Goal: Task Accomplishment & Management: Manage account settings

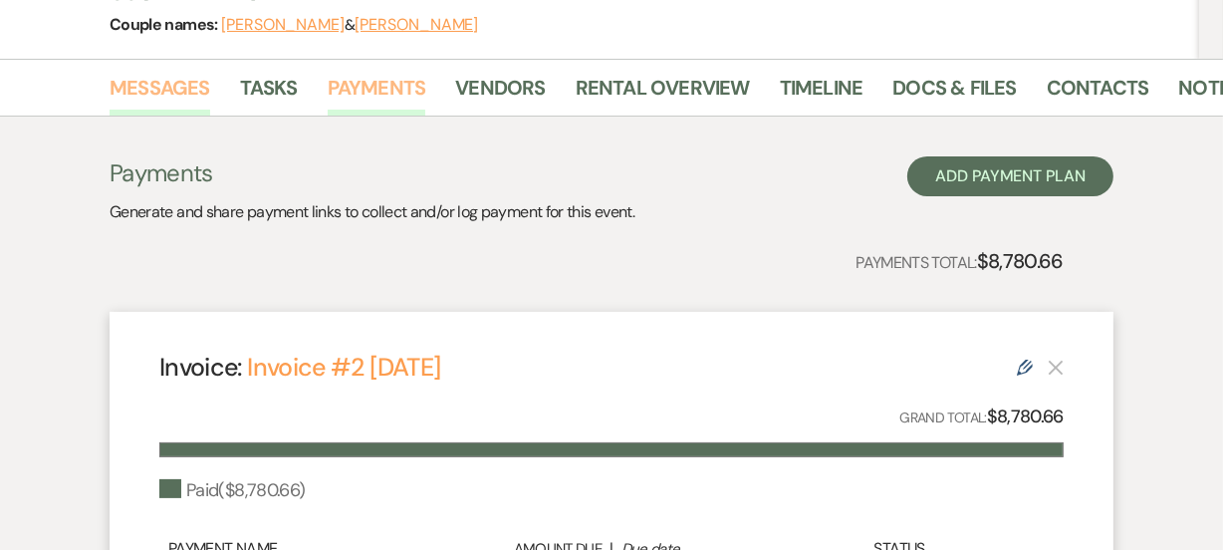
scroll to position [254, 0]
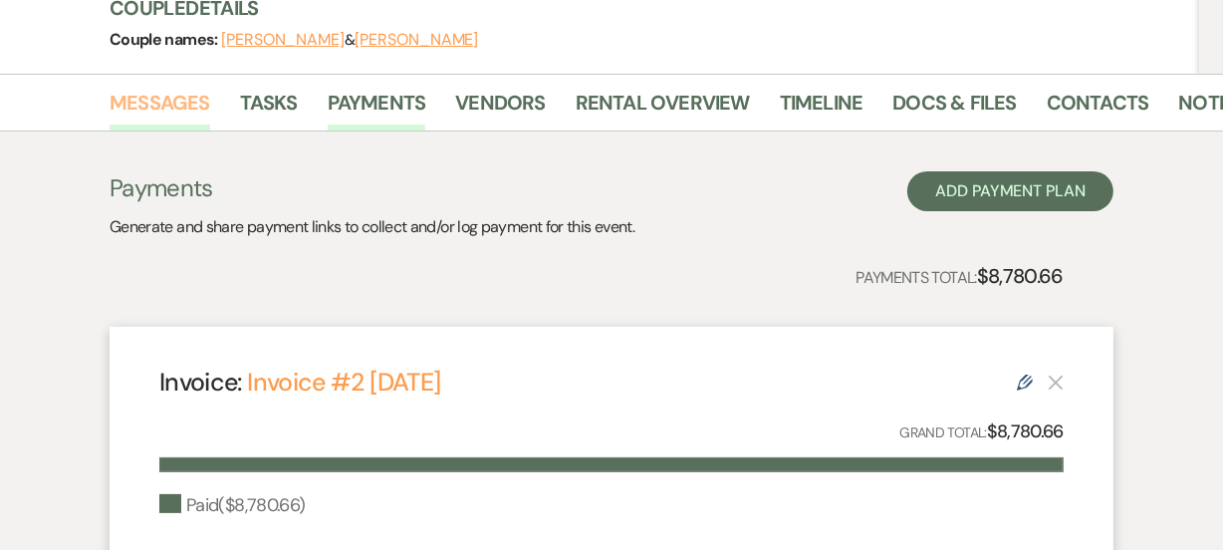
click at [156, 101] on link "Messages" at bounding box center [160, 109] width 101 height 44
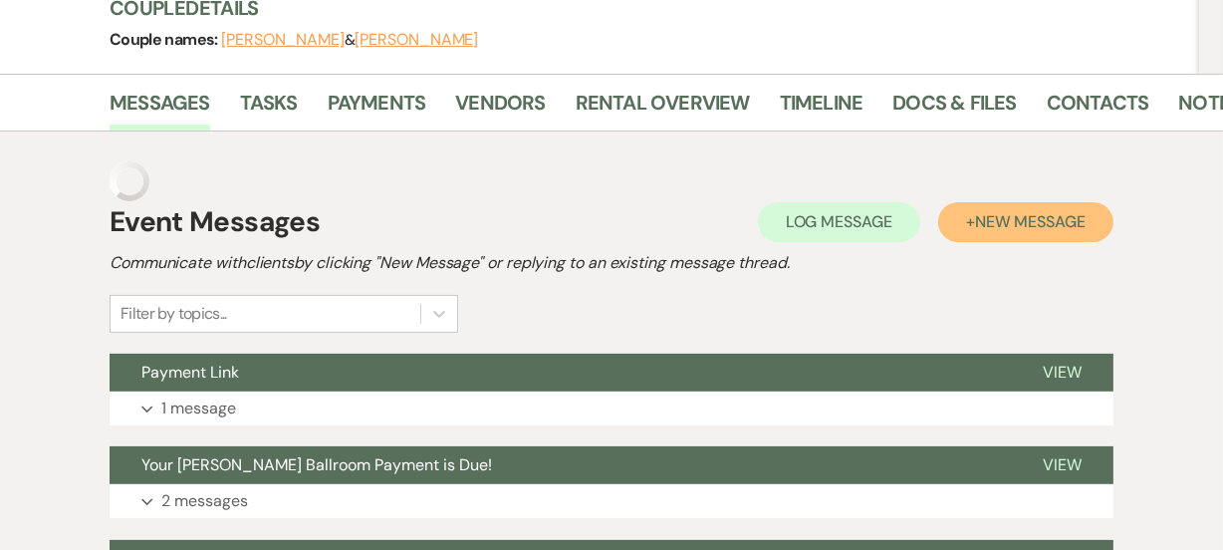
click at [977, 232] on button "+ New Message" at bounding box center [1025, 222] width 175 height 40
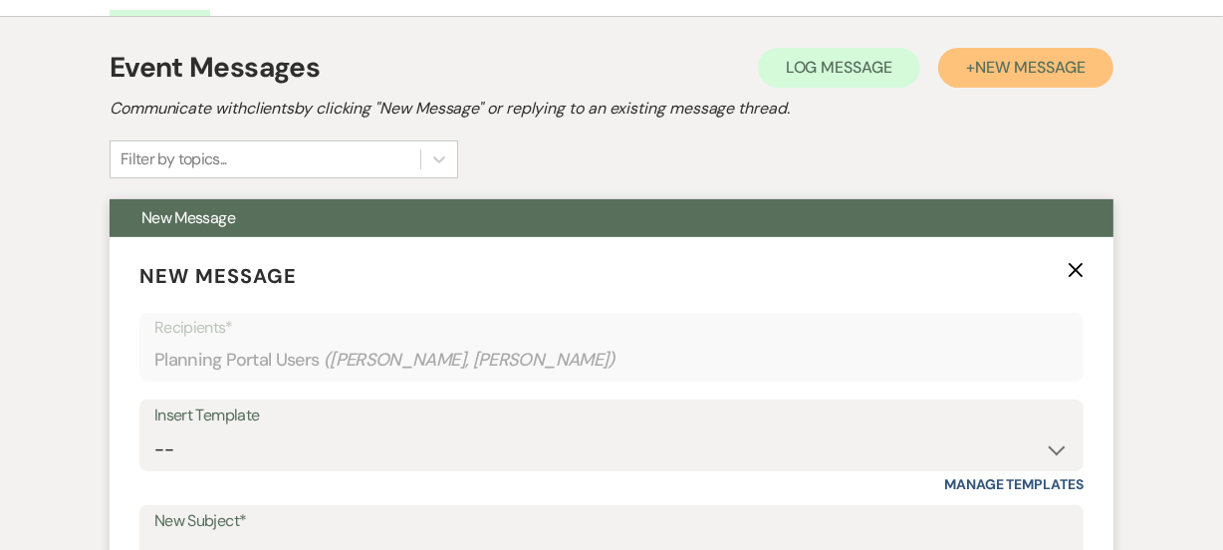
scroll to position [526, 0]
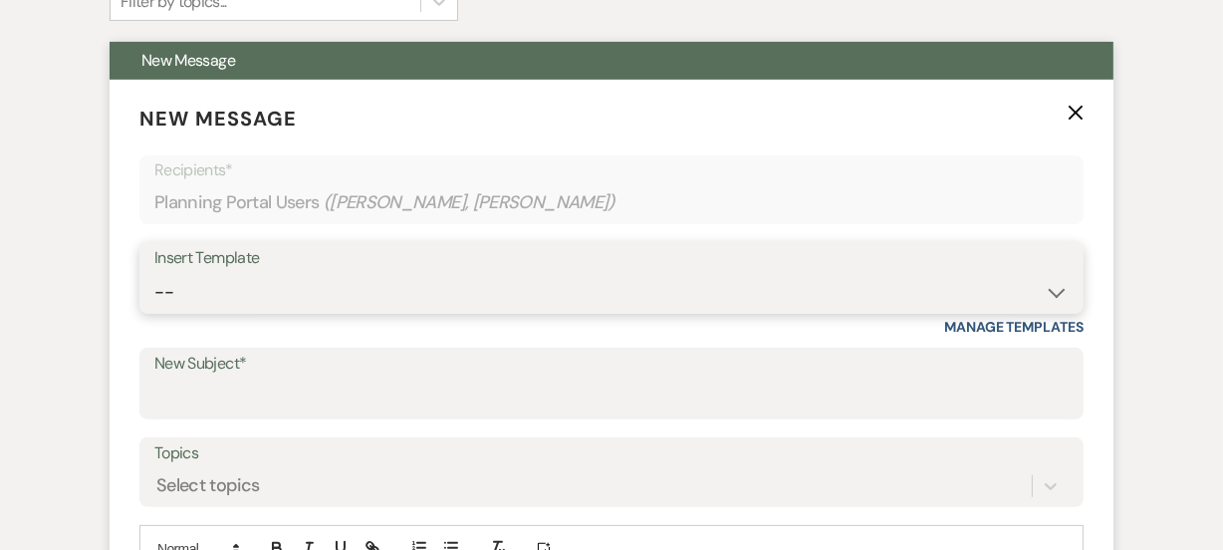
click at [324, 284] on select "-- Weven Planning Portal Introduction (Booked Events) 6 Month Consultation 9 Mo…" at bounding box center [611, 292] width 914 height 39
select select "1693"
click at [154, 273] on select "-- Weven Planning Portal Introduction (Booked Events) 6 Month Consultation 9 Mo…" at bounding box center [611, 292] width 914 height 39
type input "[PERSON_NAME] Ballroom Payment Received"
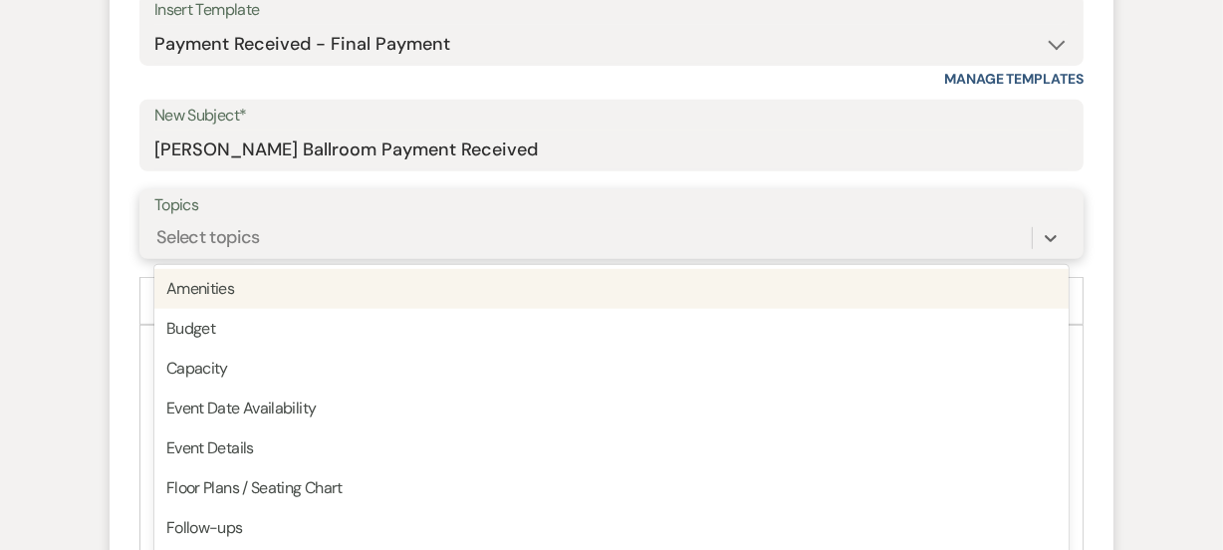
click at [236, 257] on div "option Amenities focused, 1 of 20. 20 results available. Use Up and Down to cho…" at bounding box center [611, 238] width 914 height 38
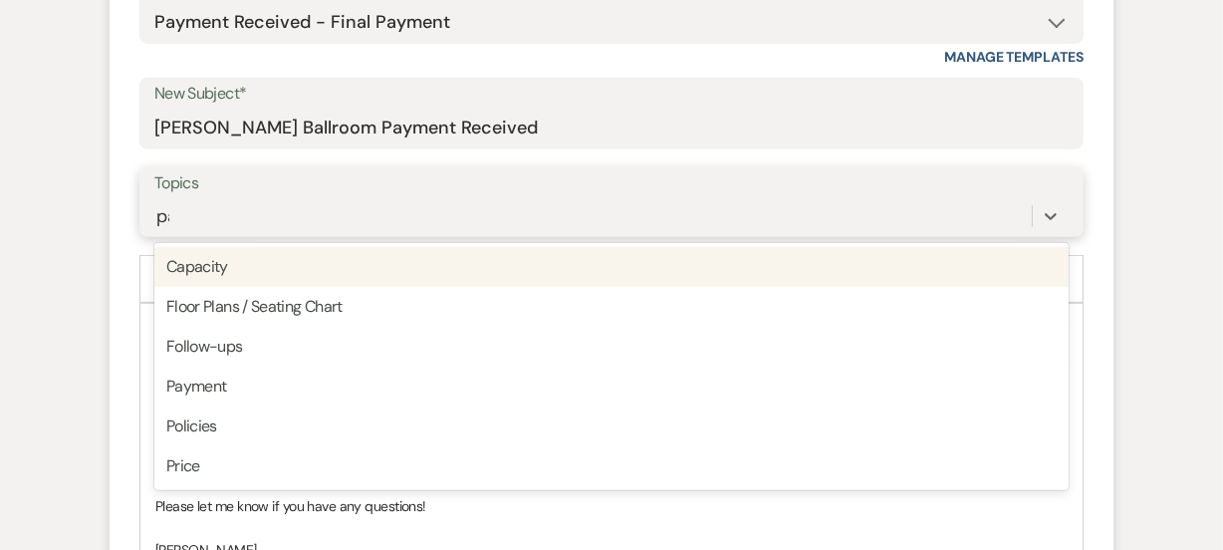
type input "pay"
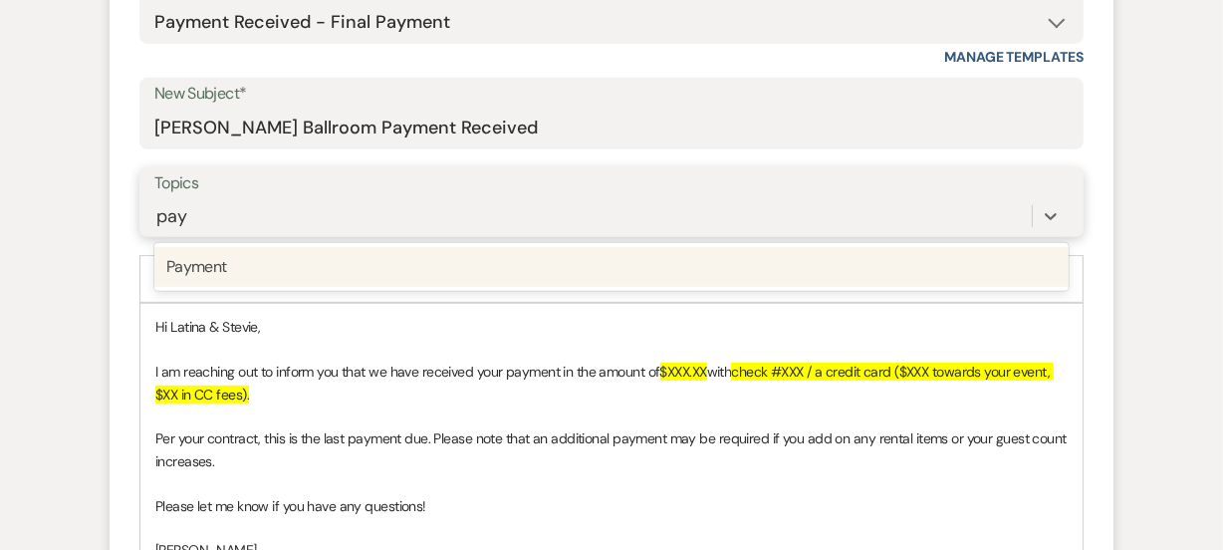
click at [286, 258] on div "Payment" at bounding box center [611, 267] width 914 height 40
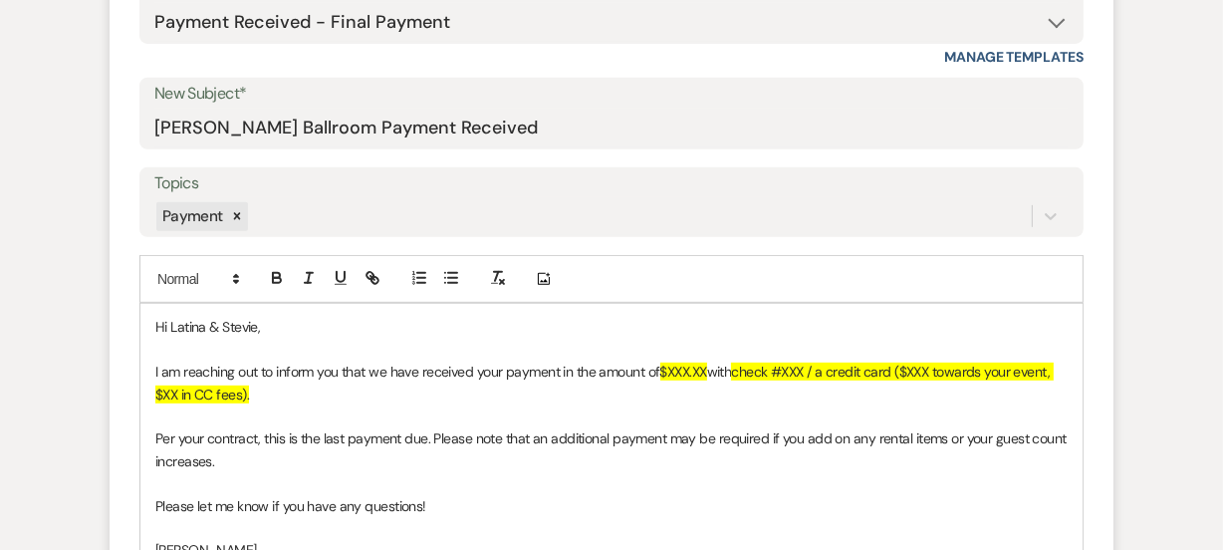
click at [1096, 329] on form "New Message X Draft Recipients* Planning Portal Users ( Latina Cooper, Stevie M…" at bounding box center [612, 261] width 1004 height 902
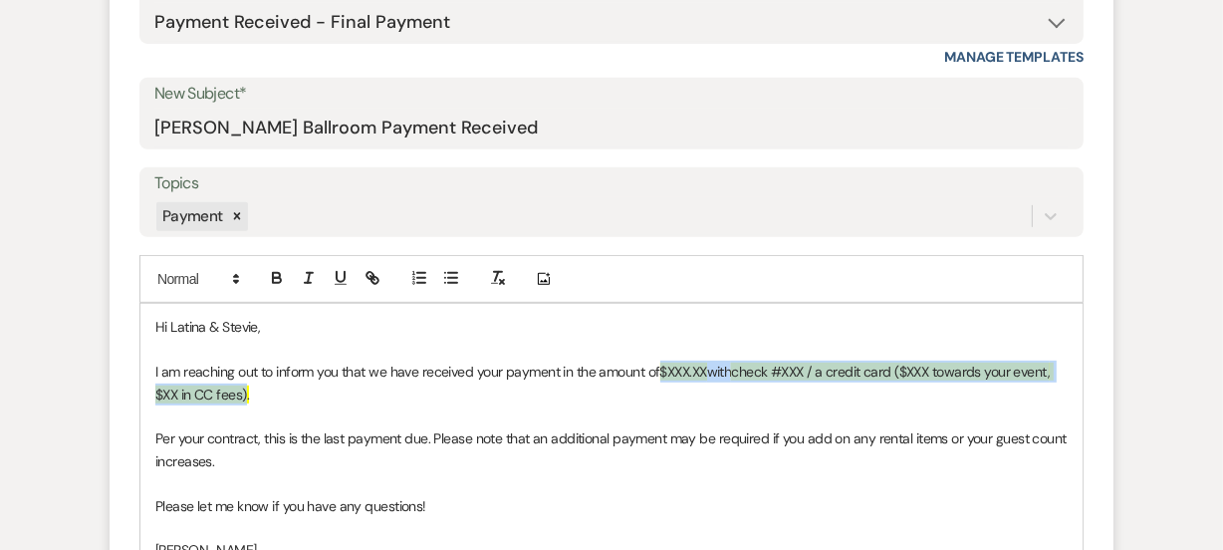
drag, startPoint x: 661, startPoint y: 370, endPoint x: 246, endPoint y: 390, distance: 415.9
click at [246, 390] on p "I am reaching out to inform you that we have received your payment in the amoun…" at bounding box center [611, 383] width 912 height 45
paste div
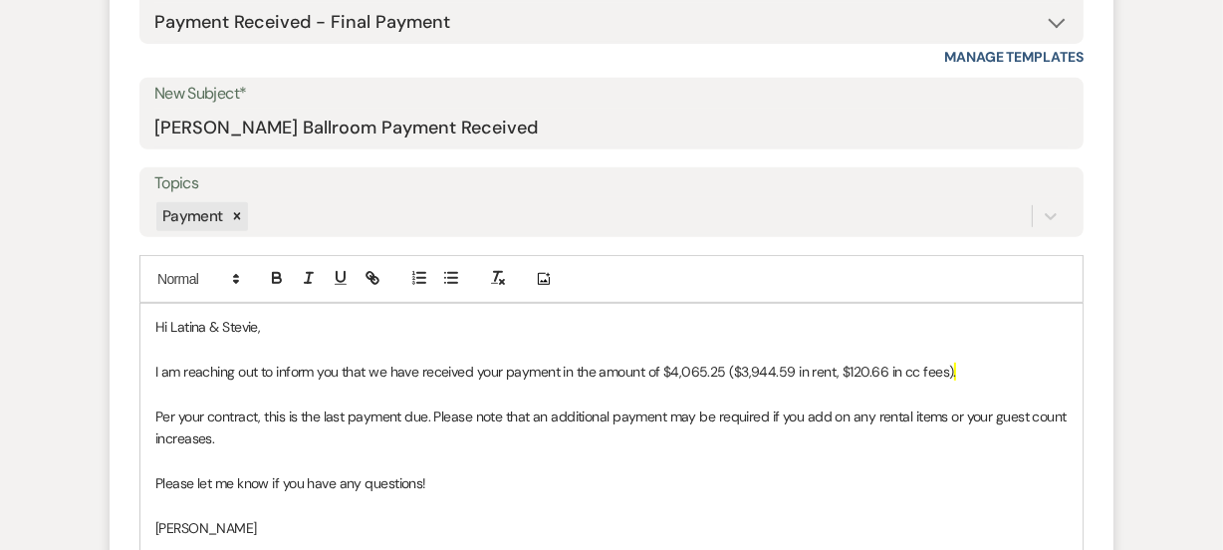
click at [724, 374] on p "I am reaching out to inform you that we have received your payment in the amoun…" at bounding box center [611, 372] width 912 height 22
click at [1051, 372] on p "I am reaching out to inform you that we have received your payment in the amoun…" at bounding box center [611, 372] width 912 height 22
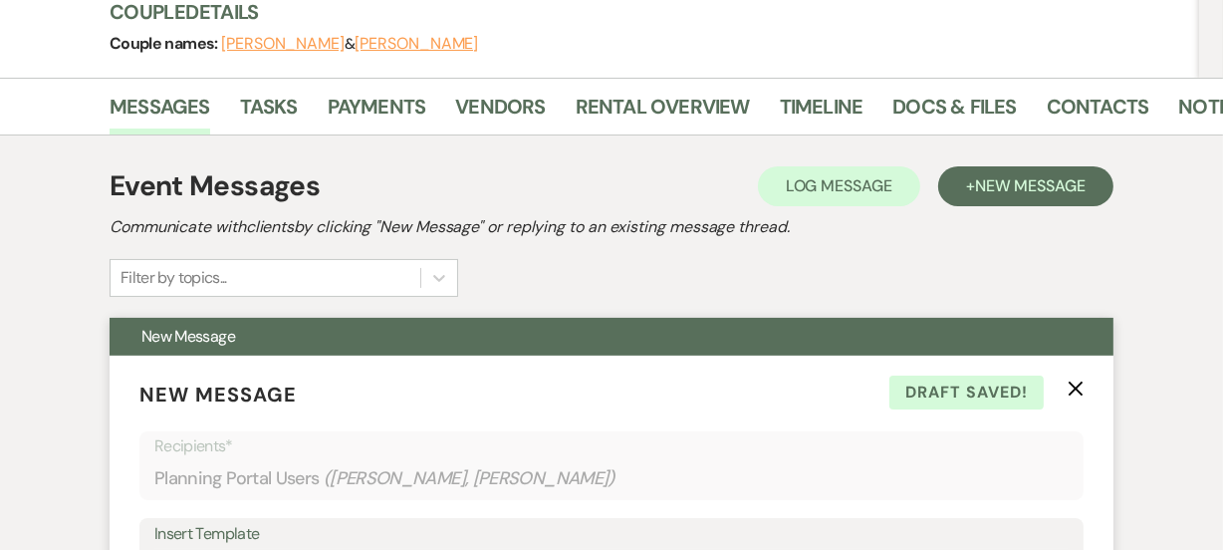
scroll to position [252, 0]
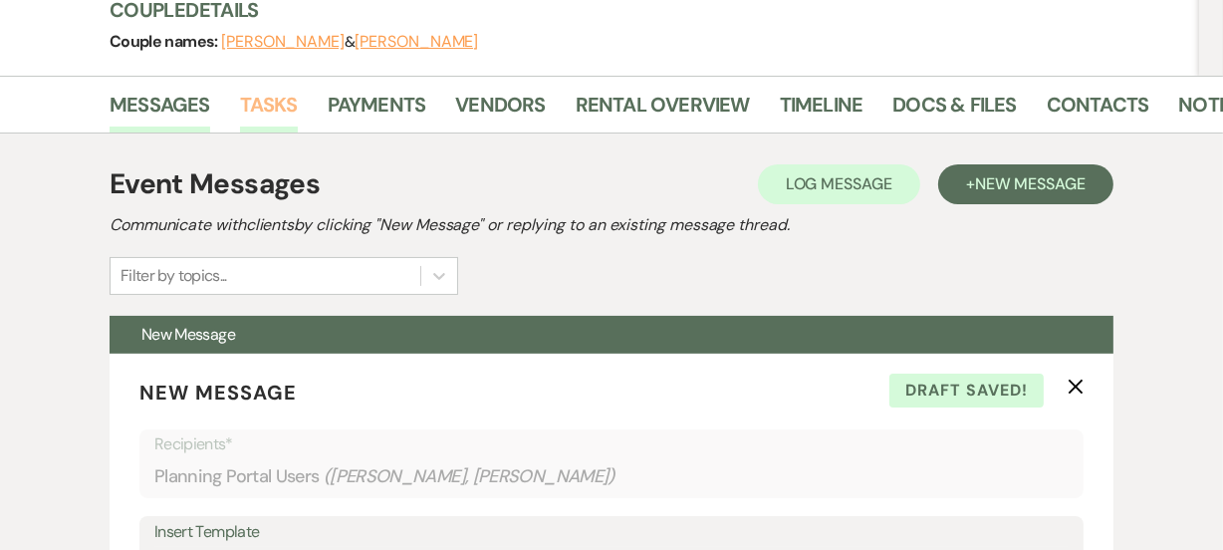
click at [256, 108] on link "Tasks" at bounding box center [269, 111] width 58 height 44
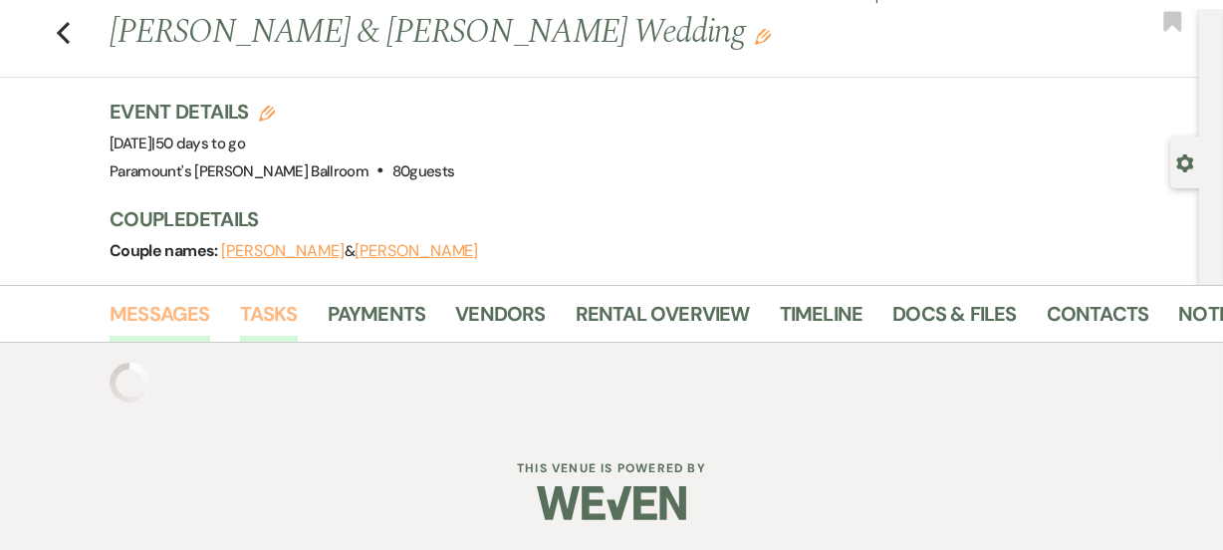
scroll to position [252, 0]
click at [190, 363] on div at bounding box center [612, 383] width 1004 height 40
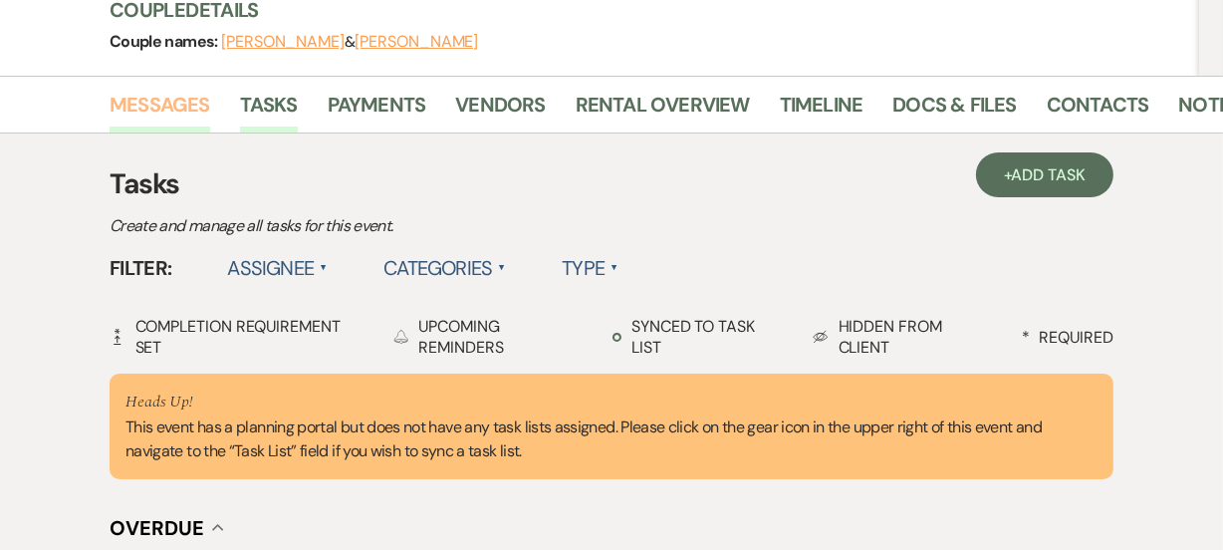
click at [152, 104] on link "Messages" at bounding box center [160, 111] width 101 height 44
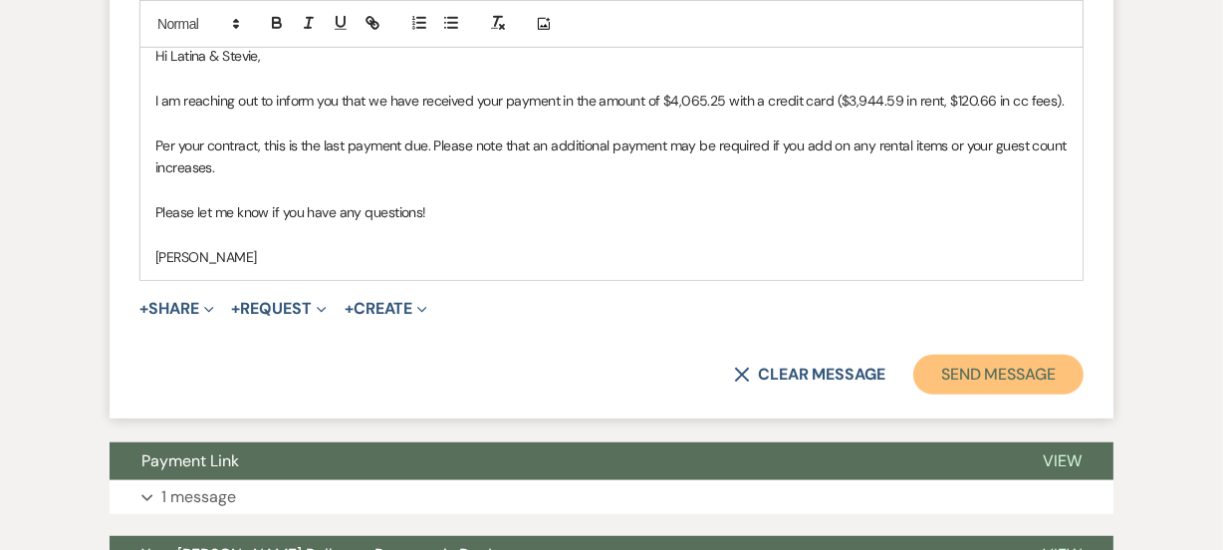
click at [962, 366] on button "Send Message" at bounding box center [998, 375] width 170 height 40
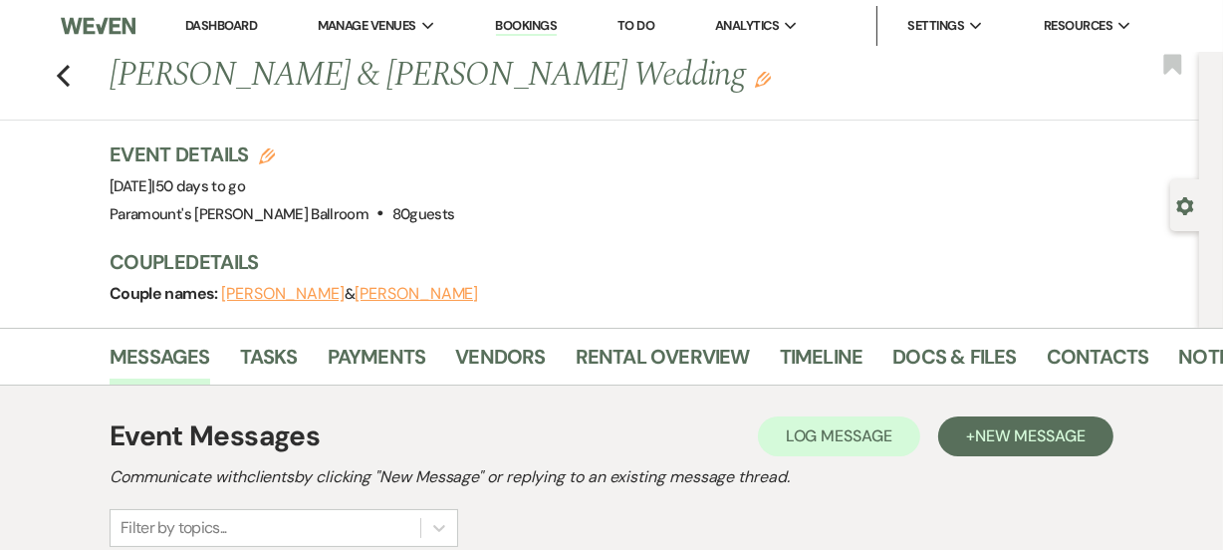
click at [222, 26] on link "Dashboard" at bounding box center [221, 25] width 72 height 17
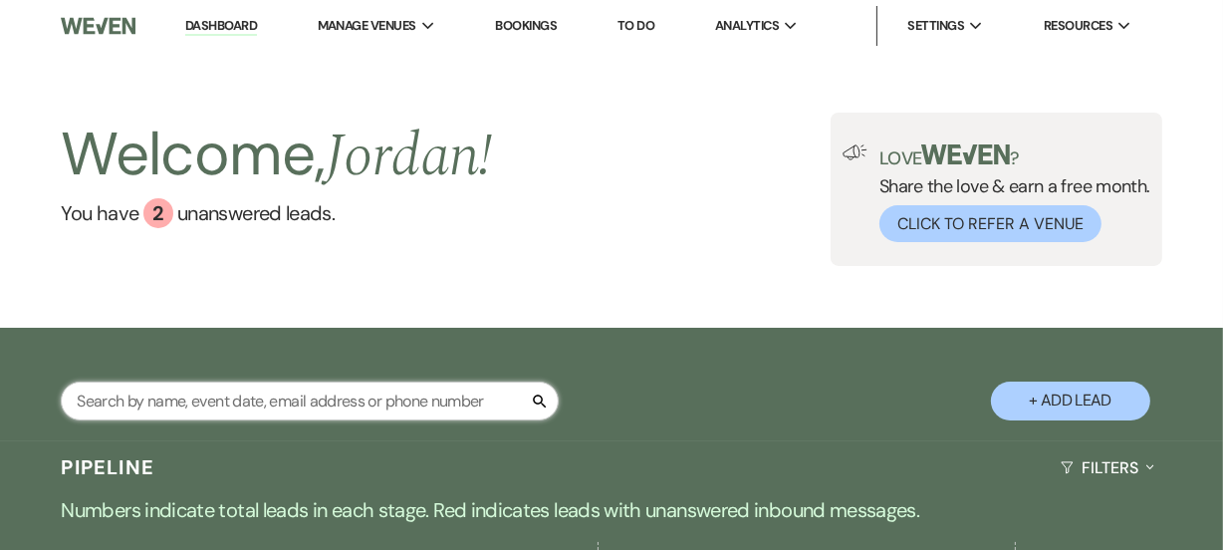
click at [277, 397] on input "text" at bounding box center [310, 400] width 498 height 39
type input "colon"
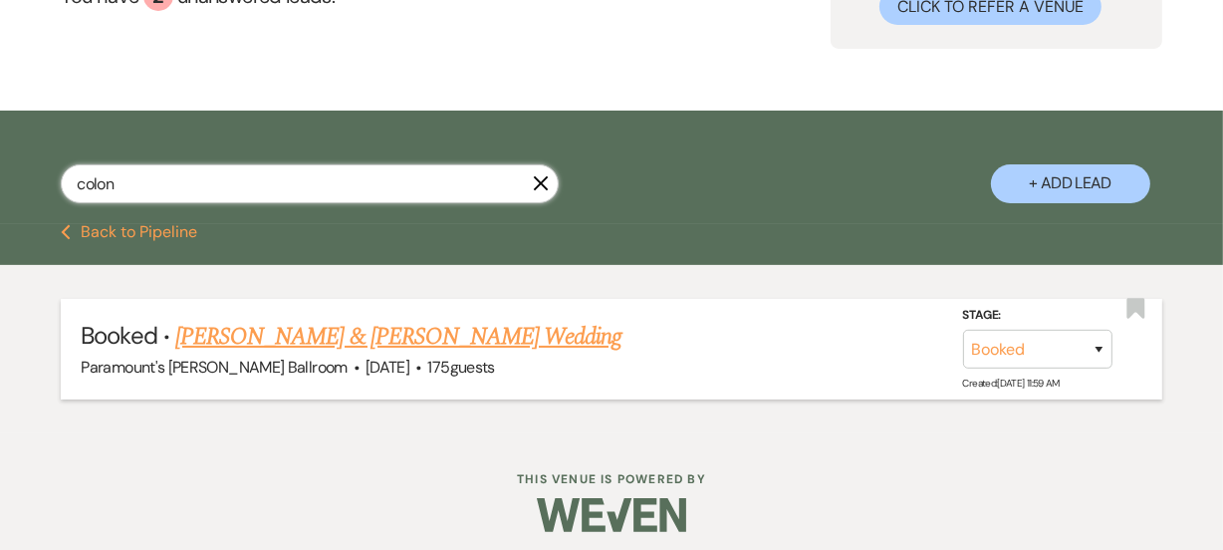
scroll to position [228, 0]
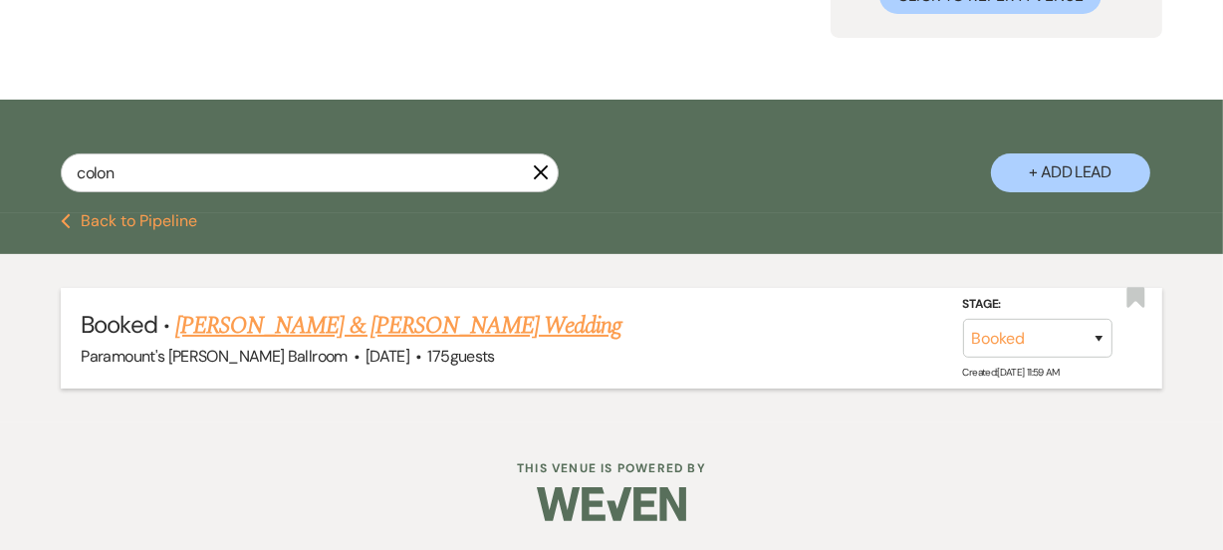
click at [371, 322] on link "Abigail Bautista & Anthony Colón's Wedding" at bounding box center [398, 326] width 446 height 36
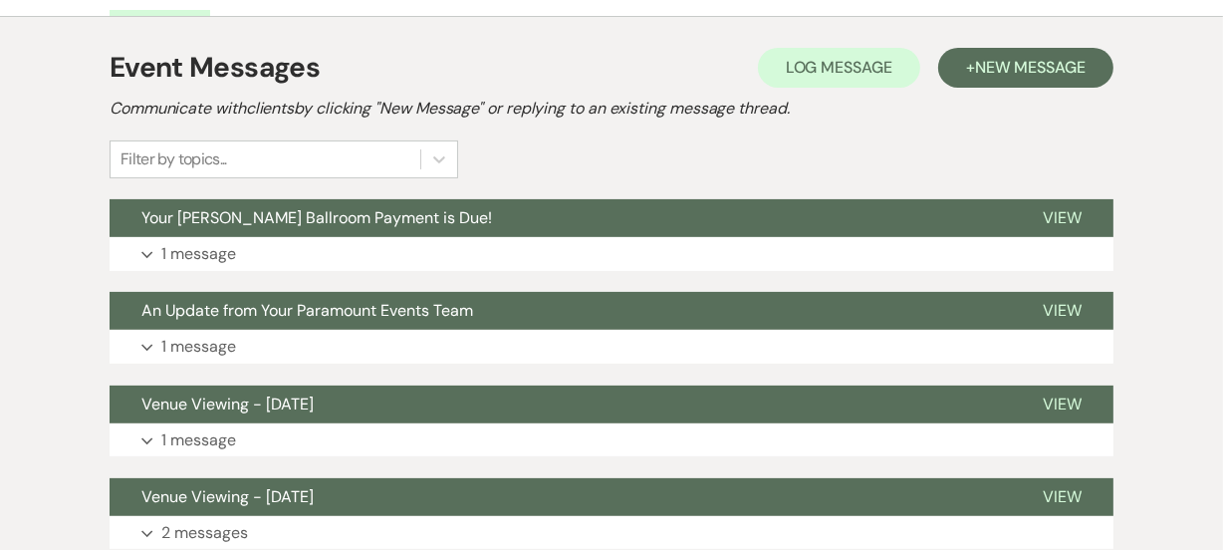
scroll to position [271, 0]
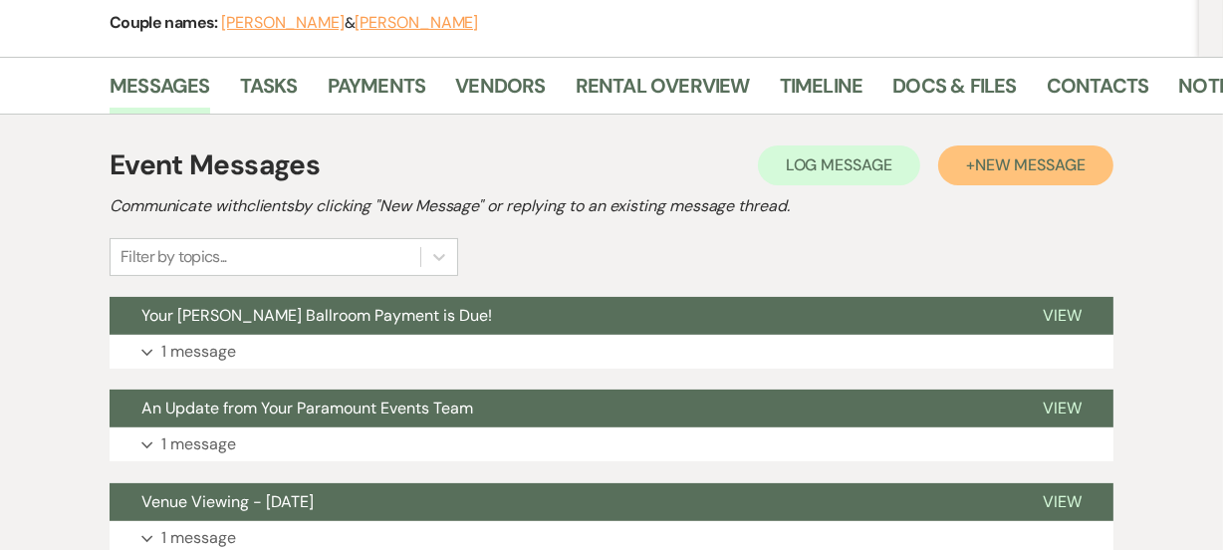
click at [1025, 176] on button "+ New Message" at bounding box center [1025, 165] width 175 height 40
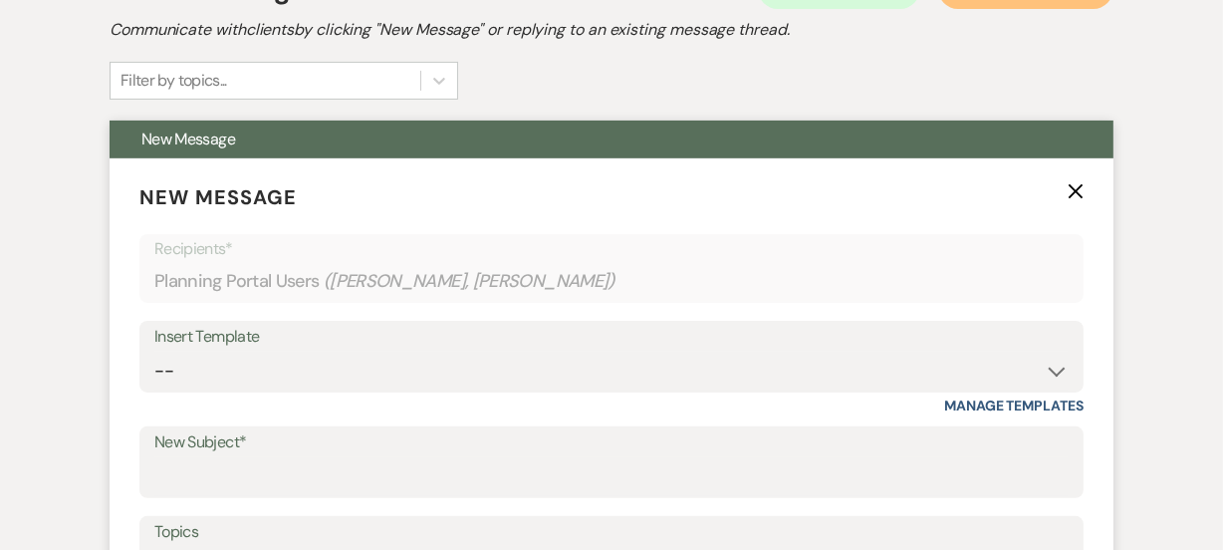
scroll to position [543, 0]
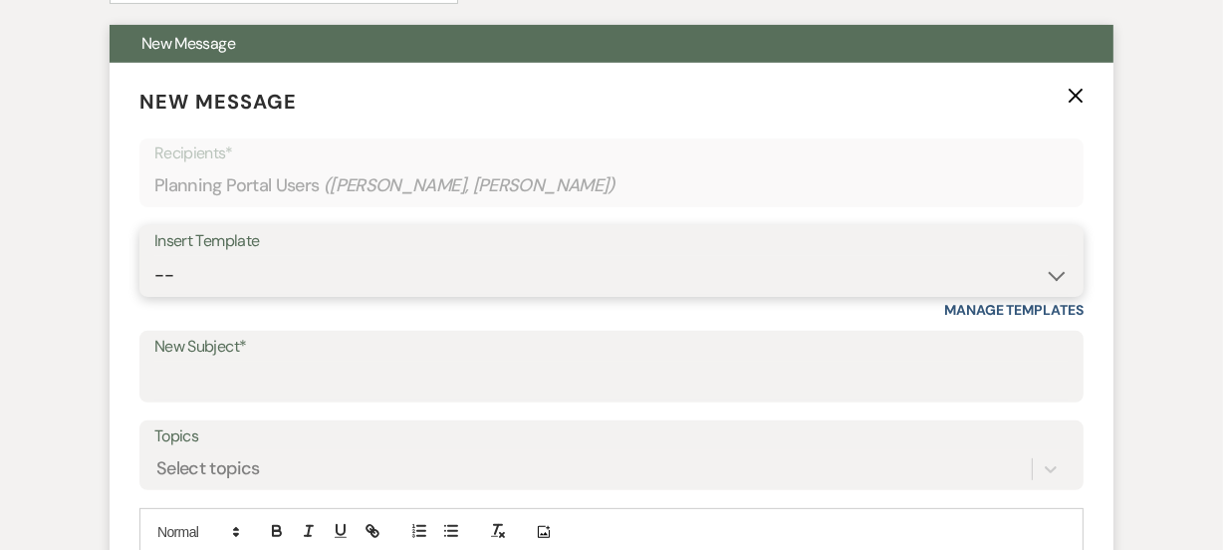
click at [340, 275] on select "-- Weven Planning Portal Introduction (Booked Events) 6 Month Consultation 9 Mo…" at bounding box center [611, 275] width 914 height 39
select select "1692"
click at [154, 256] on select "-- Weven Planning Portal Introduction (Booked Events) 6 Month Consultation 9 Mo…" at bounding box center [611, 275] width 914 height 39
type input "[PERSON_NAME] Ballroom Payment Received"
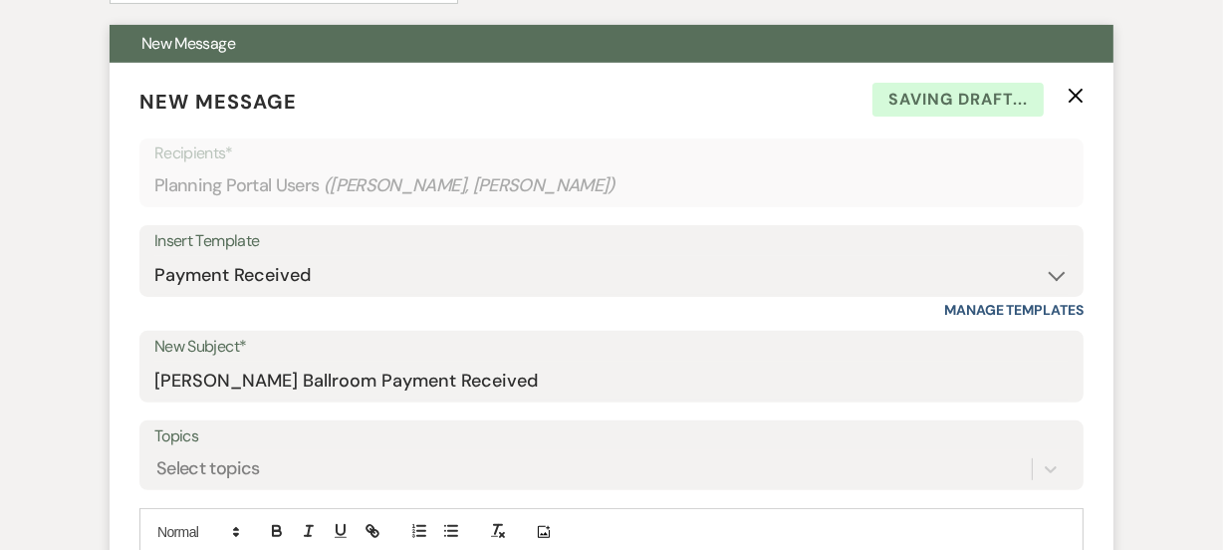
click at [136, 291] on form "New Message X Saving draft... Recipients* Planning Portal Users ( Abigail Bauti…" at bounding box center [612, 503] width 1004 height 880
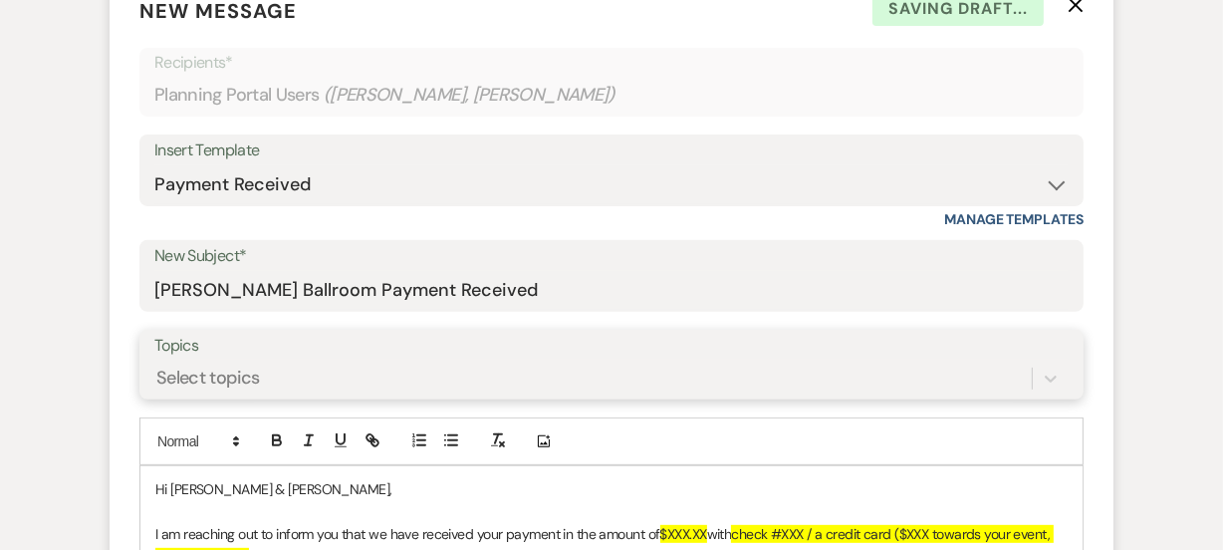
click at [198, 372] on div "Select topics" at bounding box center [611, 379] width 914 height 38
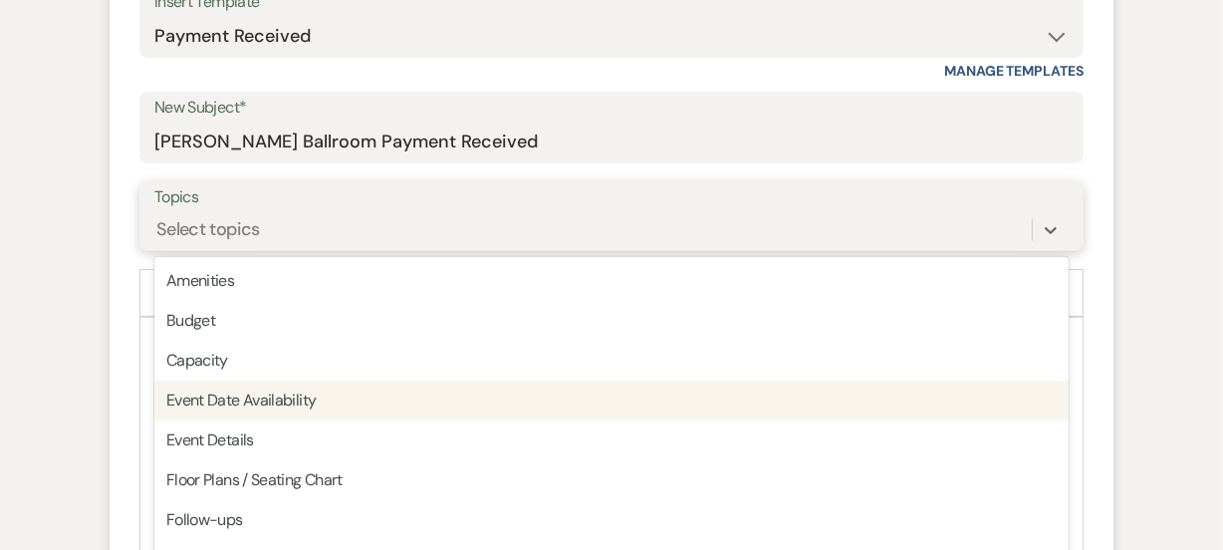
scroll to position [796, 0]
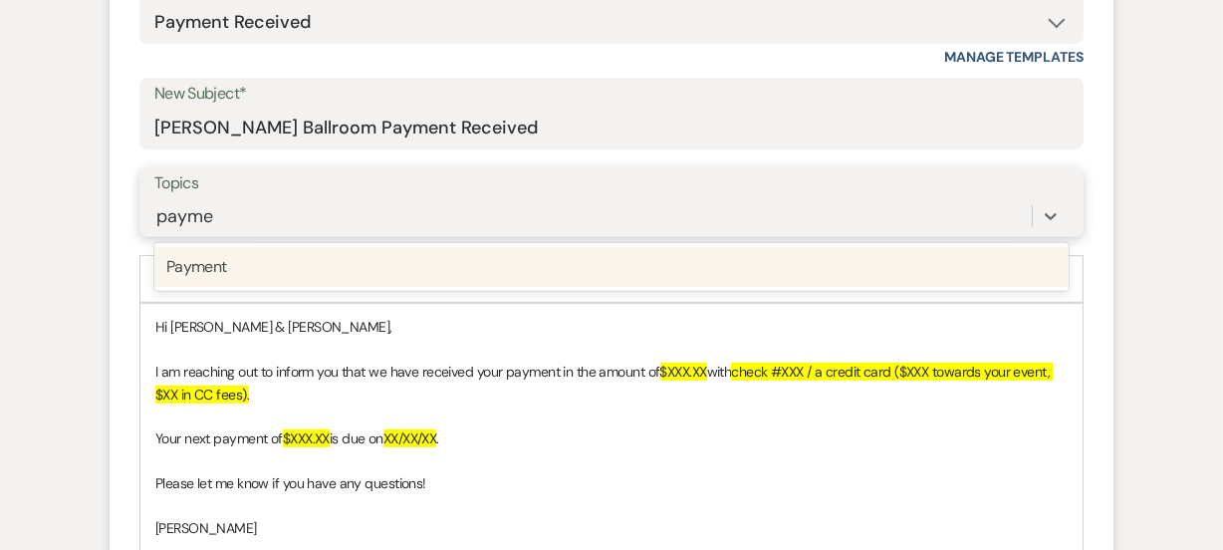
type input "paymen"
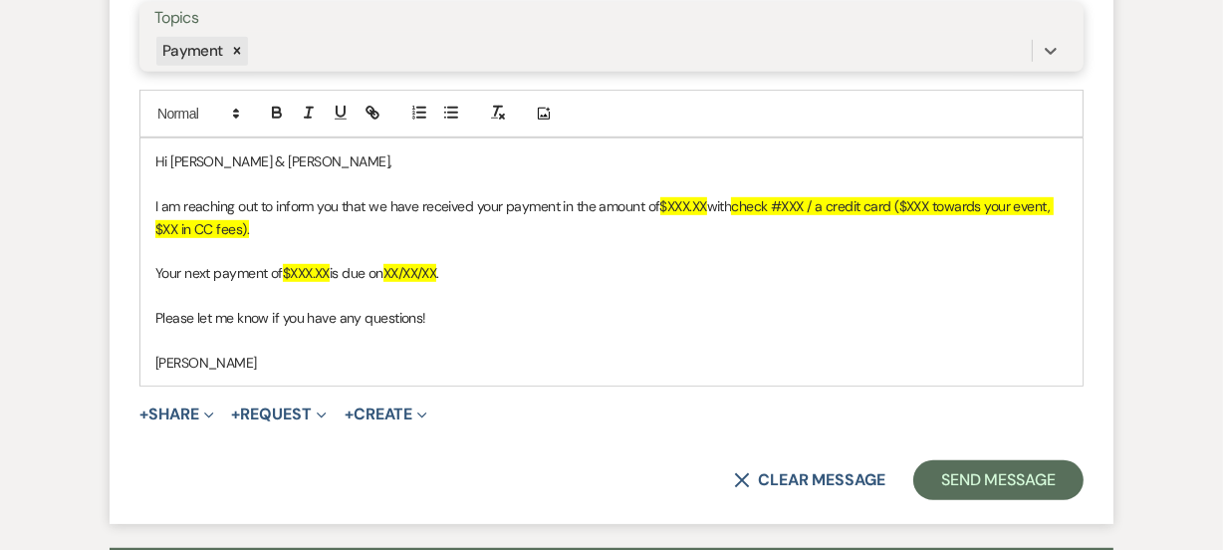
scroll to position [976, 0]
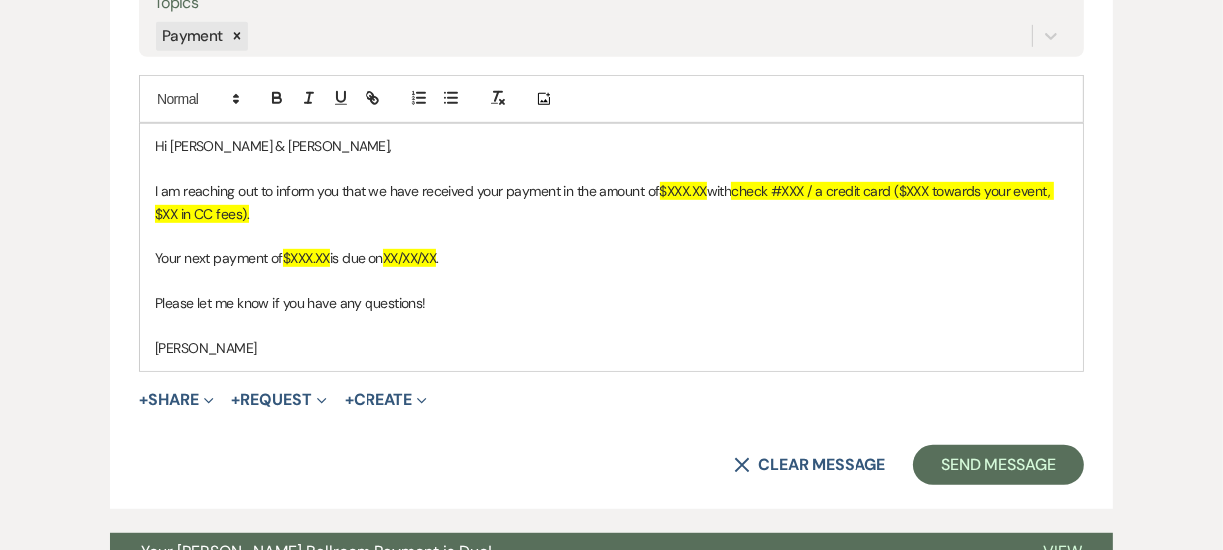
click at [1045, 243] on p at bounding box center [611, 236] width 912 height 22
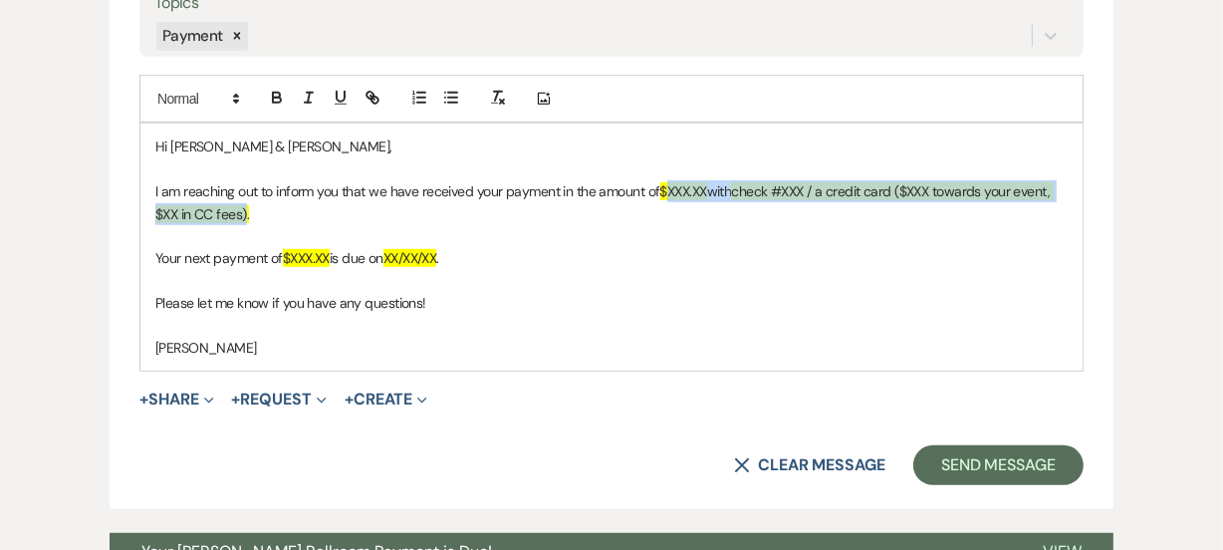
drag, startPoint x: 670, startPoint y: 190, endPoint x: 246, endPoint y: 212, distance: 424.9
click at [246, 212] on p "I am reaching out to inform you that we have received your payment in the amoun…" at bounding box center [611, 202] width 912 height 45
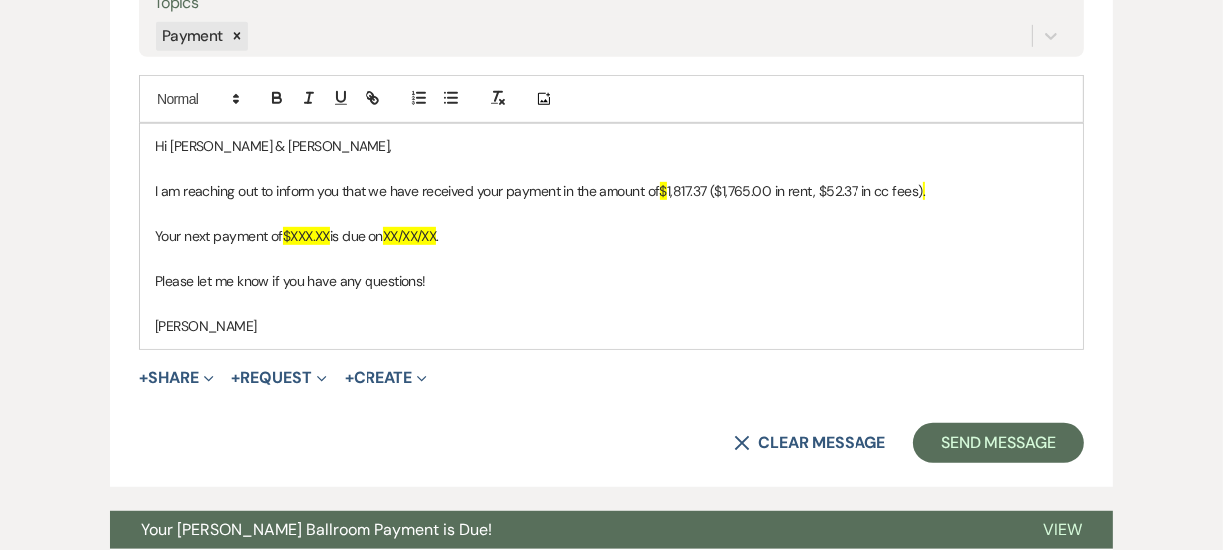
click at [667, 187] on span "$" at bounding box center [663, 191] width 7 height 18
drag, startPoint x: 708, startPoint y: 189, endPoint x: 968, endPoint y: 222, distance: 262.0
click at [708, 189] on p "I am reaching out to inform you that we have received your payment in the amoun…" at bounding box center [611, 191] width 912 height 22
click at [379, 226] on p "Your next payment of $XXX.XX is due on XX/XX/XX ." at bounding box center [611, 236] width 912 height 22
drag, startPoint x: 394, startPoint y: 232, endPoint x: 449, endPoint y: 233, distance: 54.8
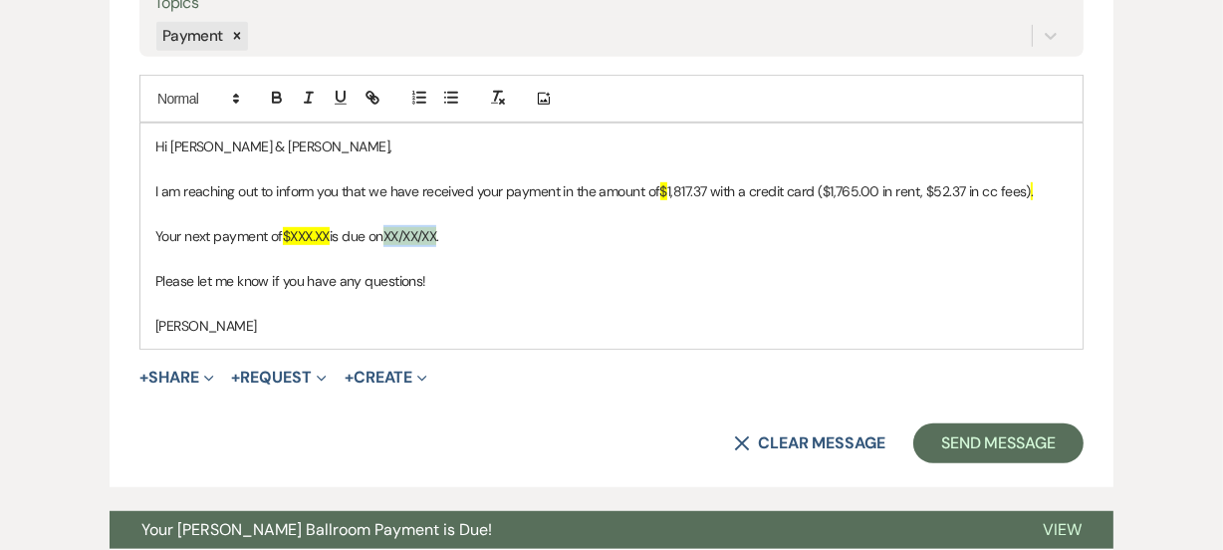
click at [449, 233] on p "Your next payment of $XXX.XX is due on XX/XX/XX ." at bounding box center [611, 236] width 912 height 22
click at [60, 245] on div "Event Messages Log Log Message + New Message Communicate with clients by clicki…" at bounding box center [612, 475] width 1136 height 2132
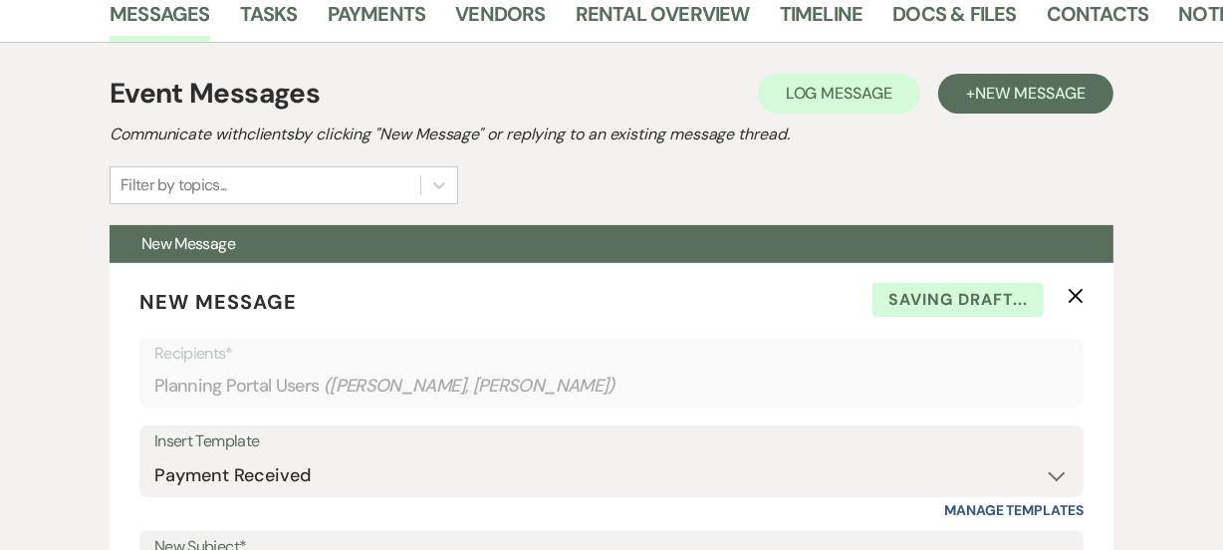
scroll to position [161, 0]
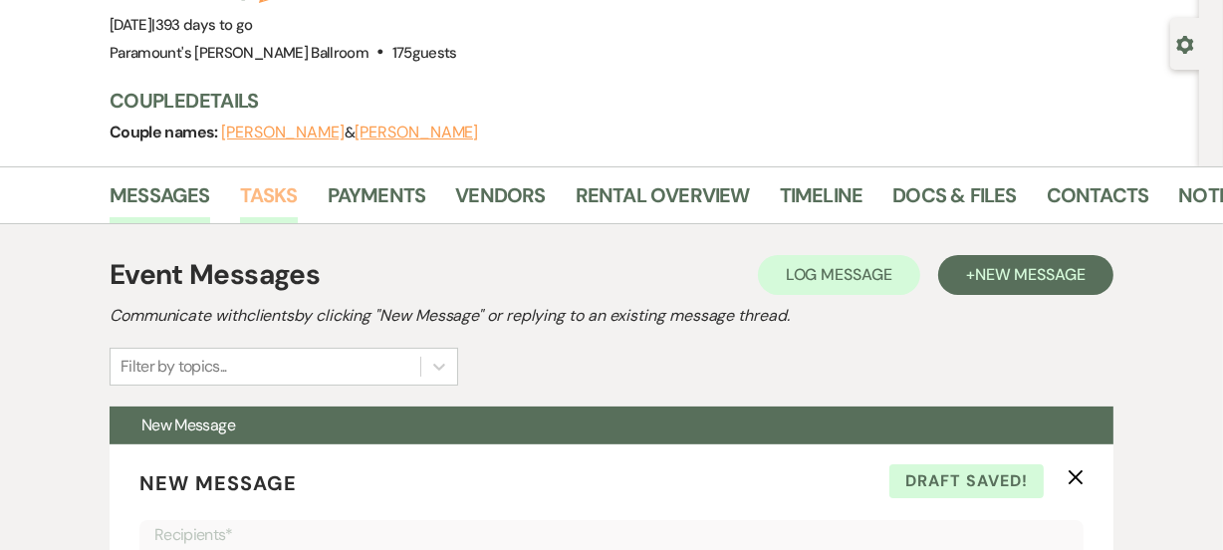
click at [261, 196] on link "Tasks" at bounding box center [269, 201] width 58 height 44
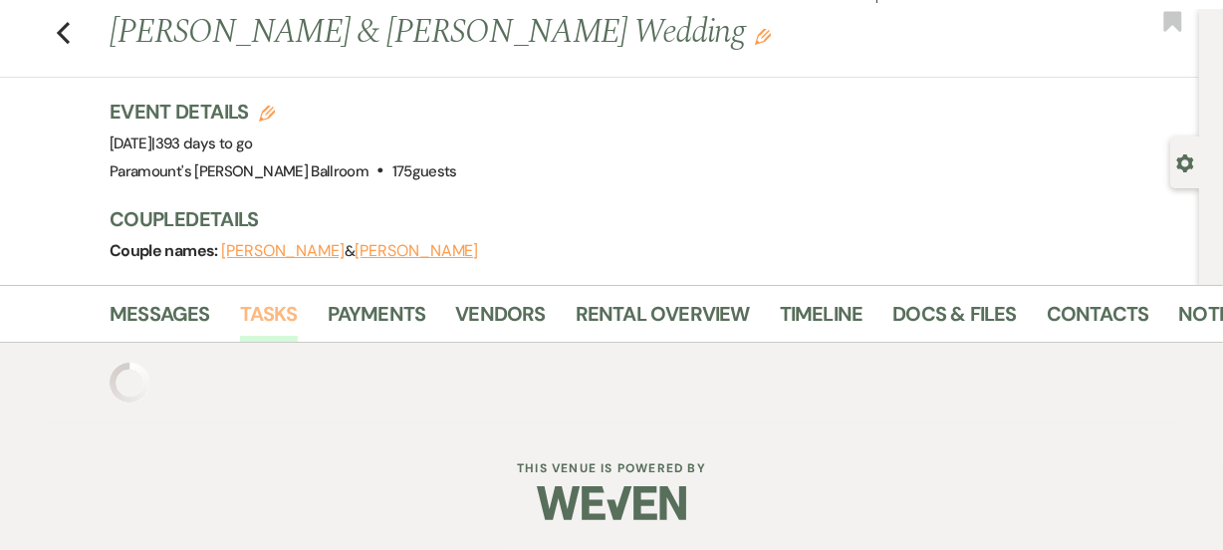
scroll to position [43, 0]
click at [165, 303] on link "Messages" at bounding box center [160, 320] width 101 height 44
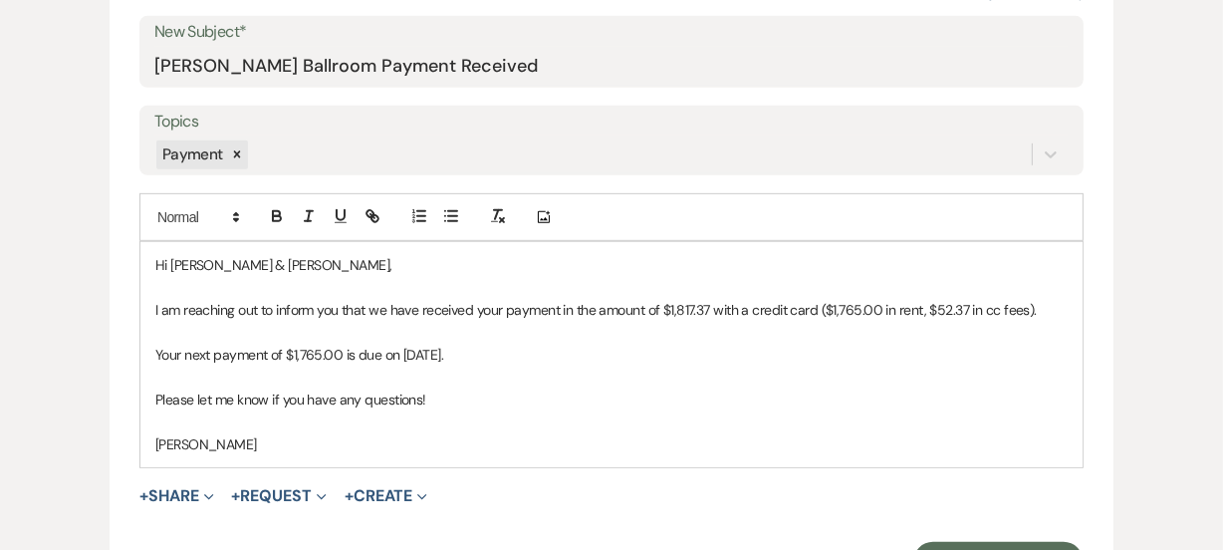
scroll to position [1311, 0]
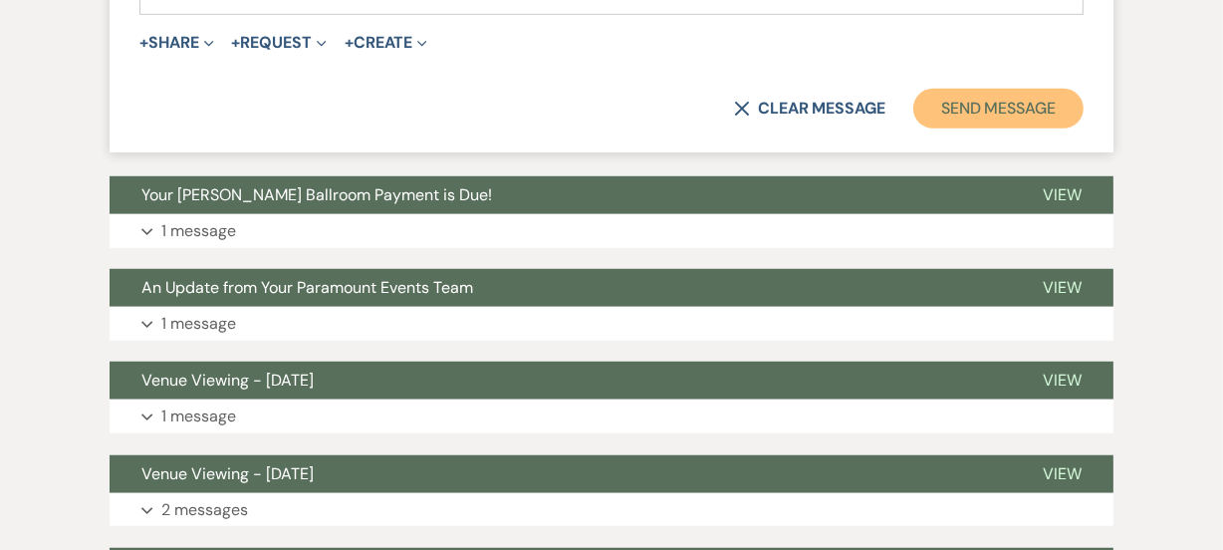
click at [1044, 126] on button "Send Message" at bounding box center [998, 109] width 170 height 40
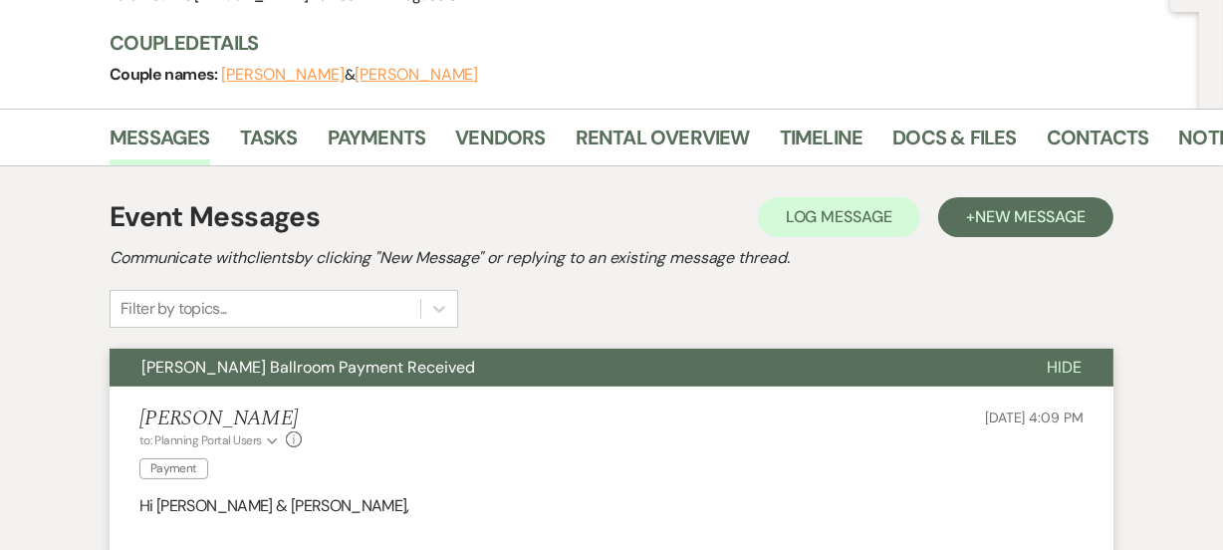
scroll to position [0, 0]
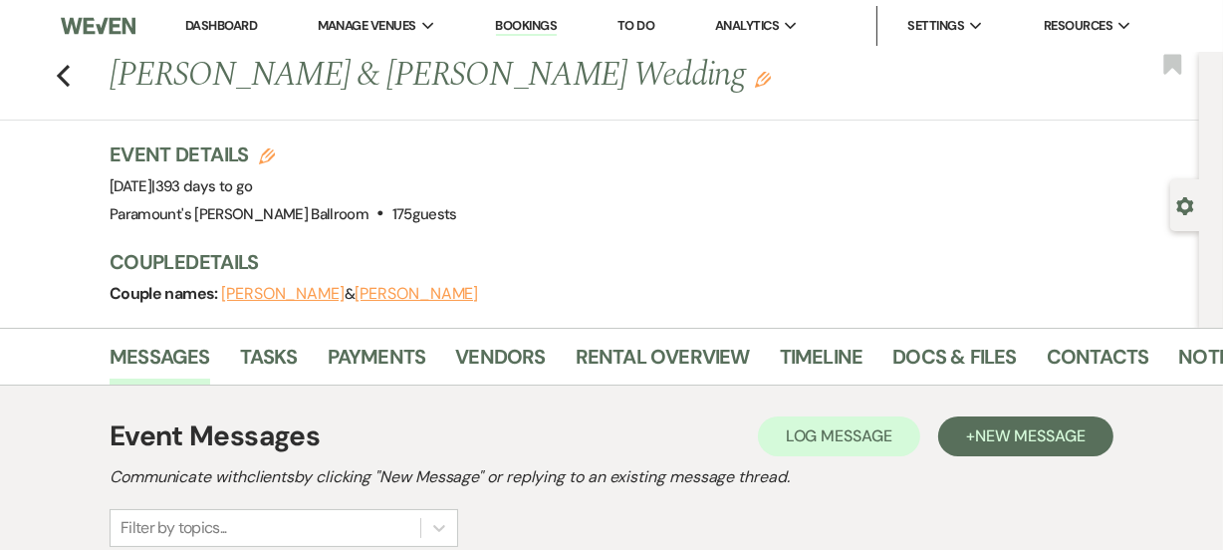
click at [225, 22] on link "Dashboard" at bounding box center [221, 25] width 72 height 17
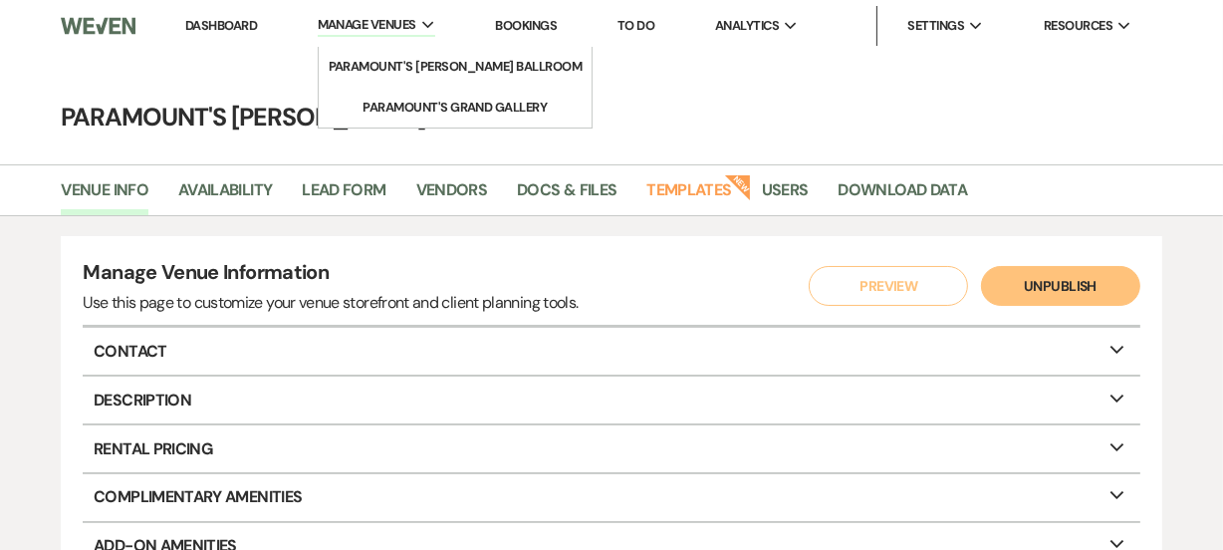
click at [351, 26] on span "Manage Venues" at bounding box center [367, 25] width 99 height 20
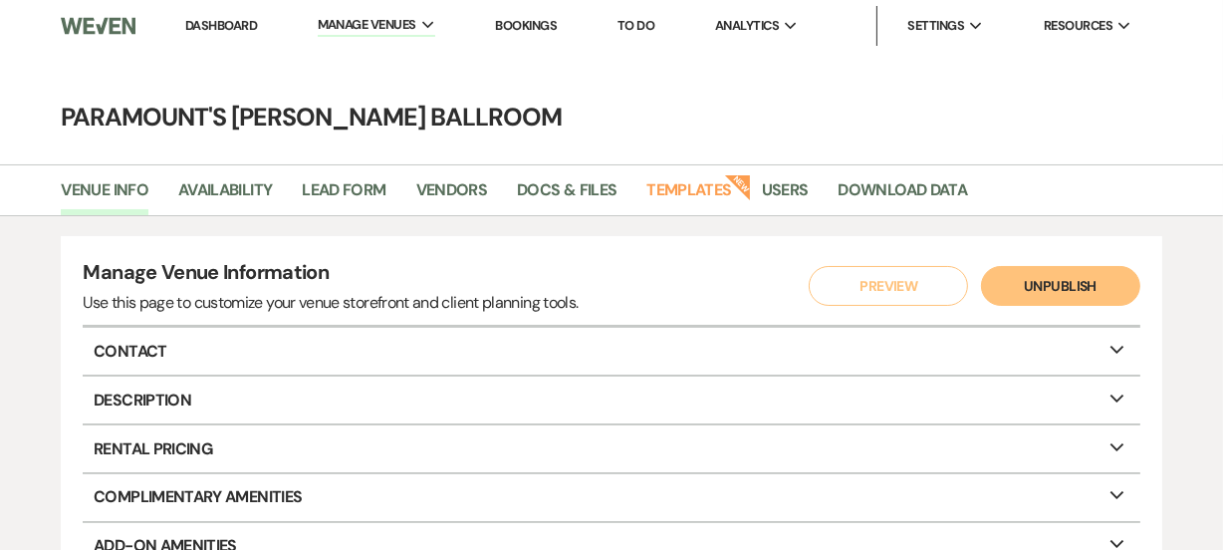
click at [220, 35] on li "Dashboard" at bounding box center [221, 26] width 92 height 40
click at [226, 26] on link "Dashboard" at bounding box center [221, 25] width 72 height 17
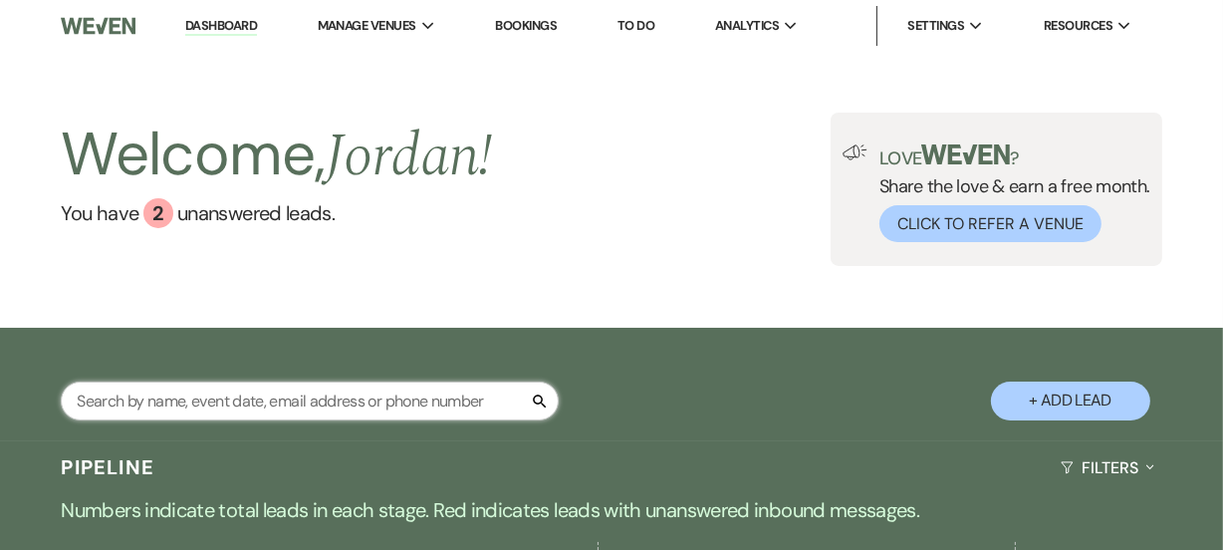
click at [340, 389] on input "text" at bounding box center [310, 400] width 498 height 39
type input "datoli"
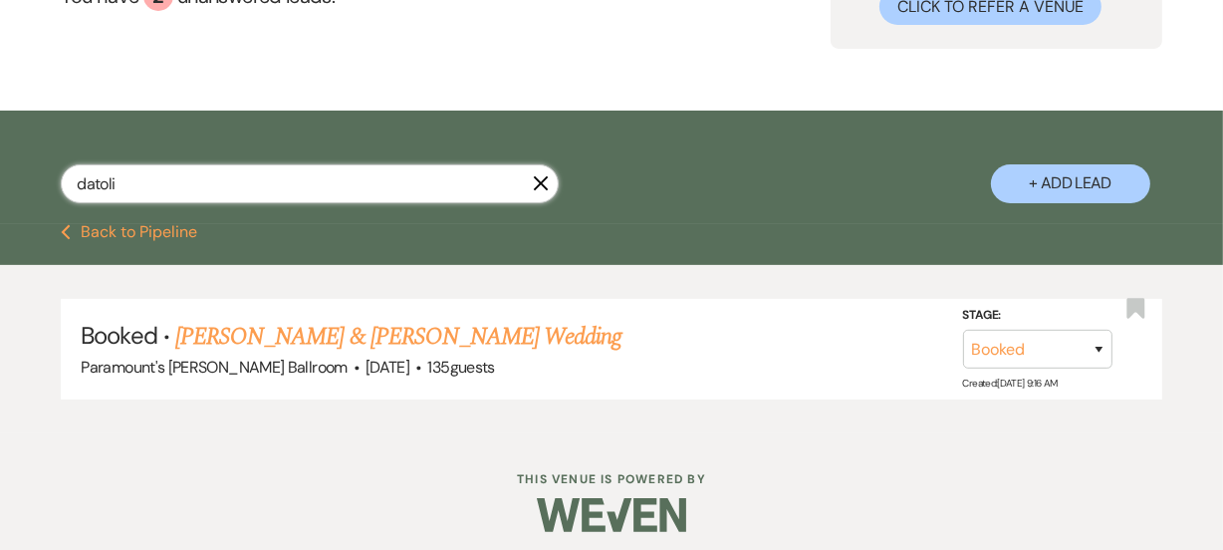
scroll to position [228, 0]
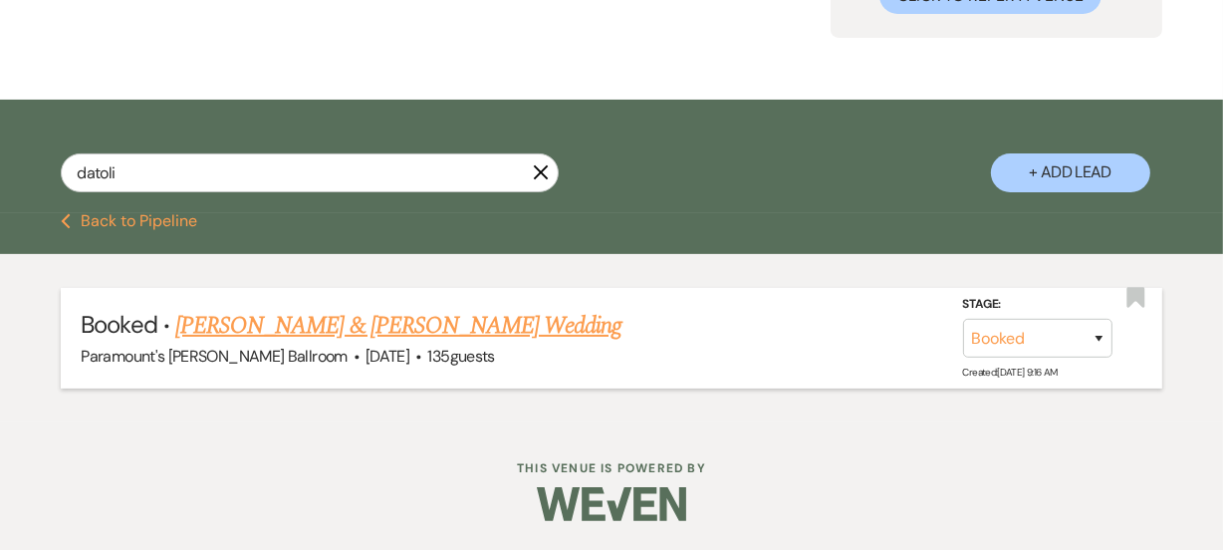
click at [493, 322] on link "[PERSON_NAME] & [PERSON_NAME] Wedding" at bounding box center [398, 326] width 446 height 36
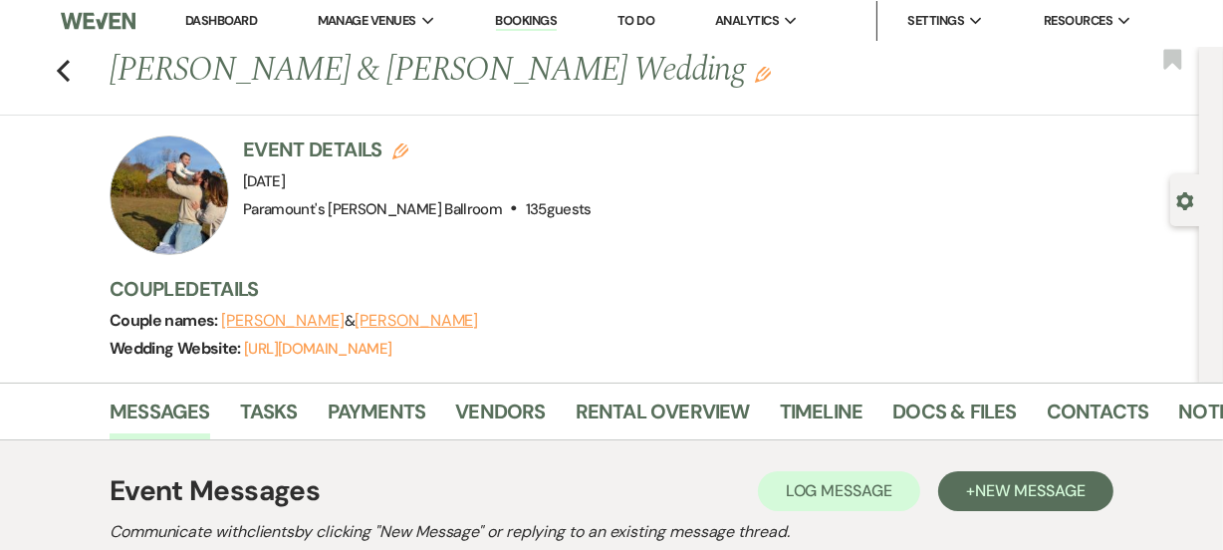
scroll to position [271, 0]
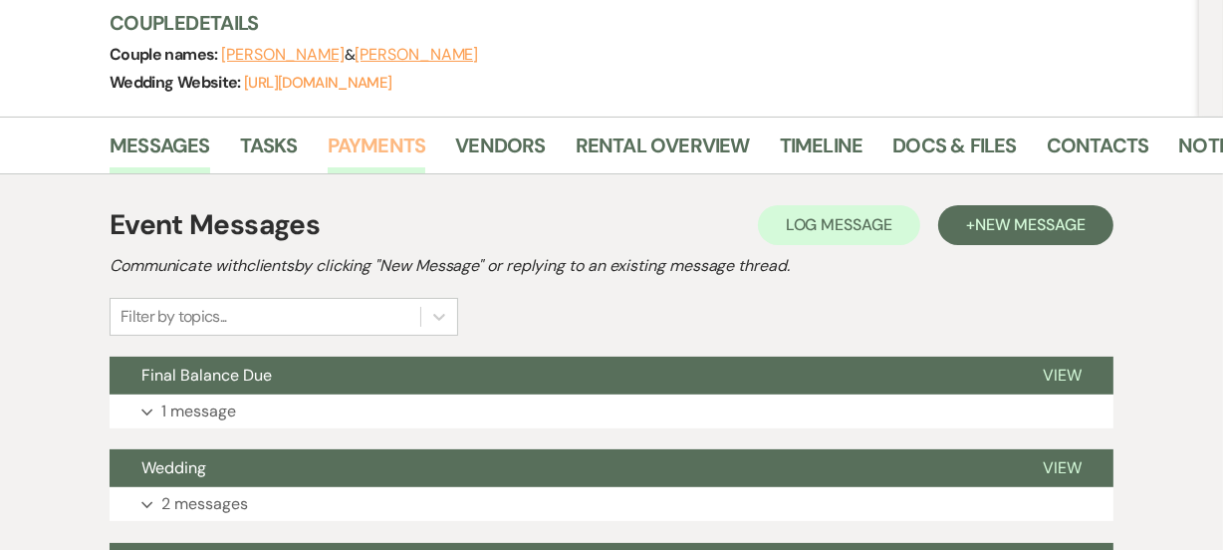
click at [351, 152] on link "Payments" at bounding box center [377, 151] width 99 height 44
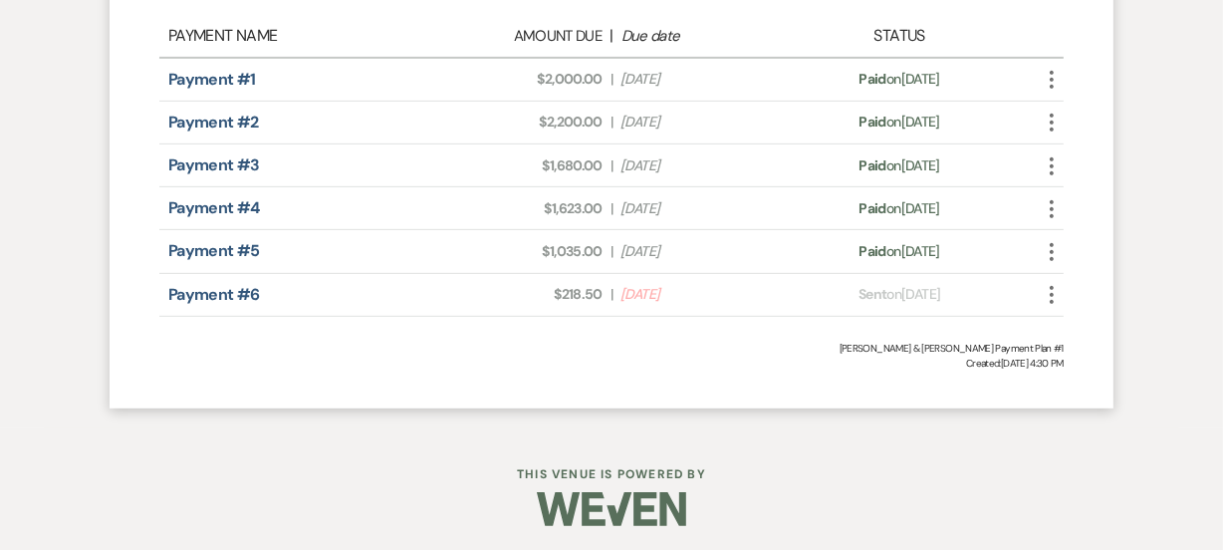
scroll to position [847, 0]
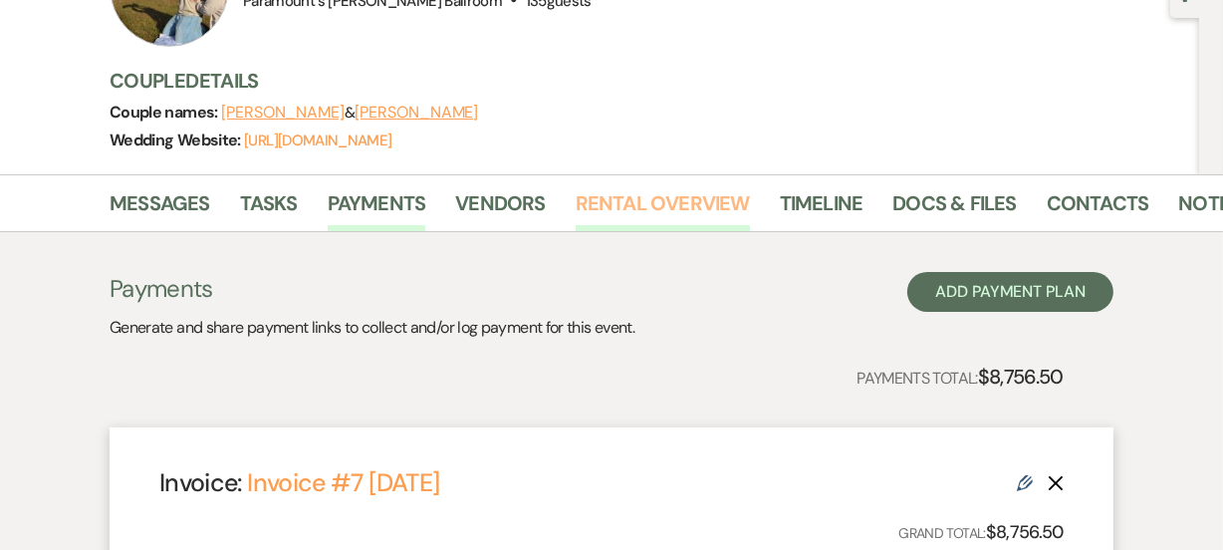
click at [647, 197] on link "Rental Overview" at bounding box center [663, 209] width 174 height 44
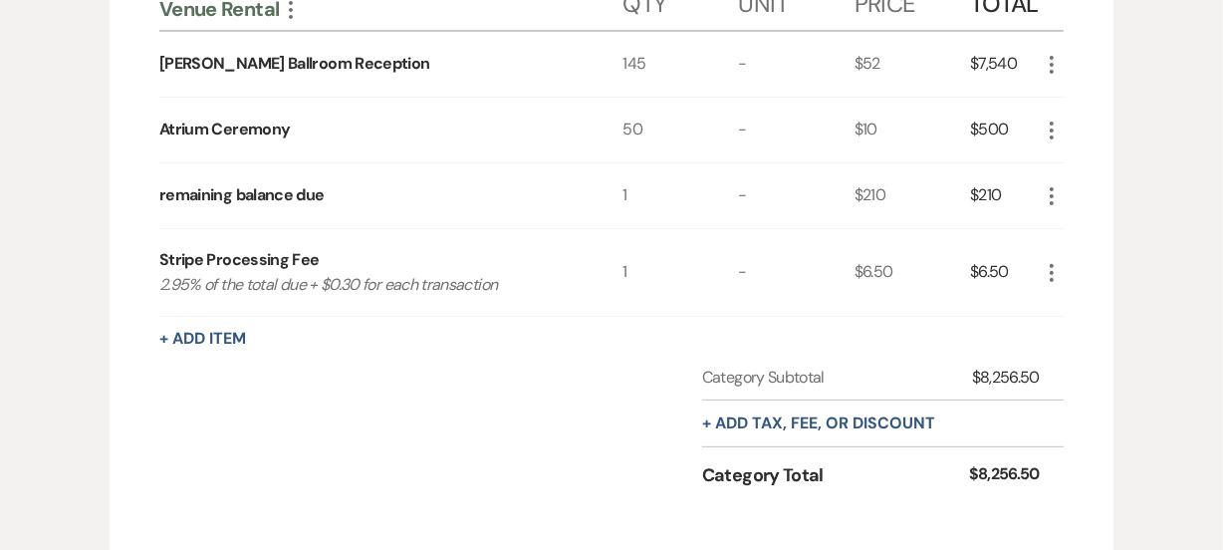
scroll to position [576, 0]
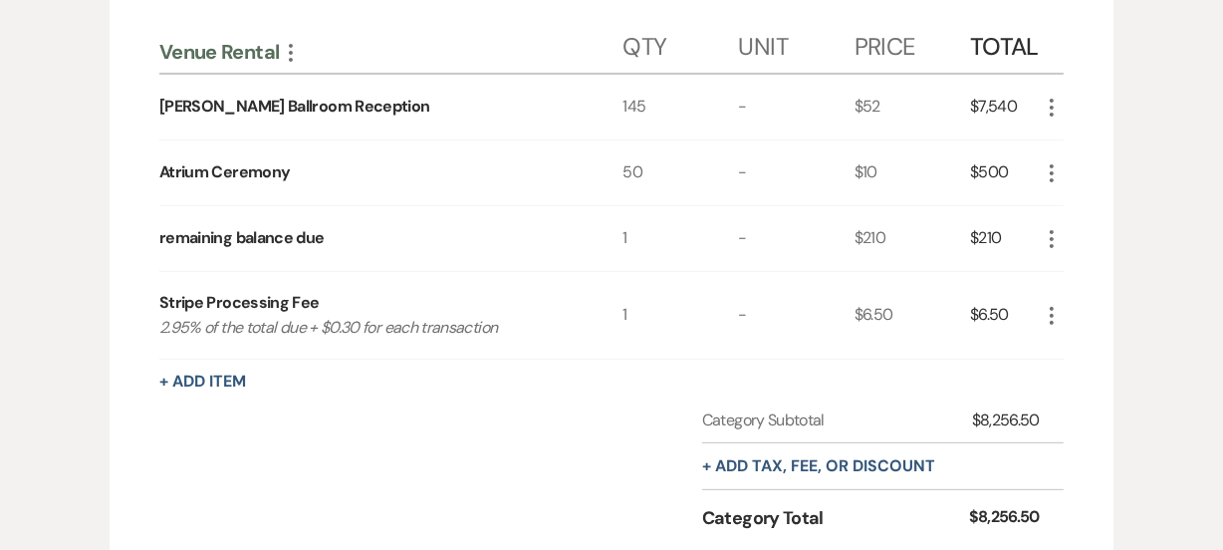
click at [1050, 325] on icon "More" at bounding box center [1052, 316] width 24 height 24
click at [1090, 381] on button "X Delete" at bounding box center [1094, 387] width 108 height 32
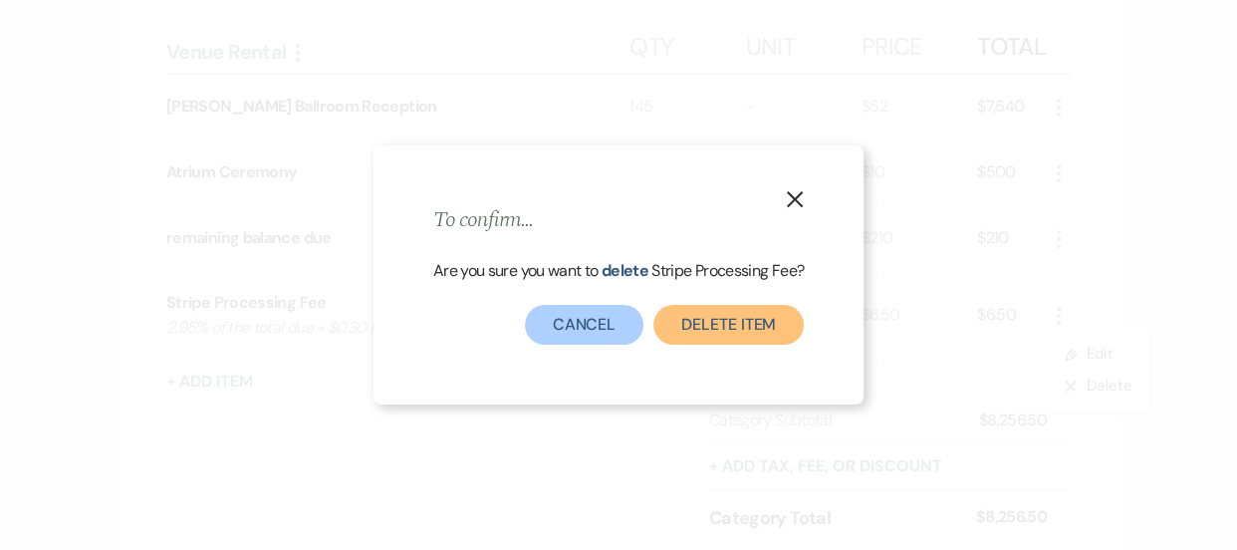
click at [737, 333] on button "Delete Item" at bounding box center [728, 325] width 150 height 40
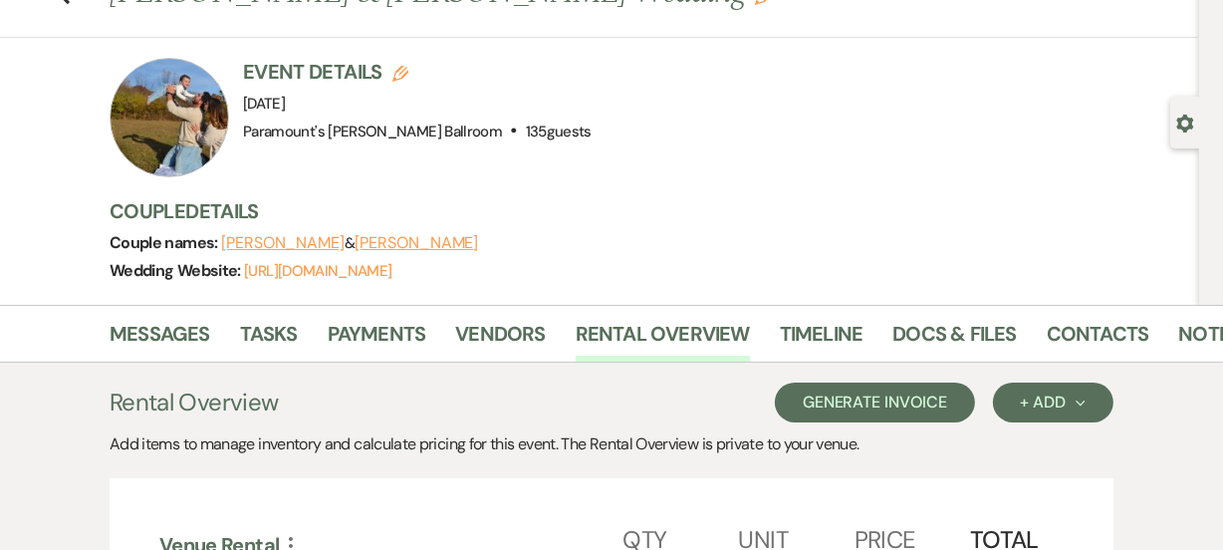
scroll to position [32, 0]
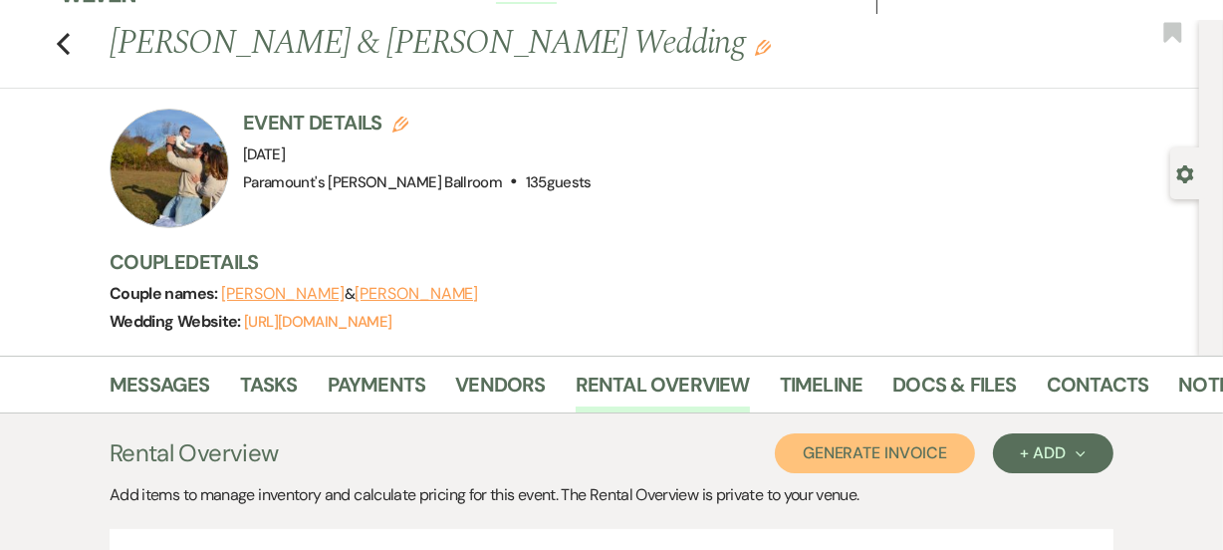
click at [915, 447] on button "Generate Invoice" at bounding box center [875, 453] width 200 height 40
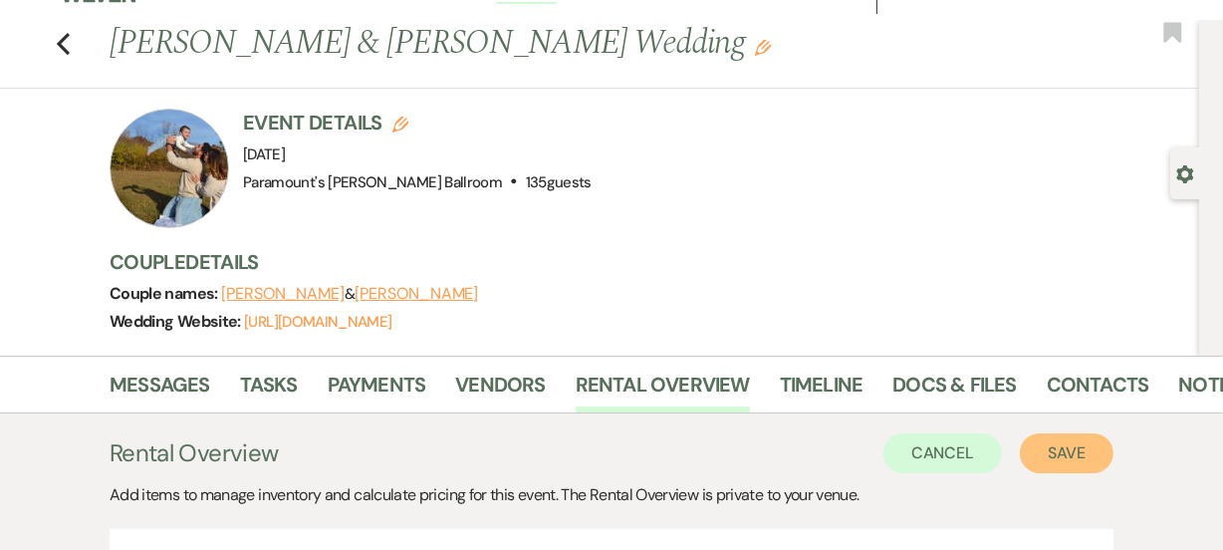
click at [1048, 457] on button "Save" at bounding box center [1067, 453] width 94 height 40
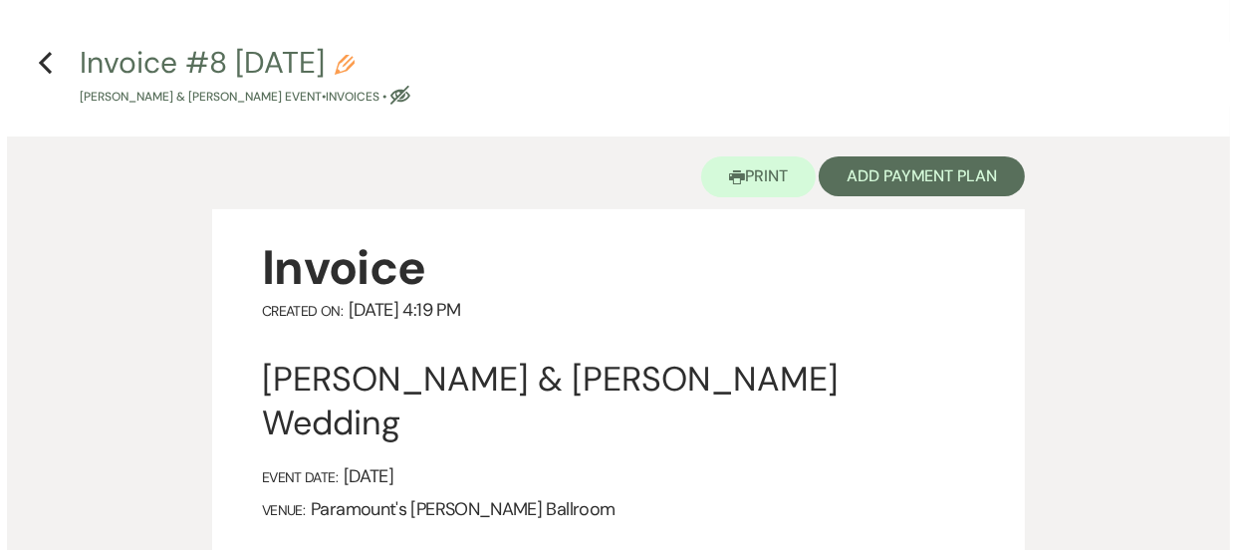
scroll to position [90, 0]
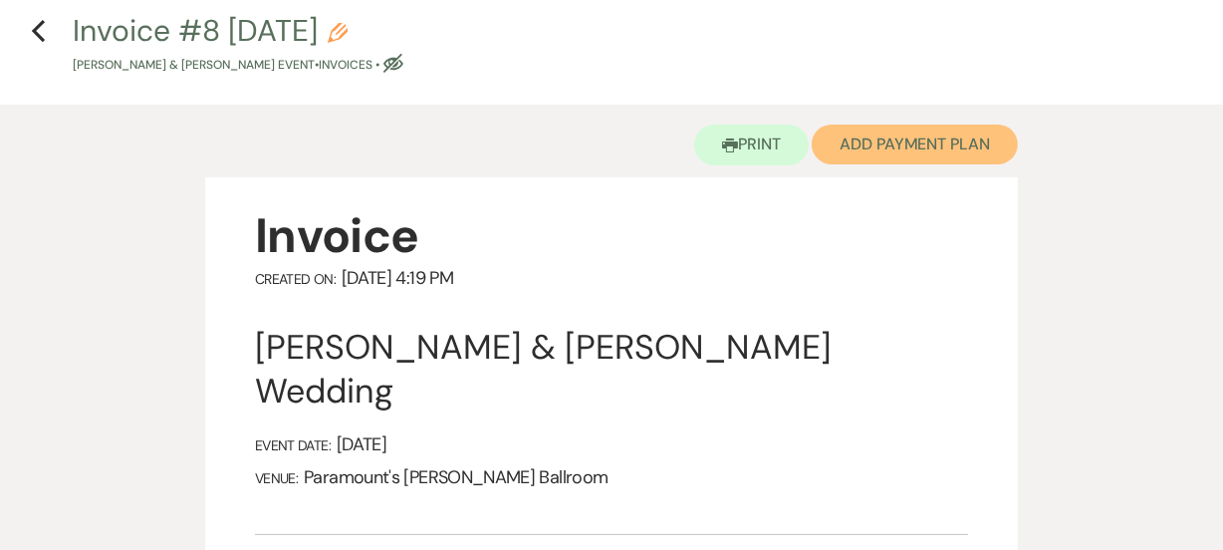
click at [903, 151] on button "Add Payment Plan" at bounding box center [915, 145] width 206 height 40
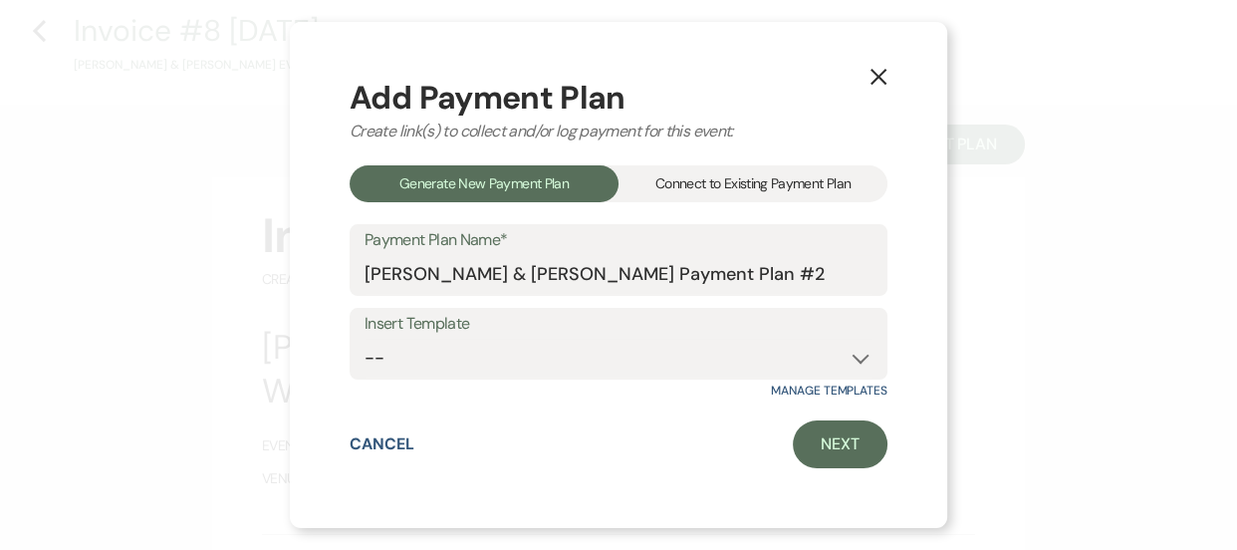
click at [747, 190] on div "Connect to Existing Payment Plan" at bounding box center [753, 183] width 269 height 37
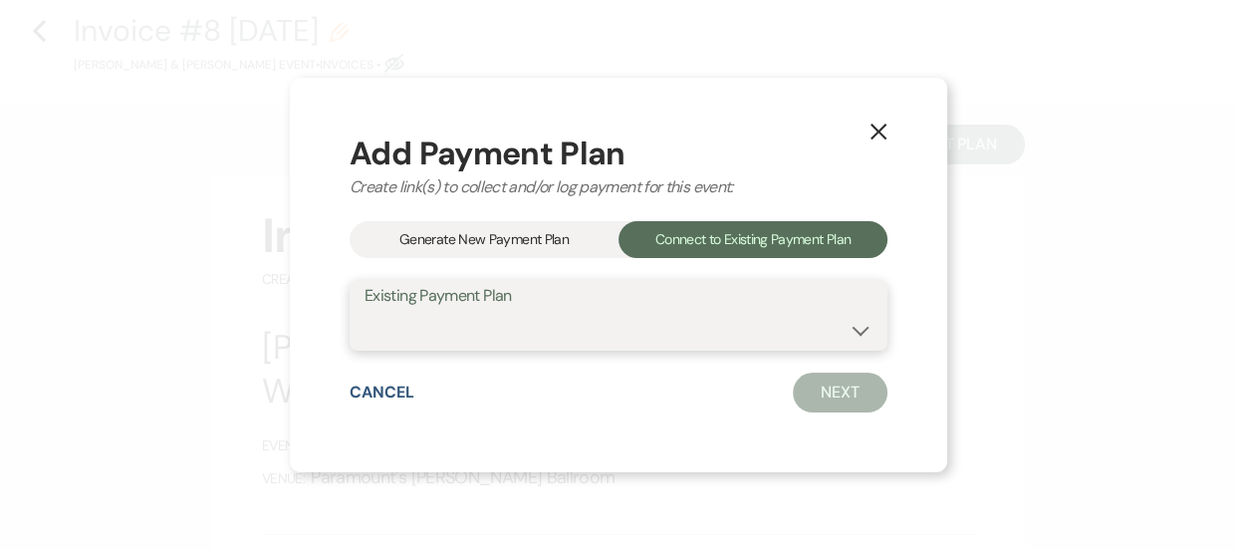
click at [718, 322] on select "[PERSON_NAME] & [PERSON_NAME] Payment Plan #1" at bounding box center [619, 329] width 508 height 39
select select "14521"
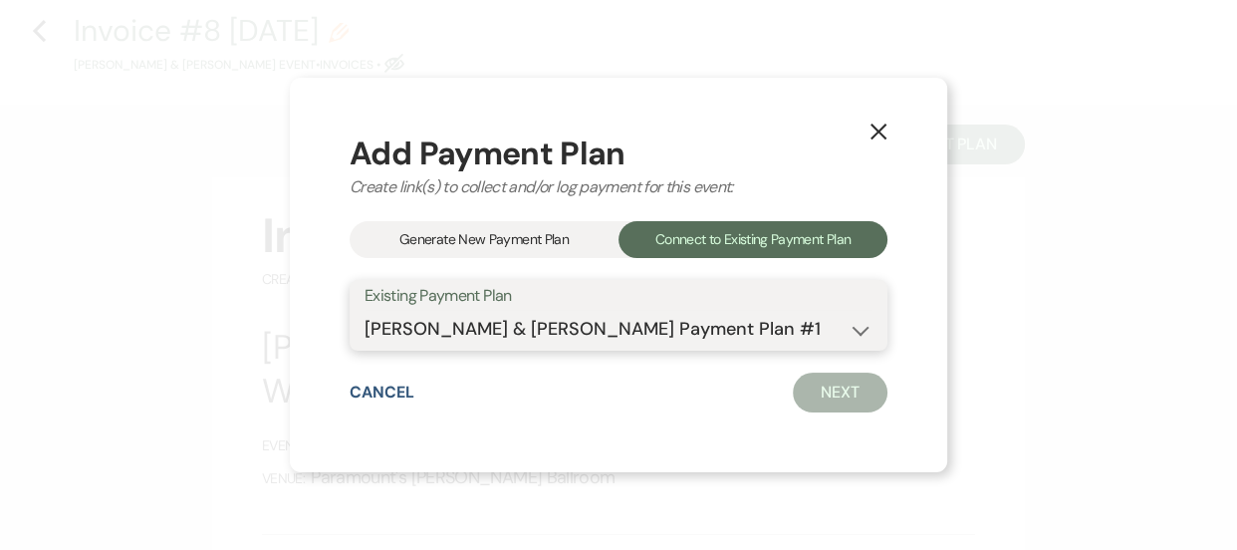
click at [365, 310] on select "[PERSON_NAME] & [PERSON_NAME] Payment Plan #1" at bounding box center [619, 329] width 508 height 39
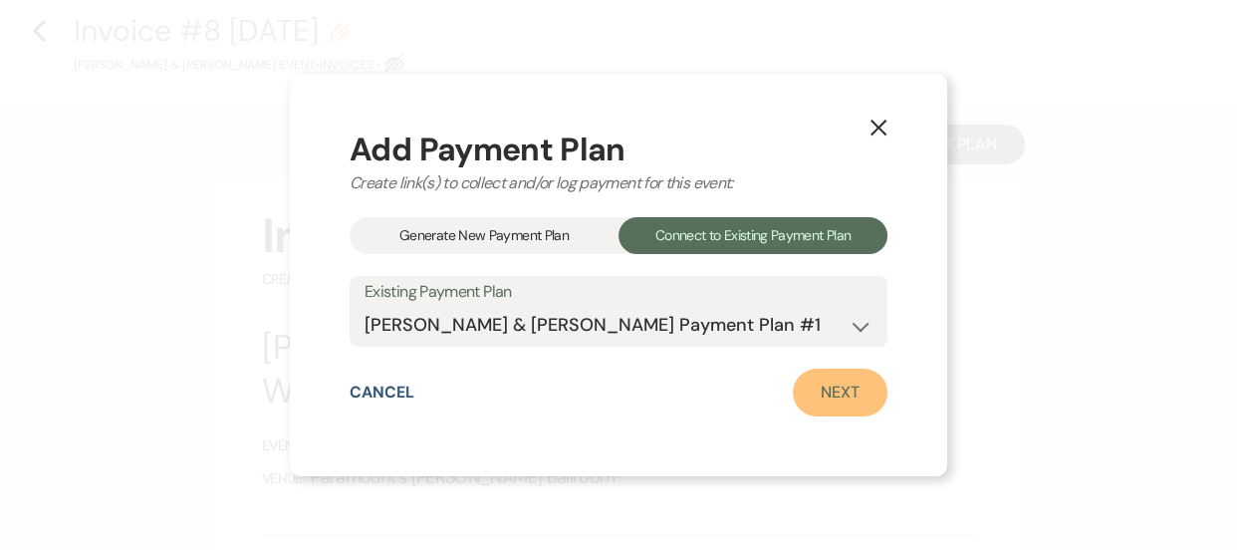
click at [812, 408] on link "Next" at bounding box center [840, 393] width 95 height 48
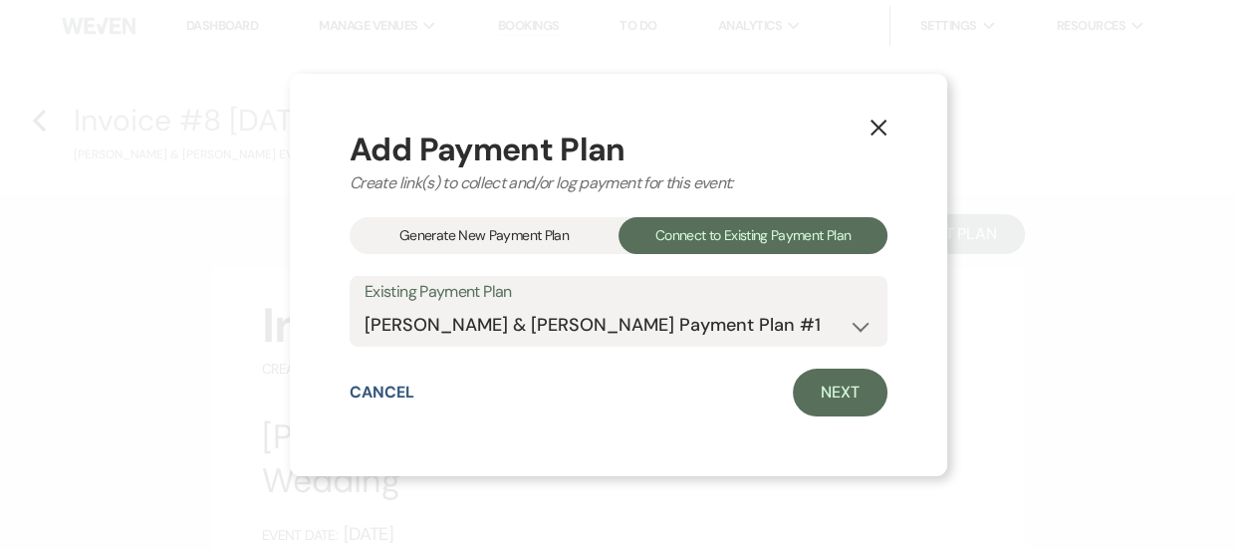
select select "28548"
select select "1"
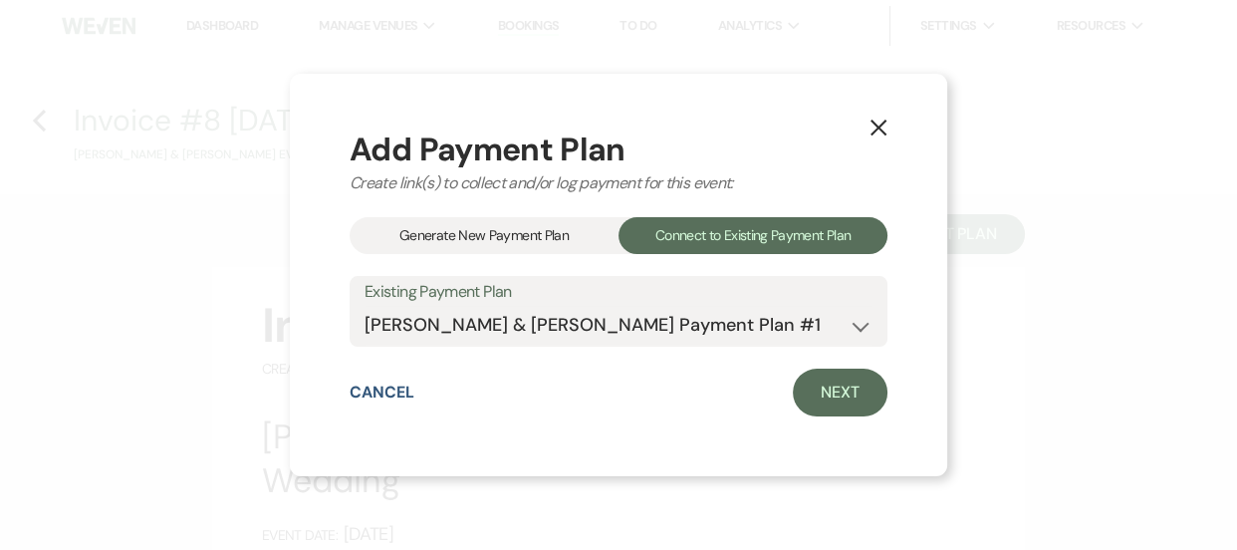
select select "1"
select select "2"
select select "flat"
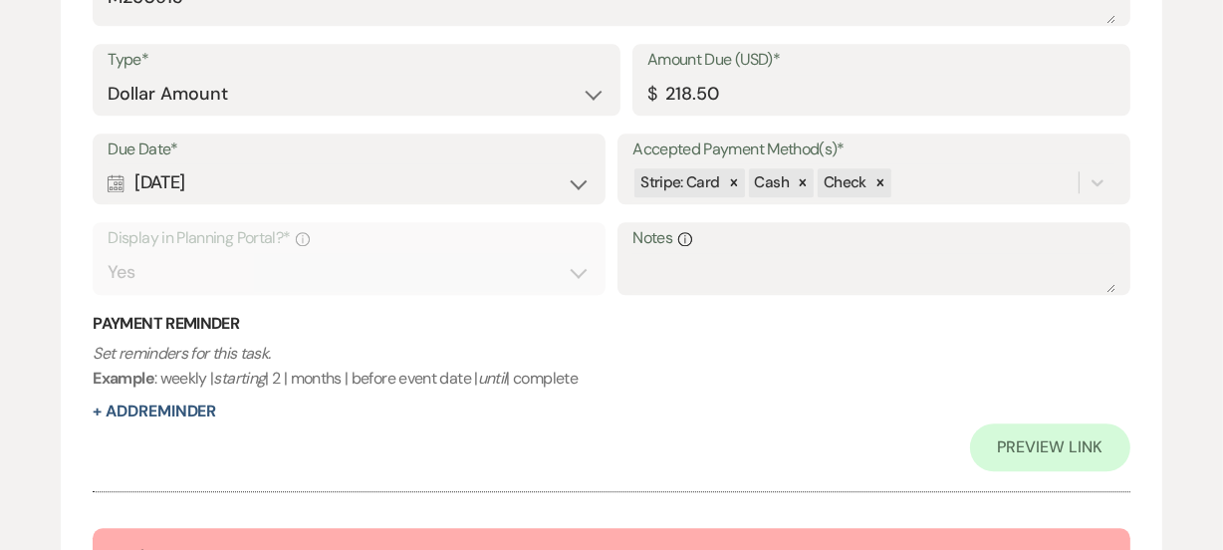
scroll to position [4346, 0]
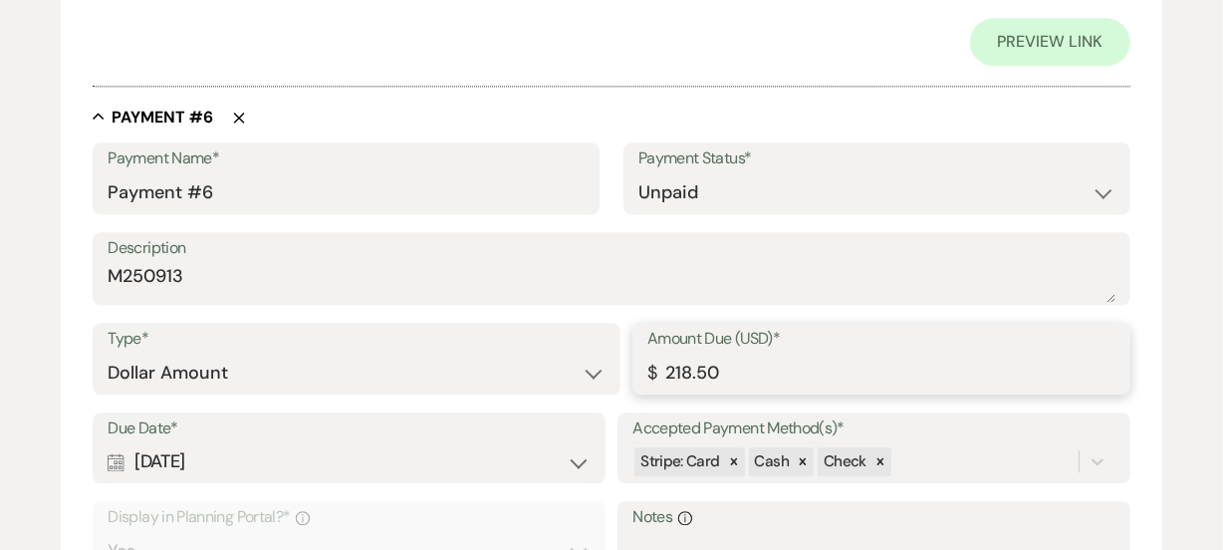
drag, startPoint x: 737, startPoint y: 364, endPoint x: 676, endPoint y: 351, distance: 62.1
click at [676, 354] on input "218.50" at bounding box center [881, 373] width 468 height 39
click at [739, 369] on input "218.50" at bounding box center [881, 373] width 468 height 39
drag, startPoint x: 748, startPoint y: 369, endPoint x: 655, endPoint y: 348, distance: 95.0
click at [656, 348] on div "Amount Due (USD)* $ 218.50" at bounding box center [881, 359] width 498 height 72
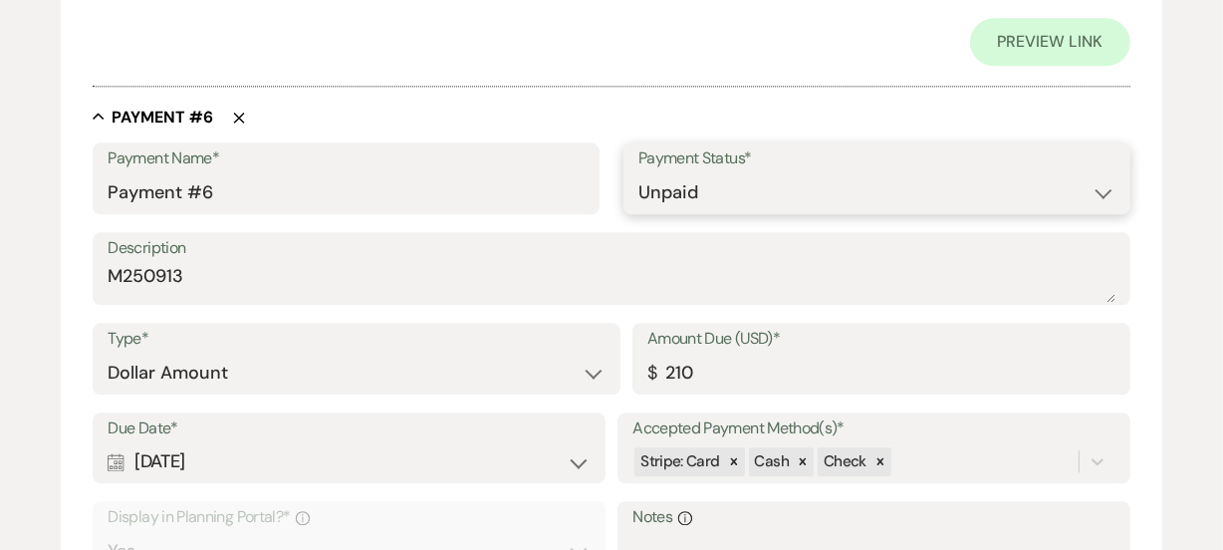
type input "210.00"
click at [822, 202] on select "Paid Unpaid" at bounding box center [876, 192] width 477 height 39
select select "1"
click at [638, 173] on select "Paid Unpaid" at bounding box center [876, 192] width 477 height 39
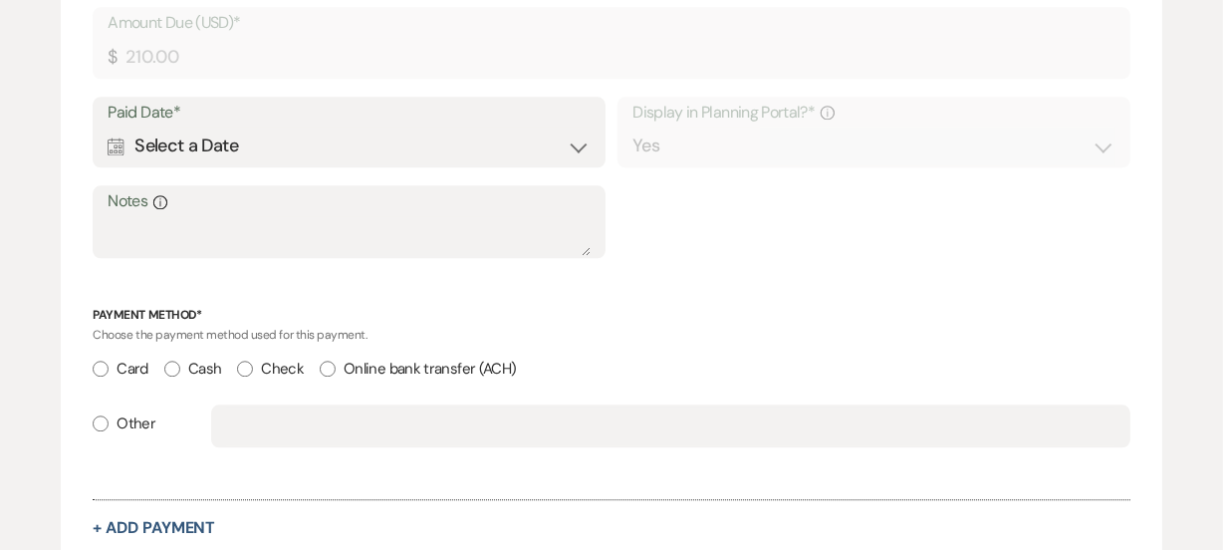
scroll to position [4426, 0]
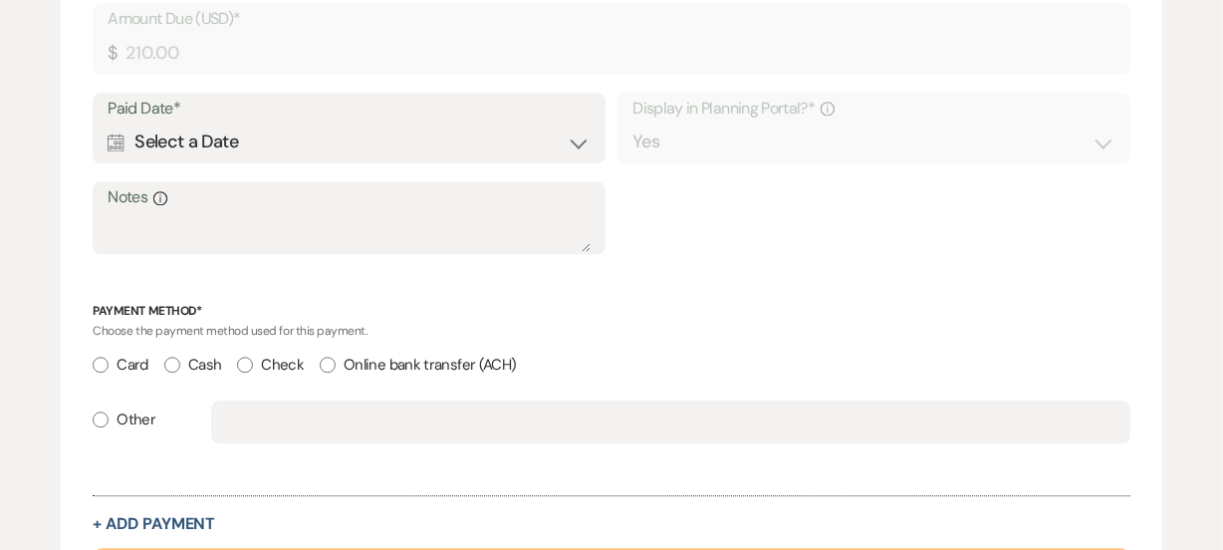
click at [502, 143] on div "Calendar Select a Date Expand" at bounding box center [349, 142] width 482 height 39
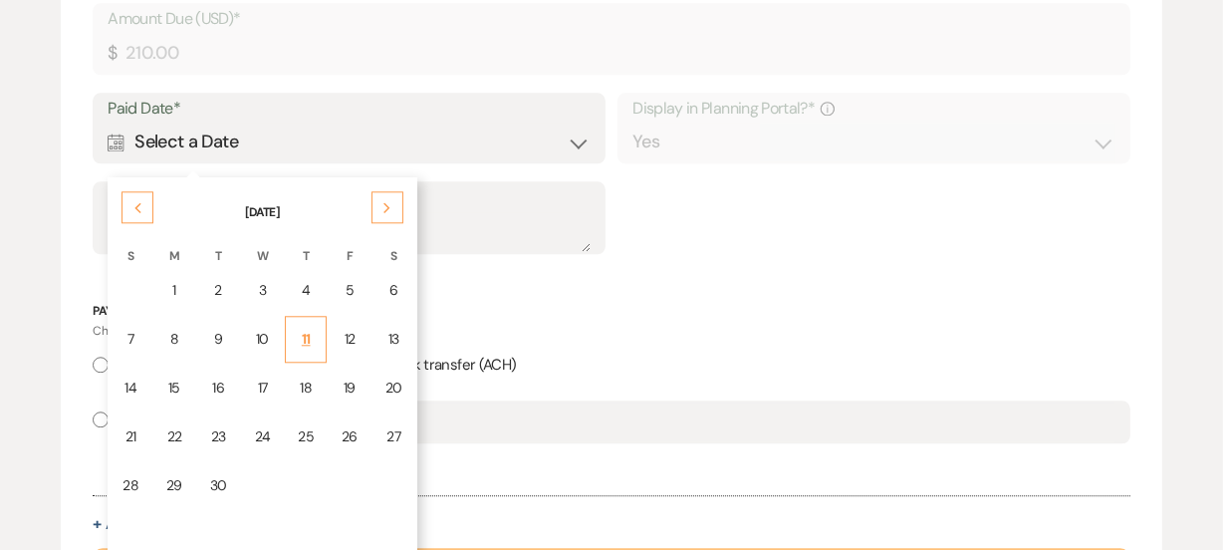
click at [312, 345] on td "11" at bounding box center [306, 339] width 42 height 47
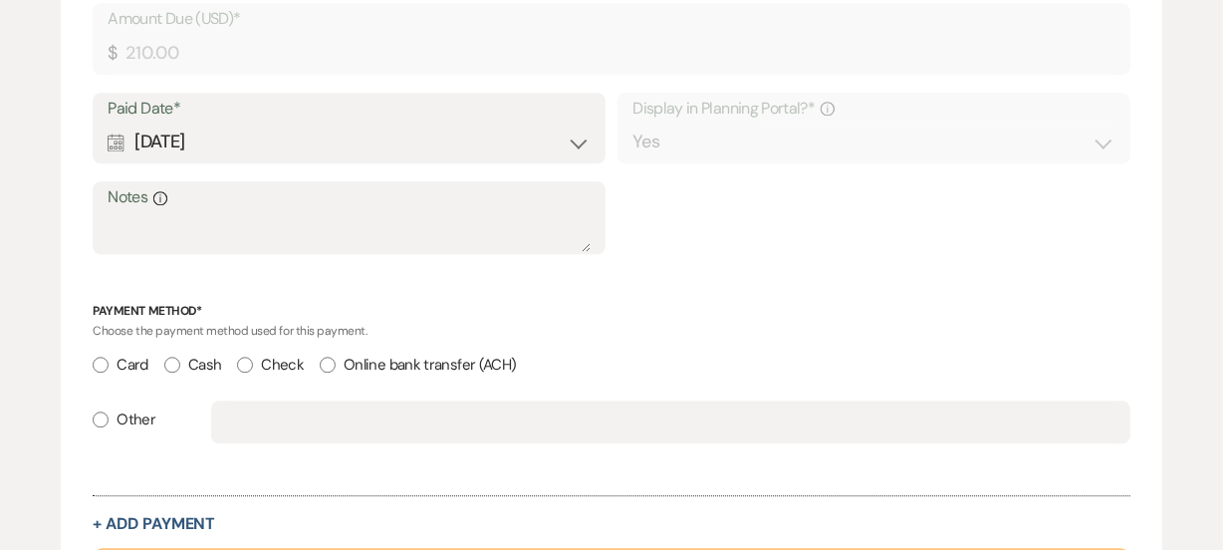
click at [193, 358] on label "Cash" at bounding box center [192, 365] width 57 height 27
click at [180, 358] on input "Cash" at bounding box center [172, 365] width 16 height 16
radio input "true"
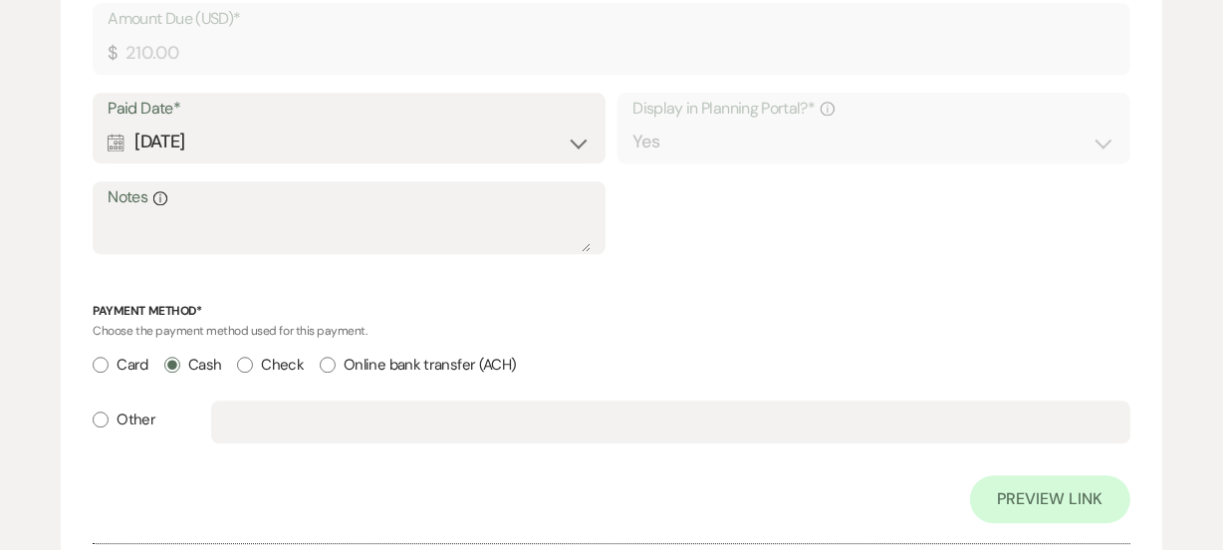
click at [692, 310] on p "Payment Method*" at bounding box center [611, 311] width 1037 height 19
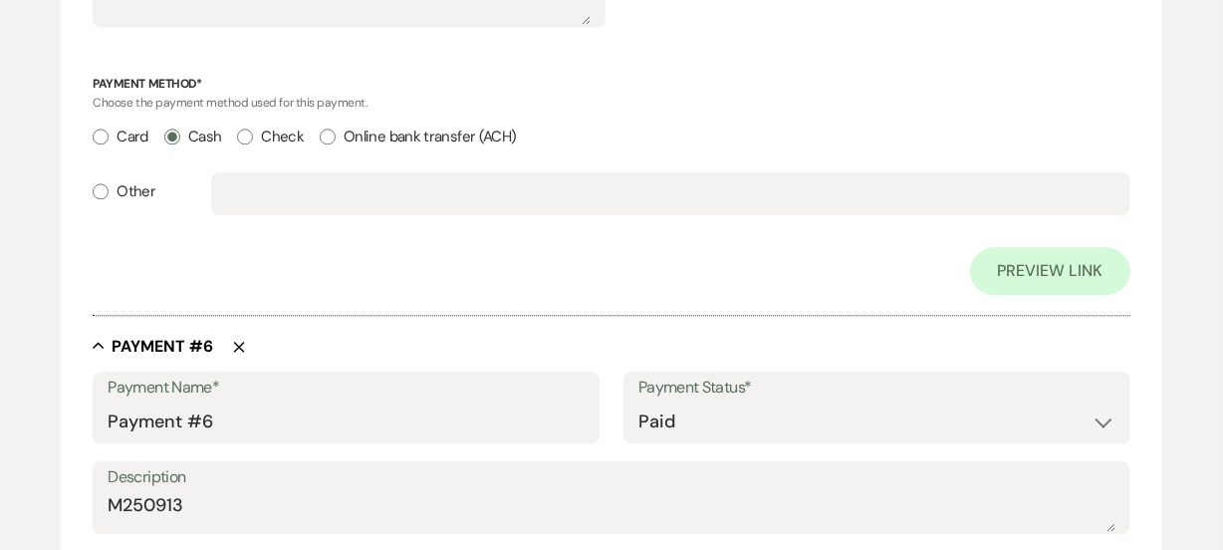
scroll to position [4104, 0]
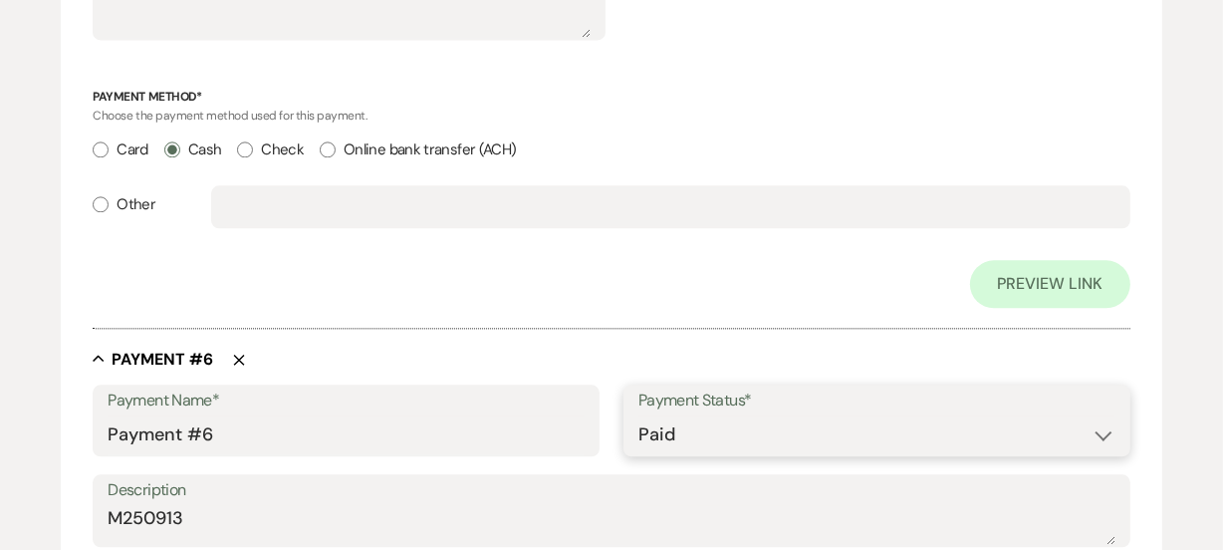
click at [758, 439] on select "Paid Unpaid" at bounding box center [876, 434] width 477 height 39
select select "2"
click at [638, 415] on select "Paid Unpaid" at bounding box center [876, 434] width 477 height 39
select select "flat"
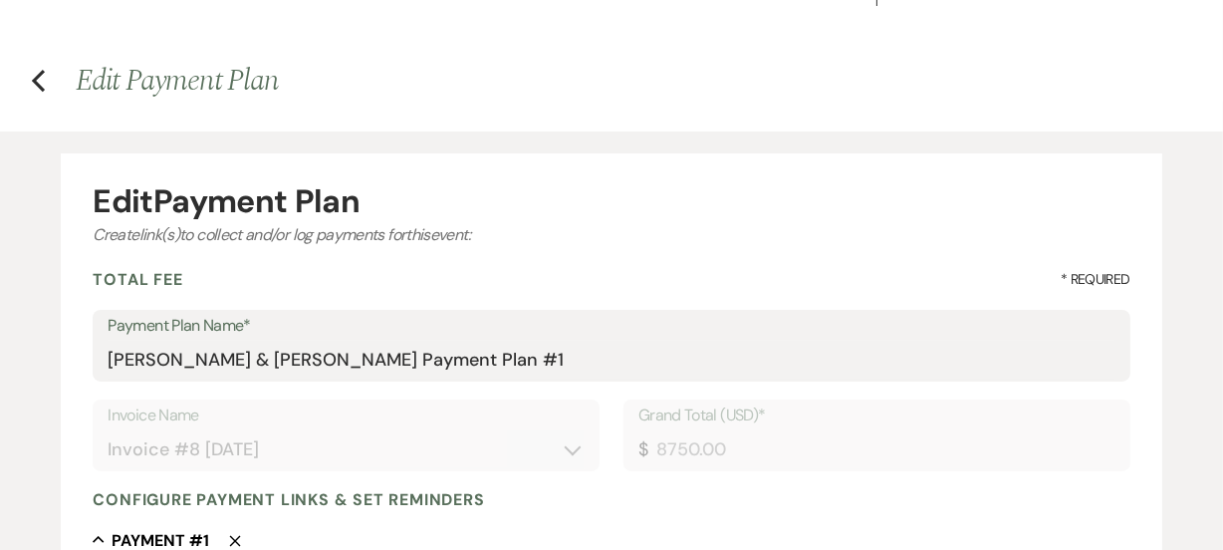
scroll to position [0, 0]
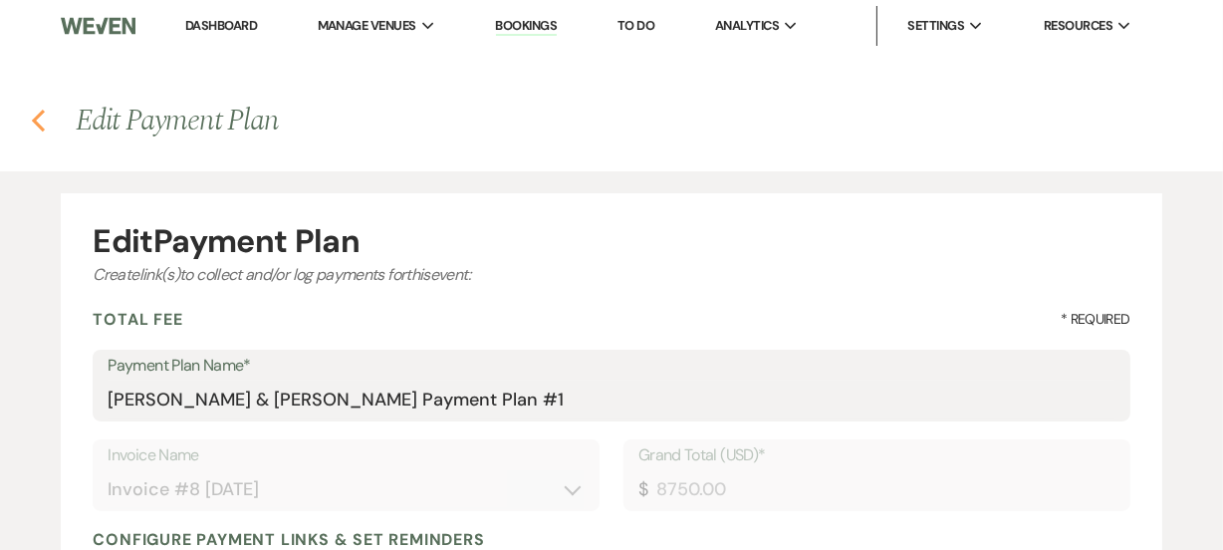
click at [37, 126] on icon "Previous" at bounding box center [38, 121] width 15 height 24
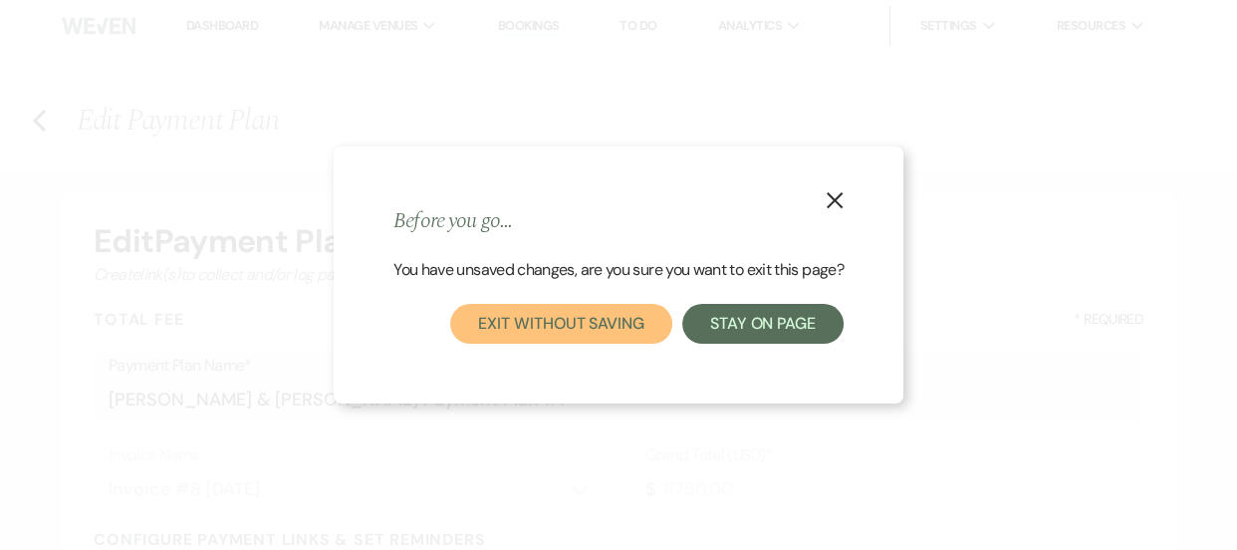
click at [577, 317] on button "Exit without saving" at bounding box center [560, 324] width 221 height 40
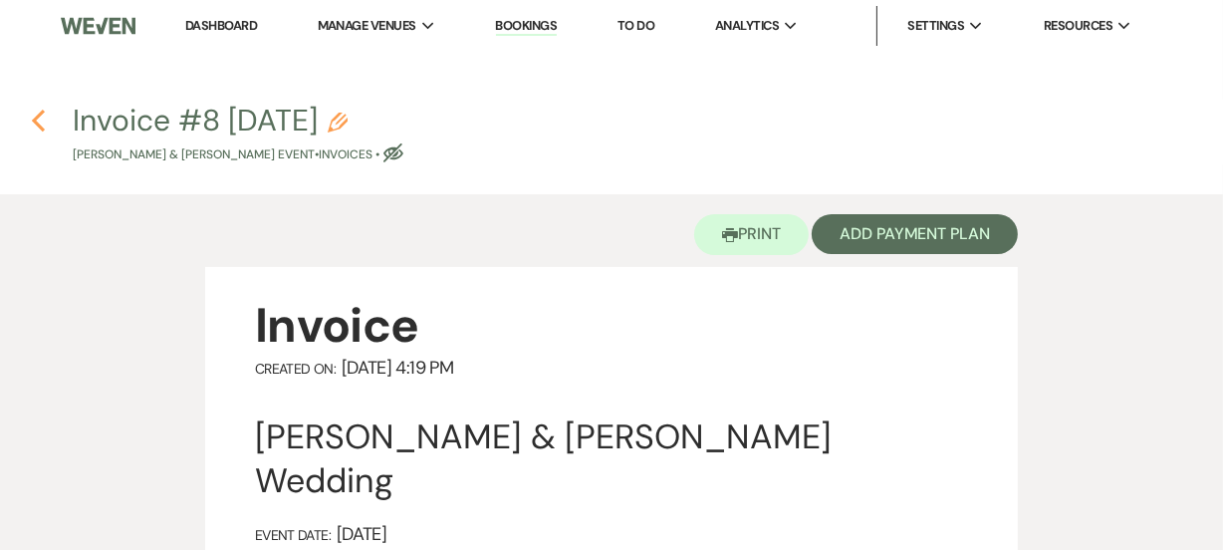
click at [40, 122] on icon "Previous" at bounding box center [38, 121] width 15 height 24
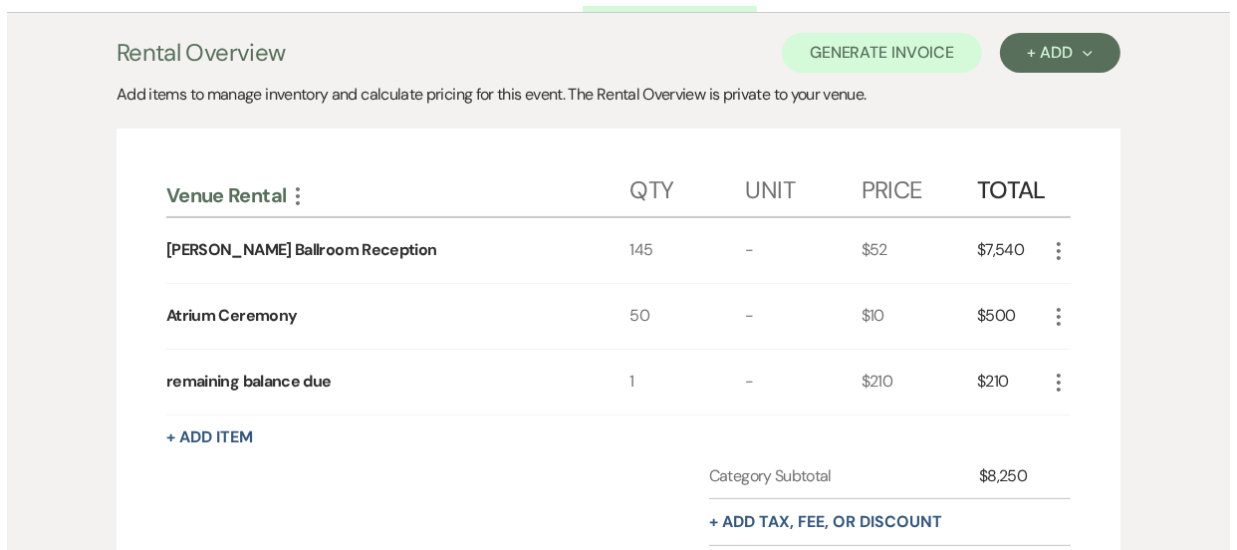
scroll to position [485, 0]
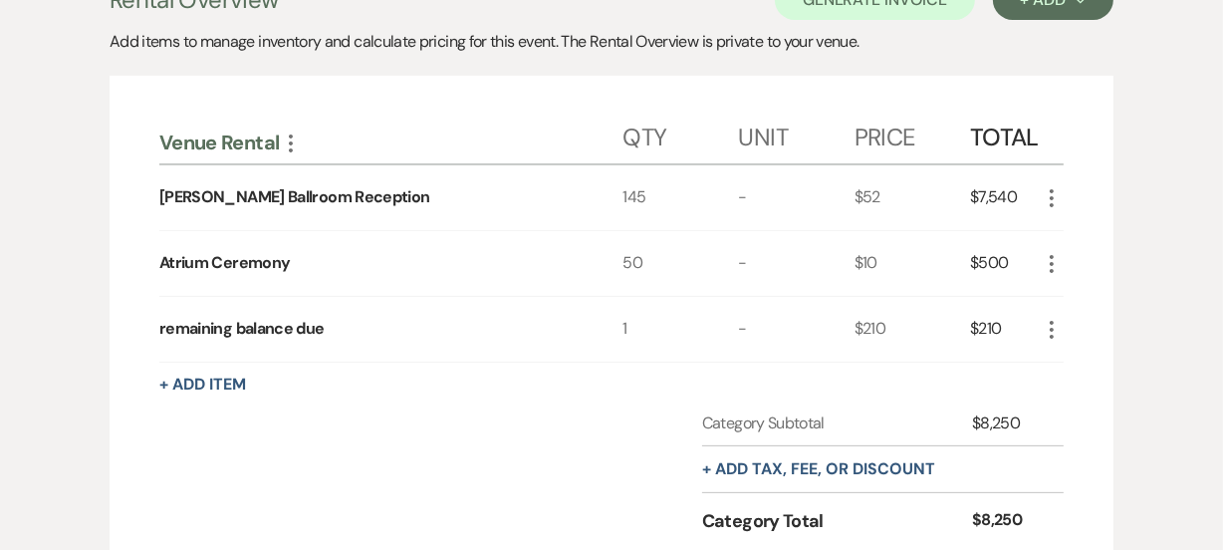
click at [1054, 329] on icon "More" at bounding box center [1052, 330] width 24 height 24
click at [1090, 361] on button "Pencil Edit" at bounding box center [1092, 369] width 104 height 32
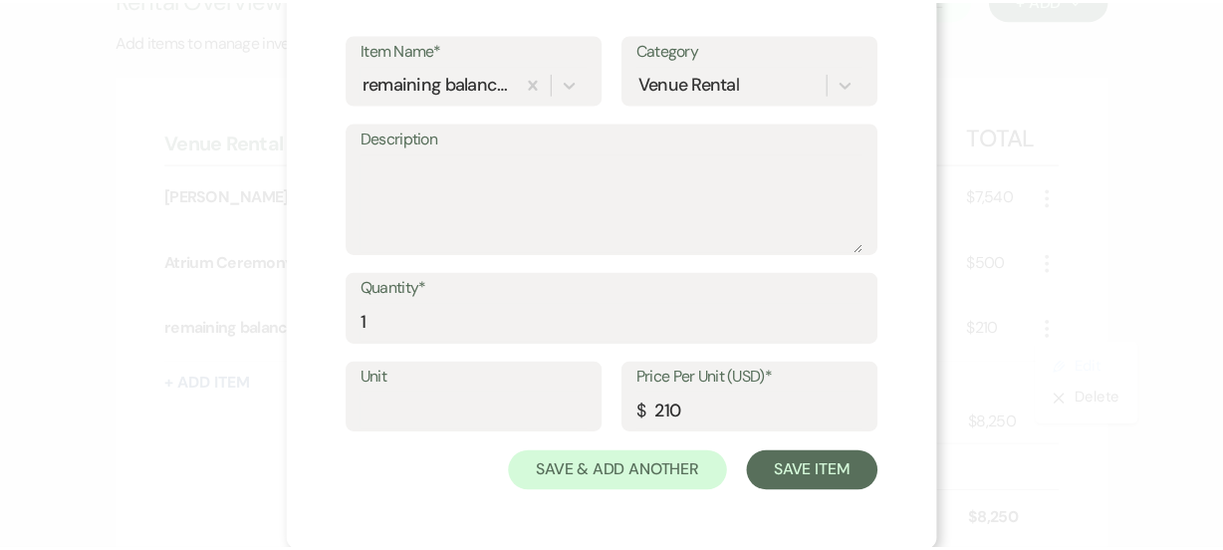
scroll to position [112, 0]
drag, startPoint x: 727, startPoint y: 413, endPoint x: 671, endPoint y: 402, distance: 56.8
click at [671, 402] on input "210" at bounding box center [757, 410] width 229 height 39
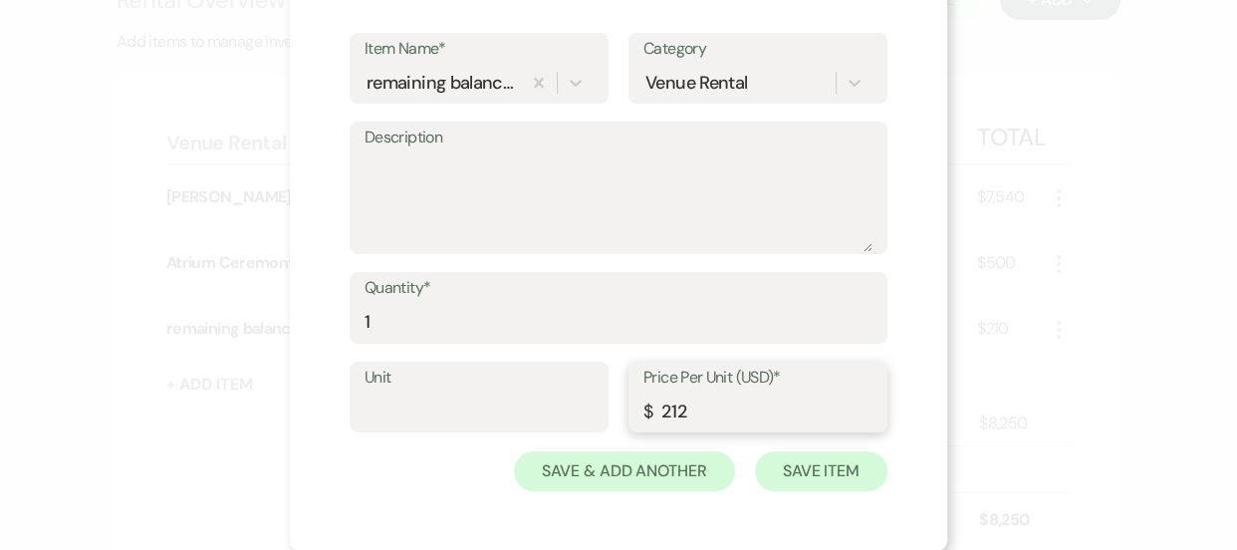
type input "212"
click at [803, 474] on button "Save Item" at bounding box center [821, 471] width 132 height 40
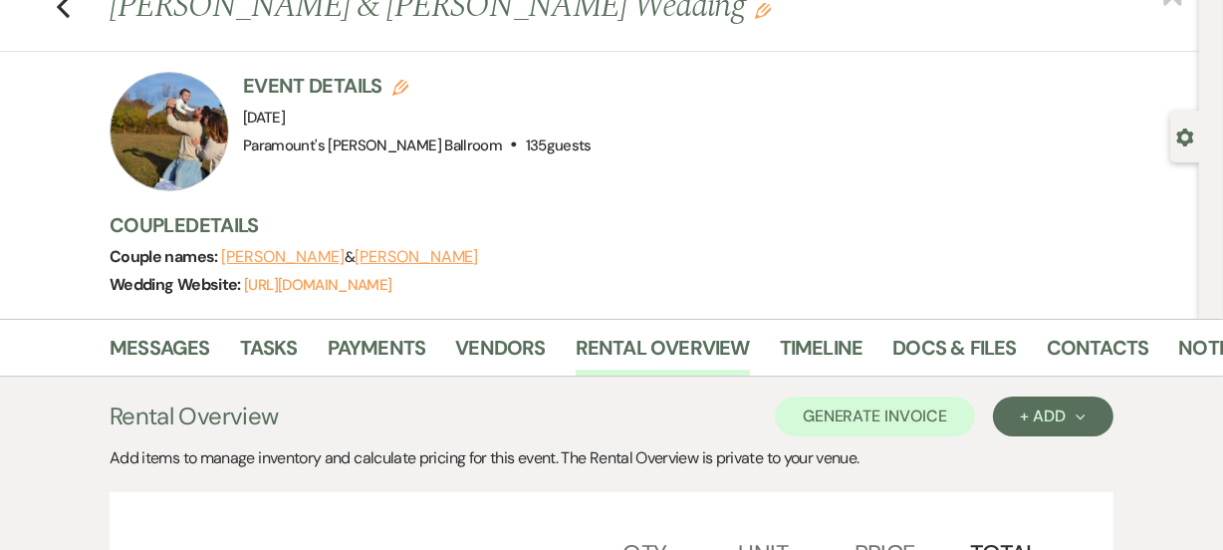
scroll to position [32, 0]
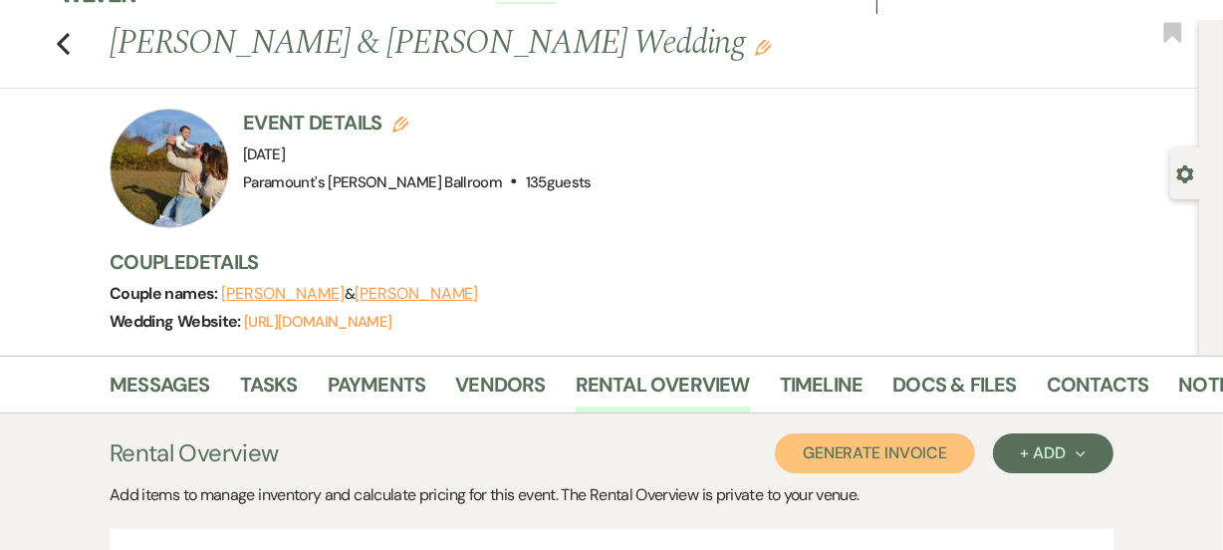
click at [911, 437] on button "Generate Invoice" at bounding box center [875, 453] width 200 height 40
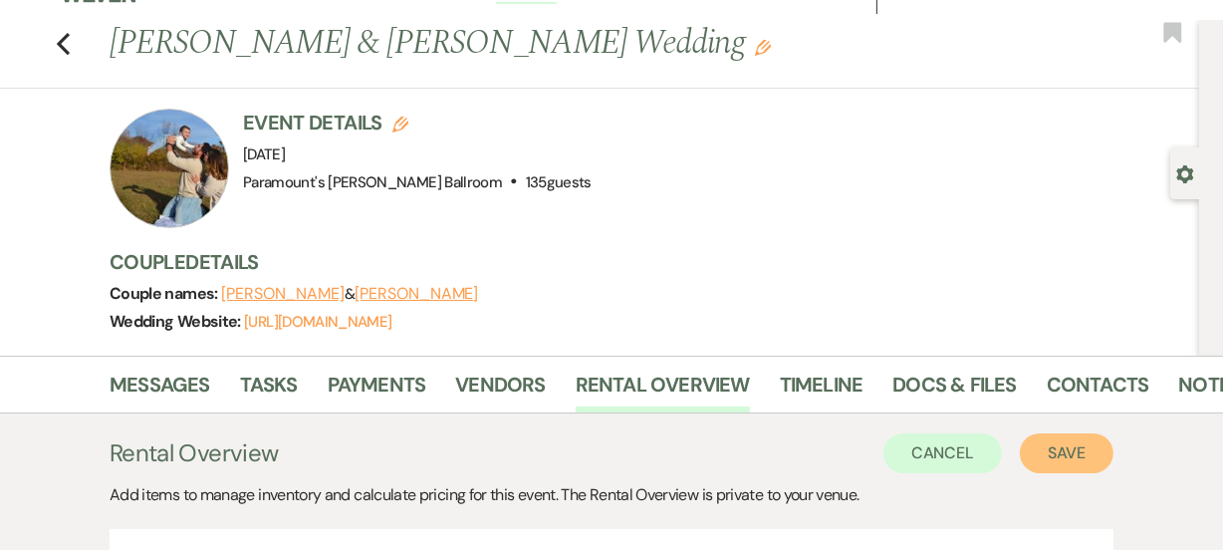
click at [1069, 446] on button "Save" at bounding box center [1067, 453] width 94 height 40
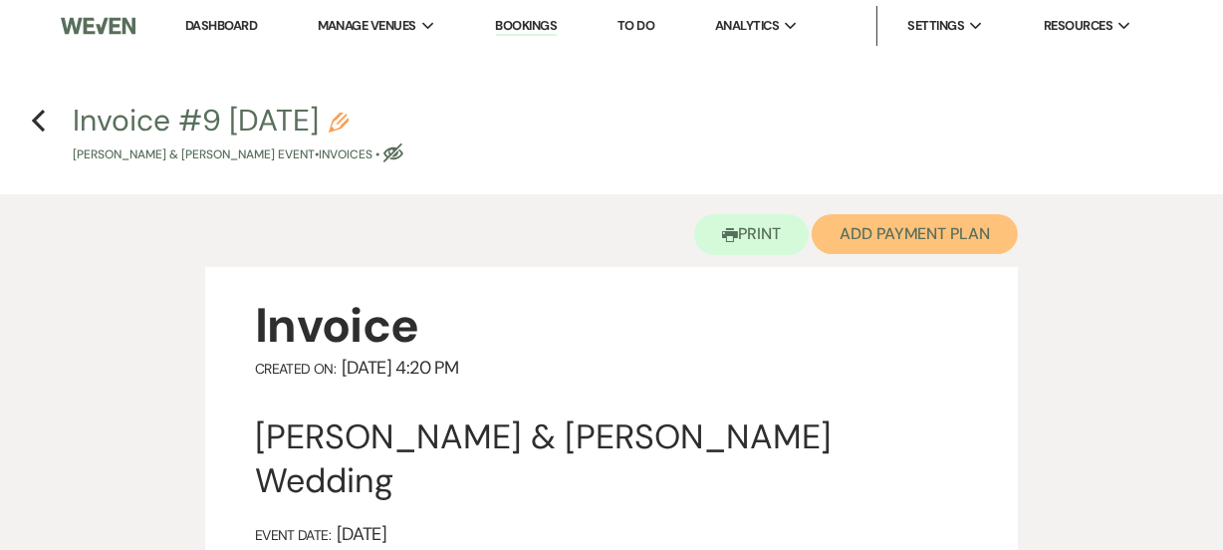
click at [915, 238] on button "Add Payment Plan" at bounding box center [915, 234] width 206 height 40
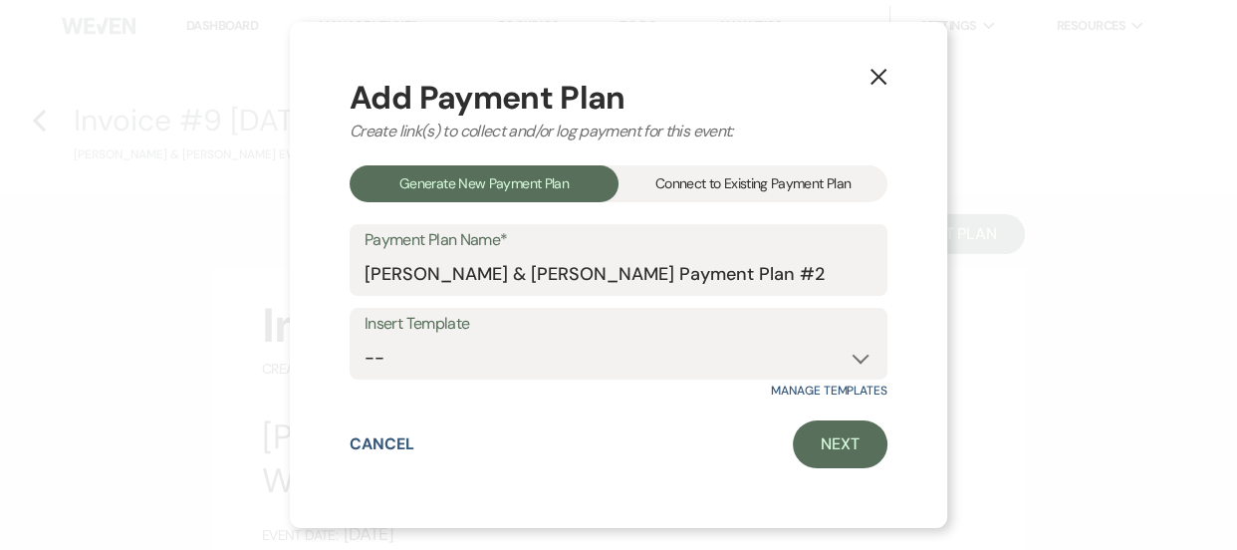
click at [733, 189] on div "Connect to Existing Payment Plan" at bounding box center [753, 183] width 269 height 37
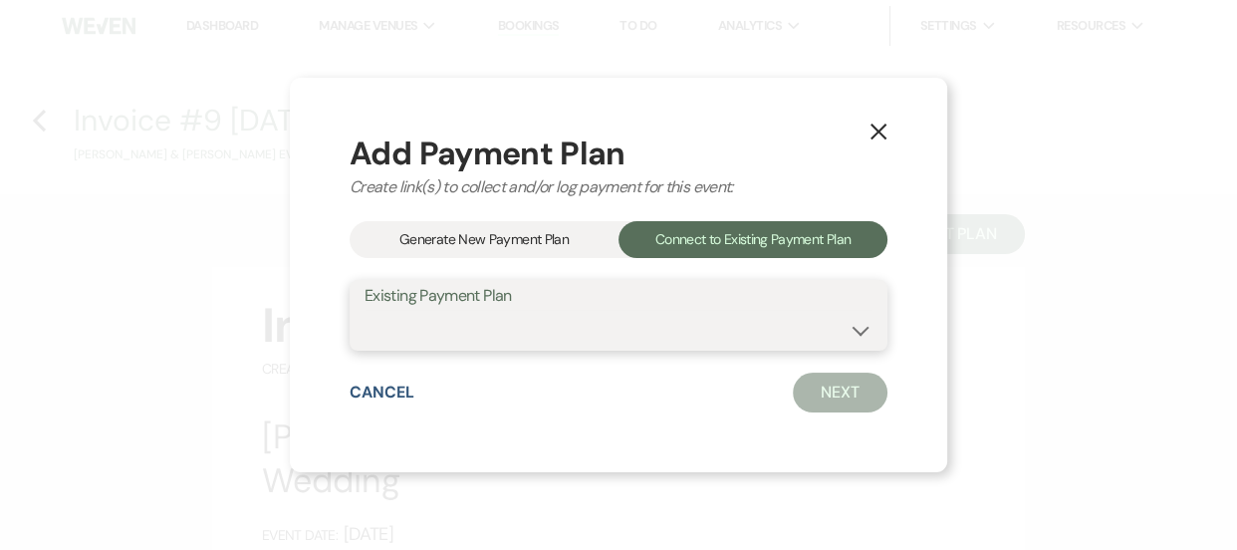
click at [677, 329] on select "[PERSON_NAME] & [PERSON_NAME] Payment Plan #1" at bounding box center [619, 329] width 508 height 39
select select "14521"
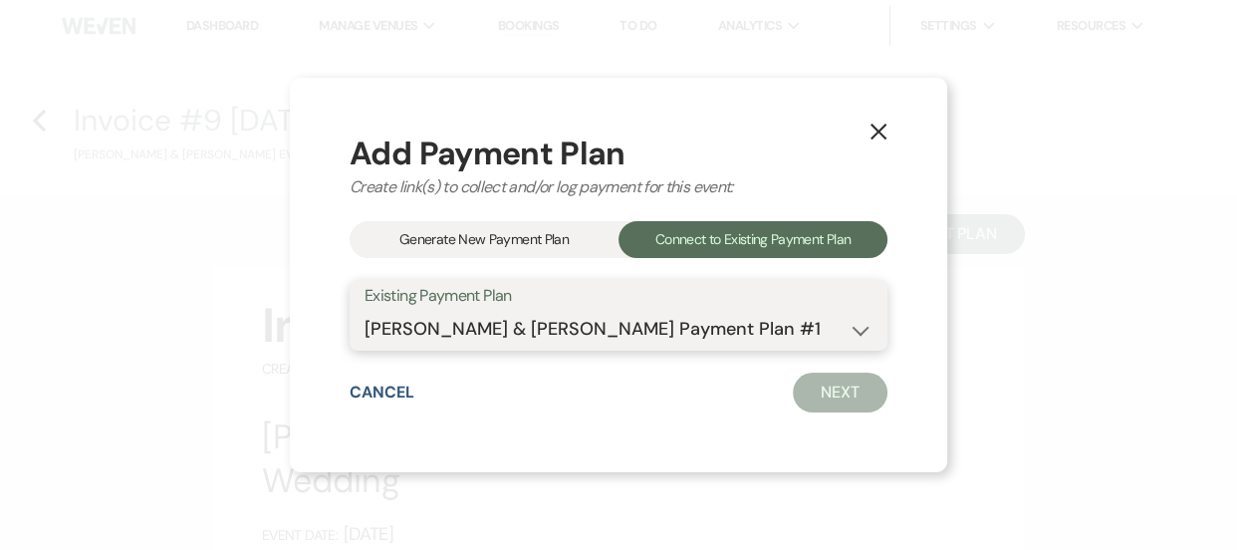
click at [365, 310] on select "[PERSON_NAME] & [PERSON_NAME] Payment Plan #1" at bounding box center [619, 329] width 508 height 39
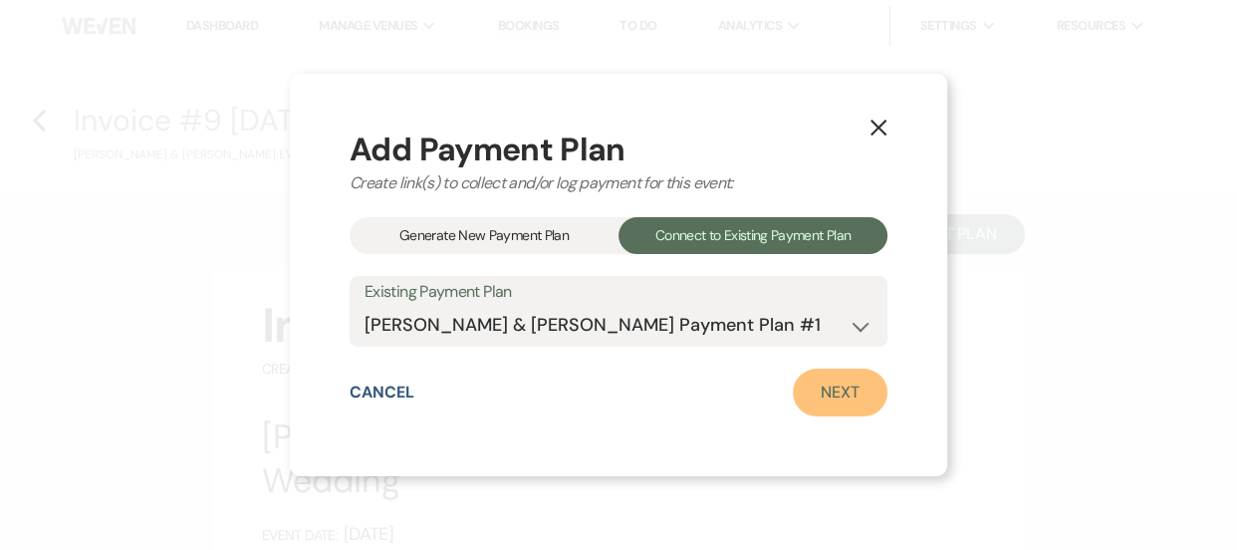
click at [832, 397] on link "Next" at bounding box center [840, 393] width 95 height 48
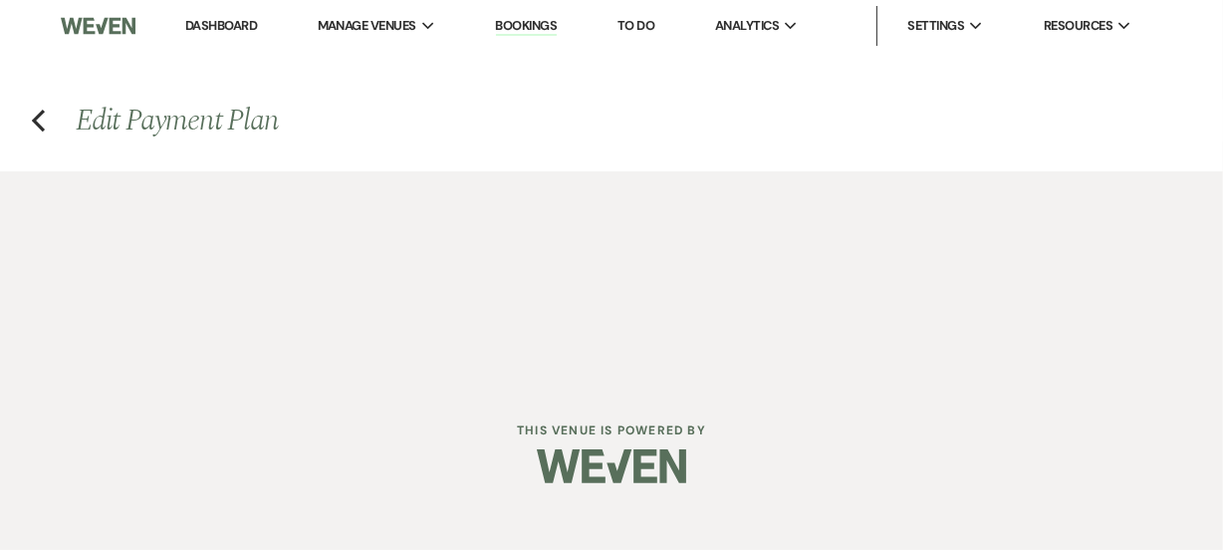
select select "28549"
select select "1"
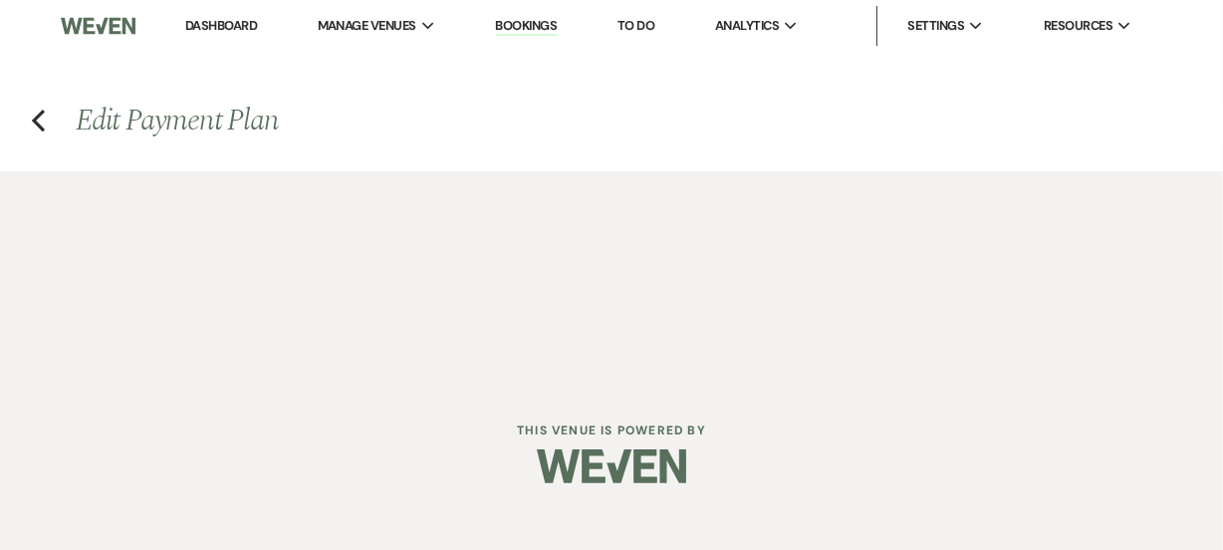
select select "1"
select select "2"
select select "flat"
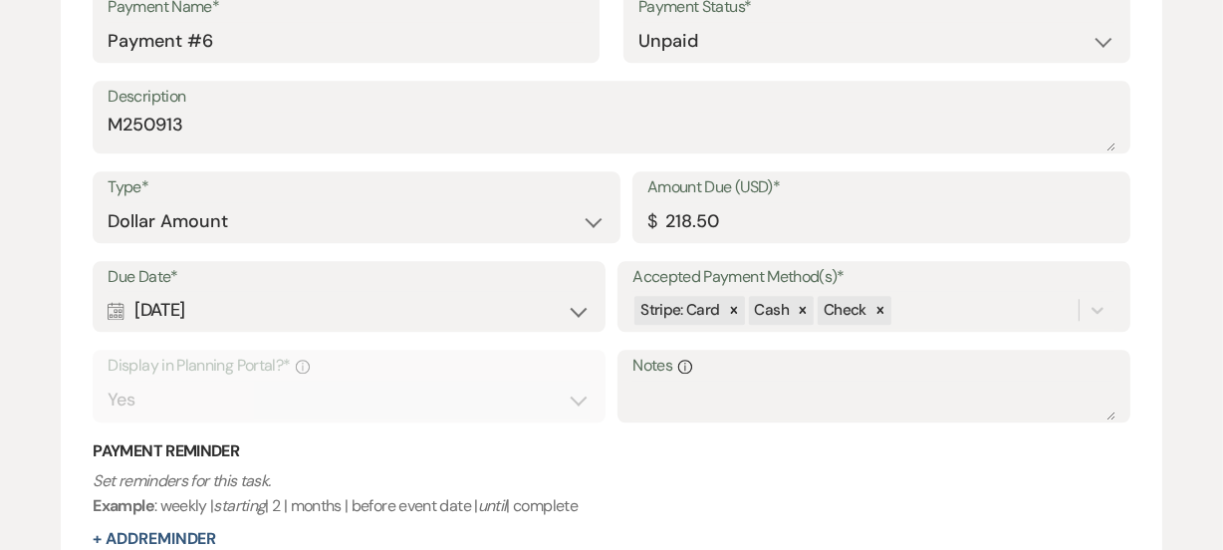
scroll to position [4436, 0]
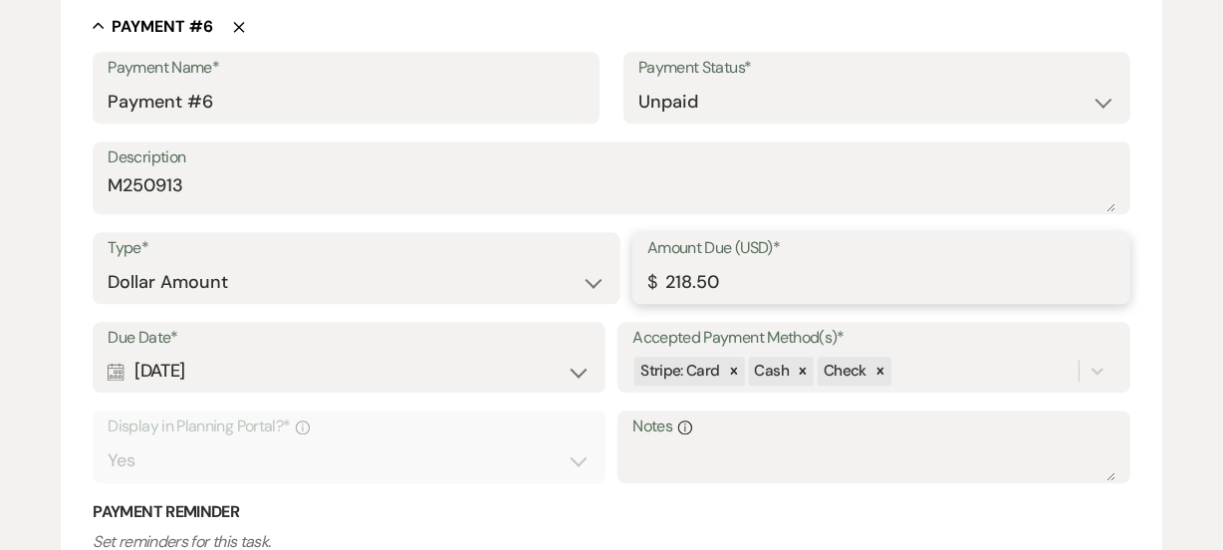
drag, startPoint x: 724, startPoint y: 280, endPoint x: 637, endPoint y: 267, distance: 87.6
click at [637, 267] on div "Amount Due (USD)* $ 218.50" at bounding box center [881, 268] width 498 height 72
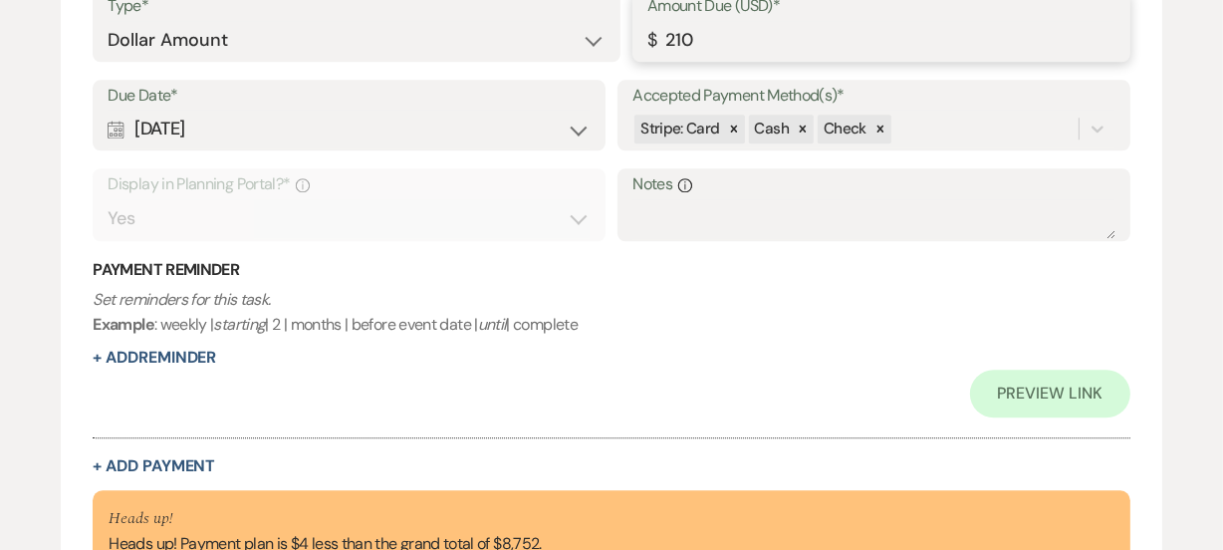
scroll to position [4918, 0]
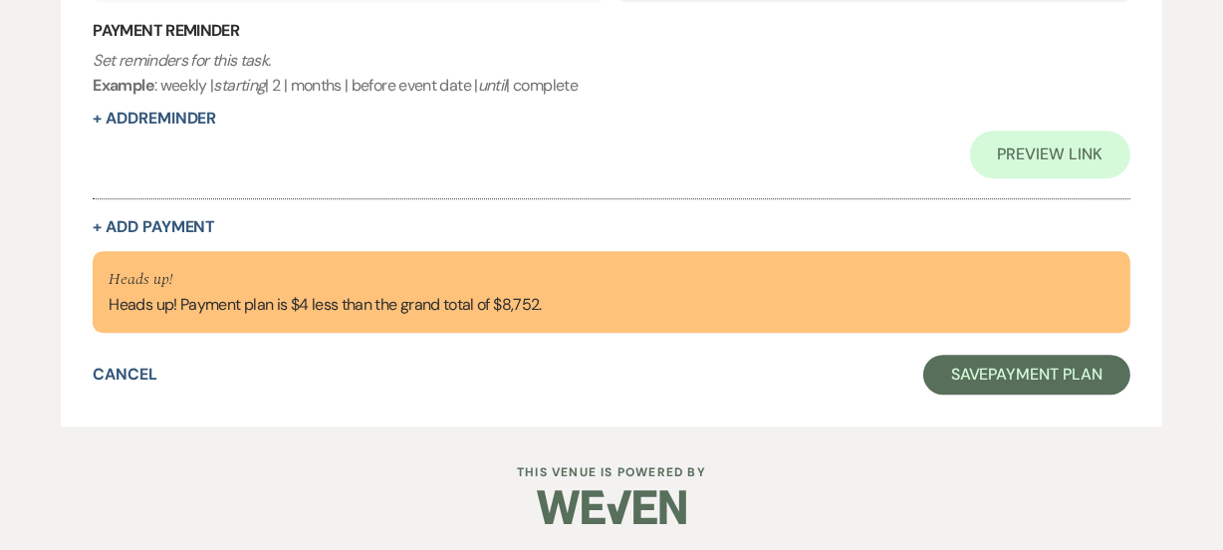
type input "210.00"
click at [631, 167] on div "Preview Link" at bounding box center [611, 154] width 1037 height 48
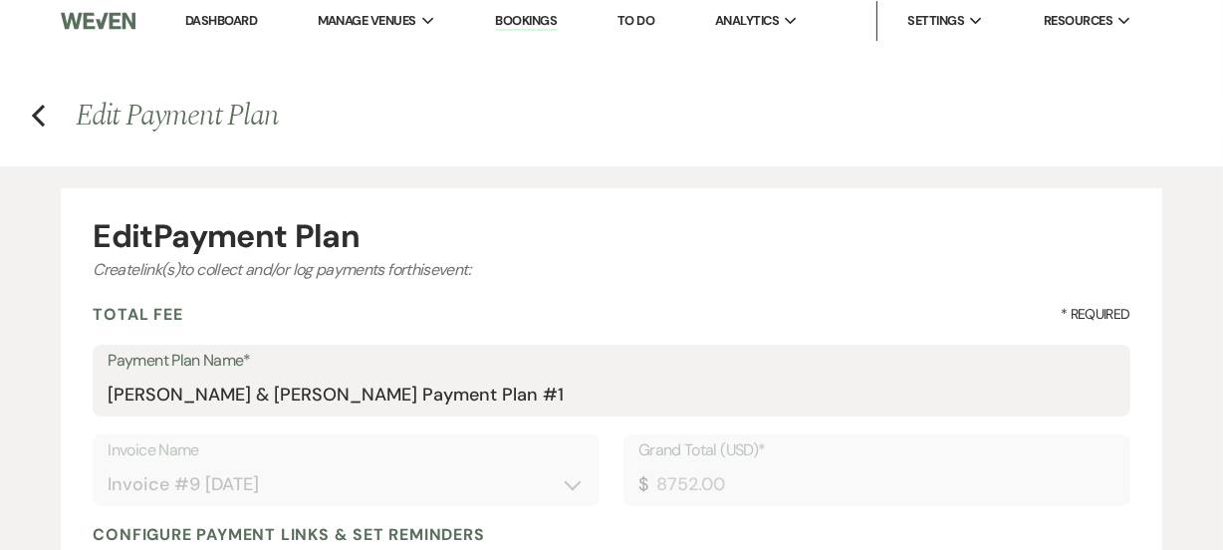
scroll to position [0, 0]
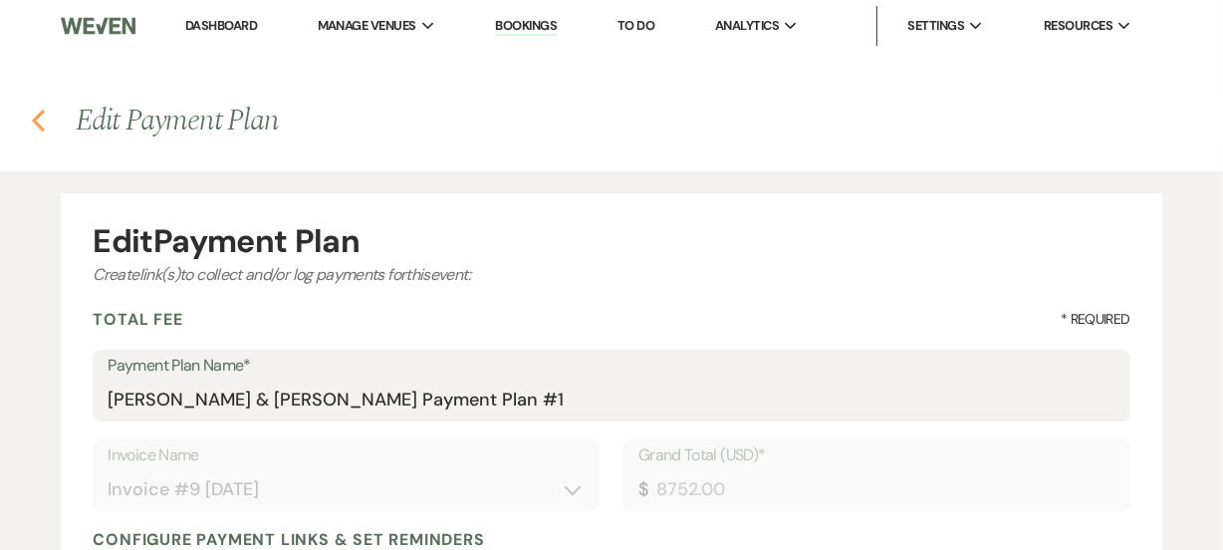
click at [38, 126] on use "button" at bounding box center [38, 121] width 13 height 22
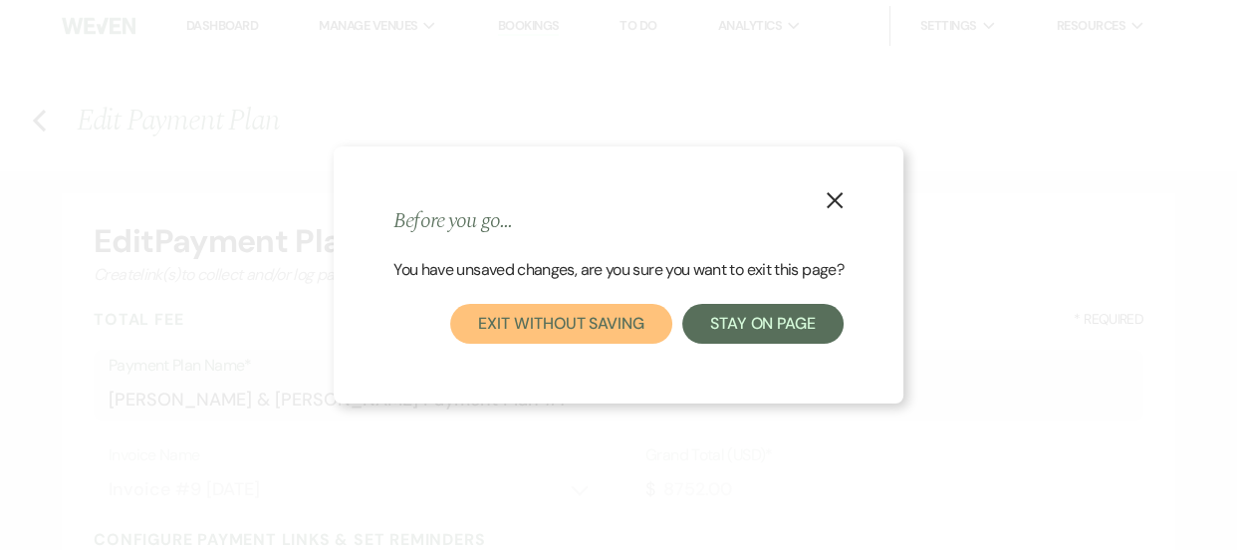
click at [588, 332] on button "Exit without saving" at bounding box center [560, 324] width 221 height 40
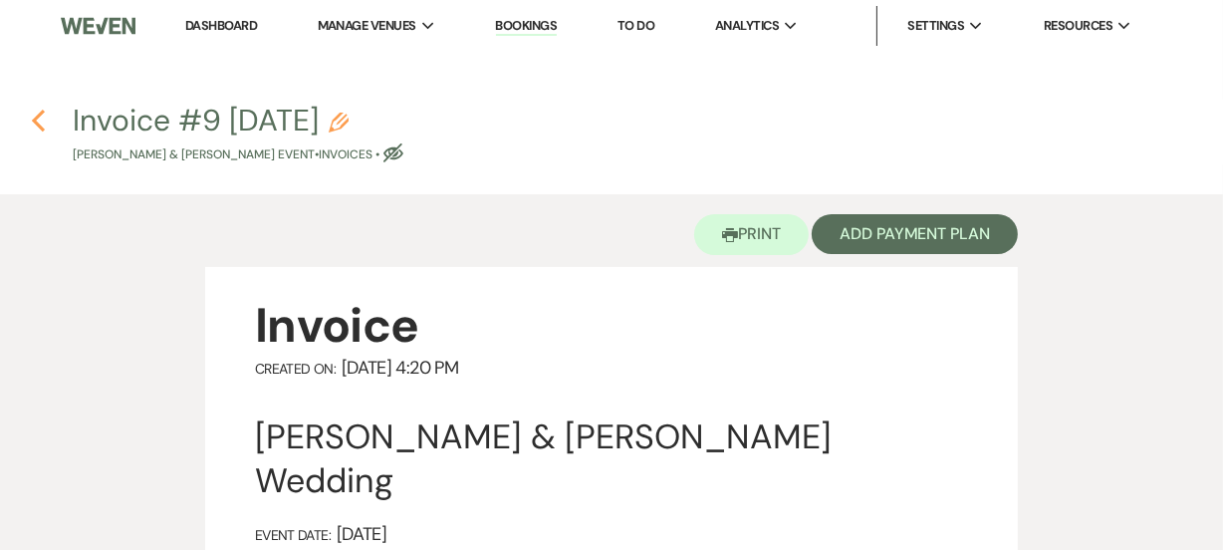
click at [38, 119] on icon "Previous" at bounding box center [38, 121] width 15 height 24
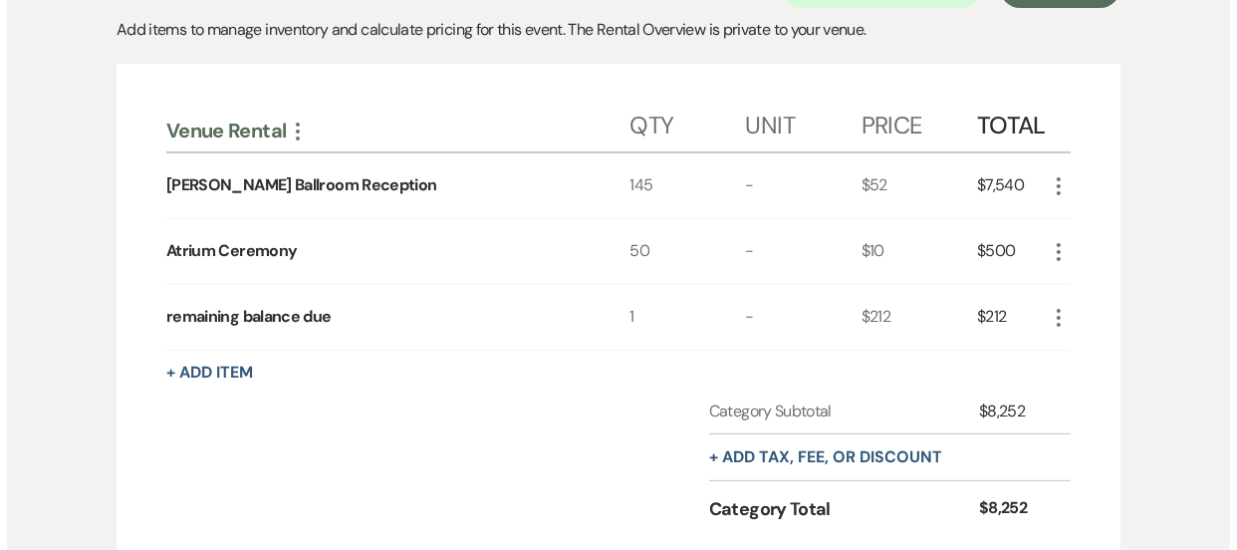
scroll to position [576, 0]
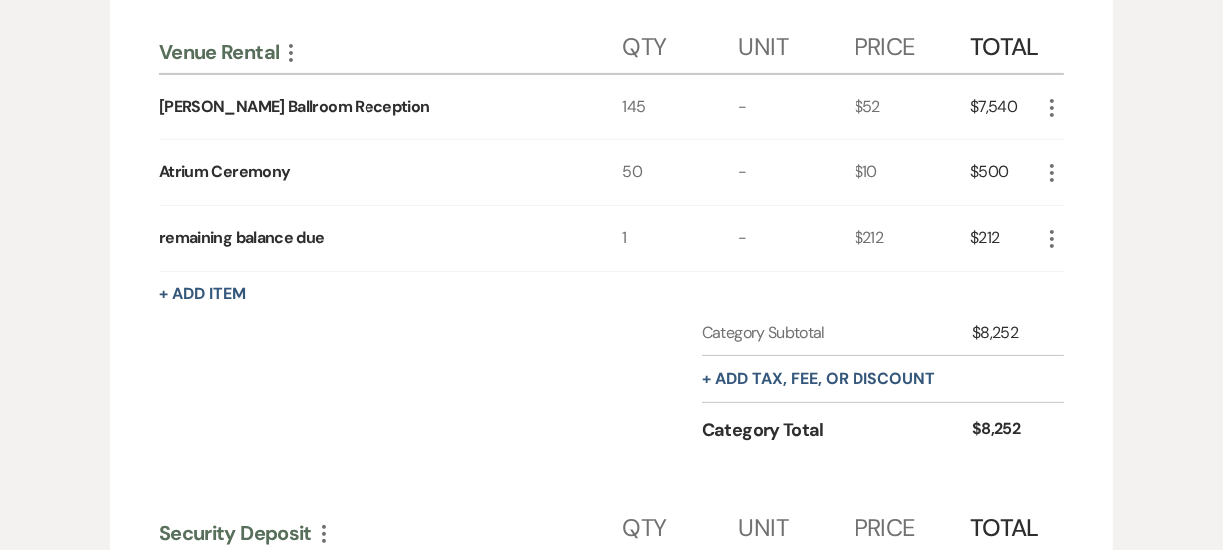
click at [1054, 244] on icon "More" at bounding box center [1052, 239] width 24 height 24
click at [1089, 277] on button "Pencil Edit" at bounding box center [1092, 278] width 104 height 32
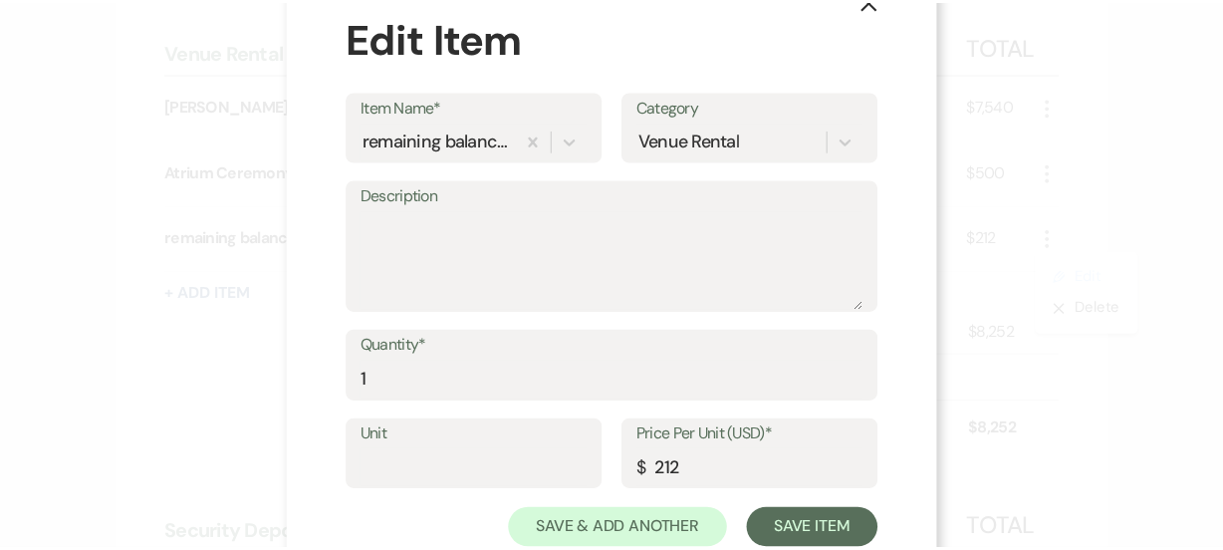
scroll to position [112, 0]
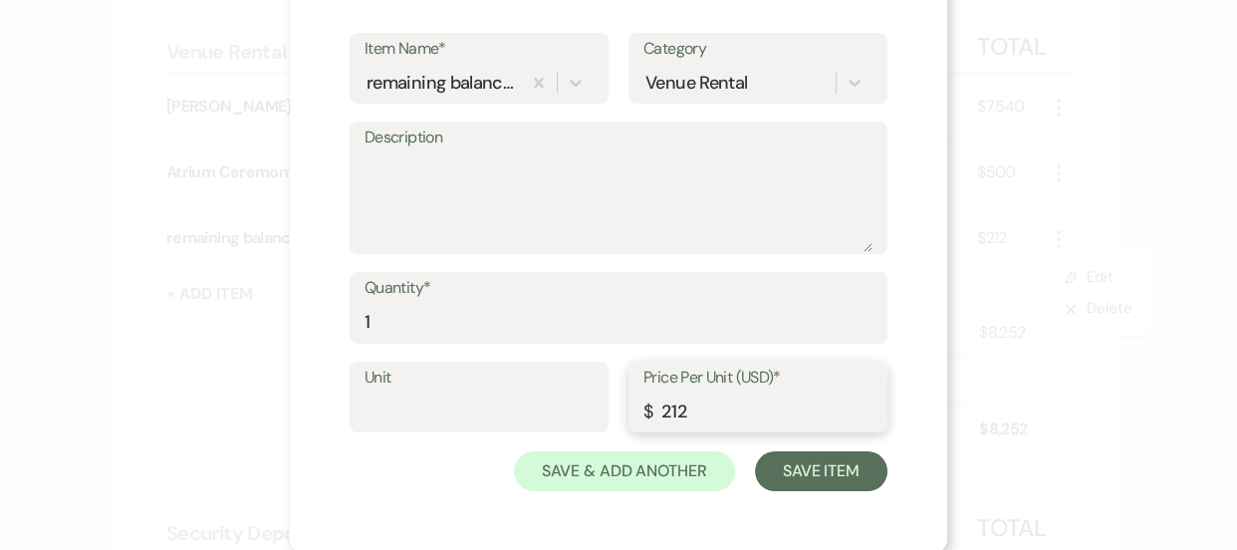
drag, startPoint x: 652, startPoint y: 408, endPoint x: 601, endPoint y: 400, distance: 52.4
click at [601, 400] on div "Unit Price Per Unit (USD)* $ 212" at bounding box center [619, 407] width 538 height 90
type input "208"
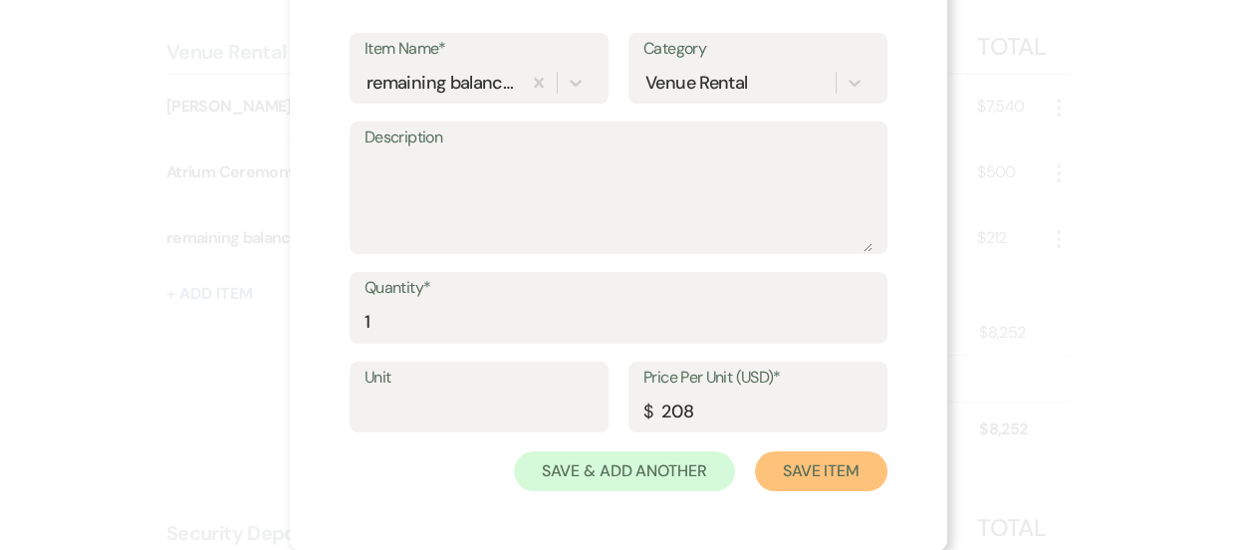
click at [823, 478] on button "Save Item" at bounding box center [821, 471] width 132 height 40
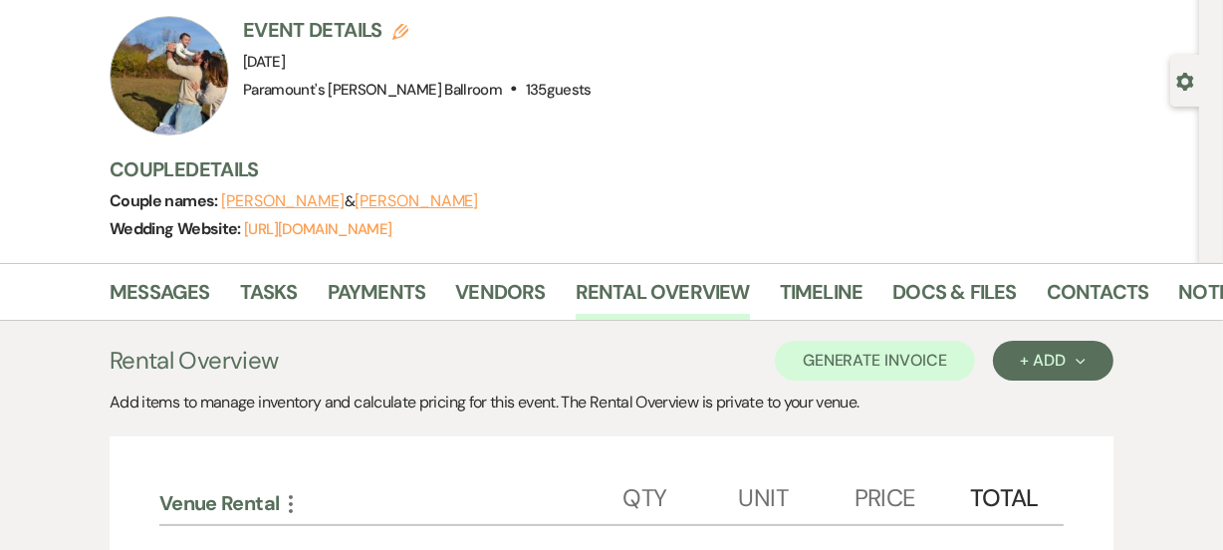
scroll to position [123, 0]
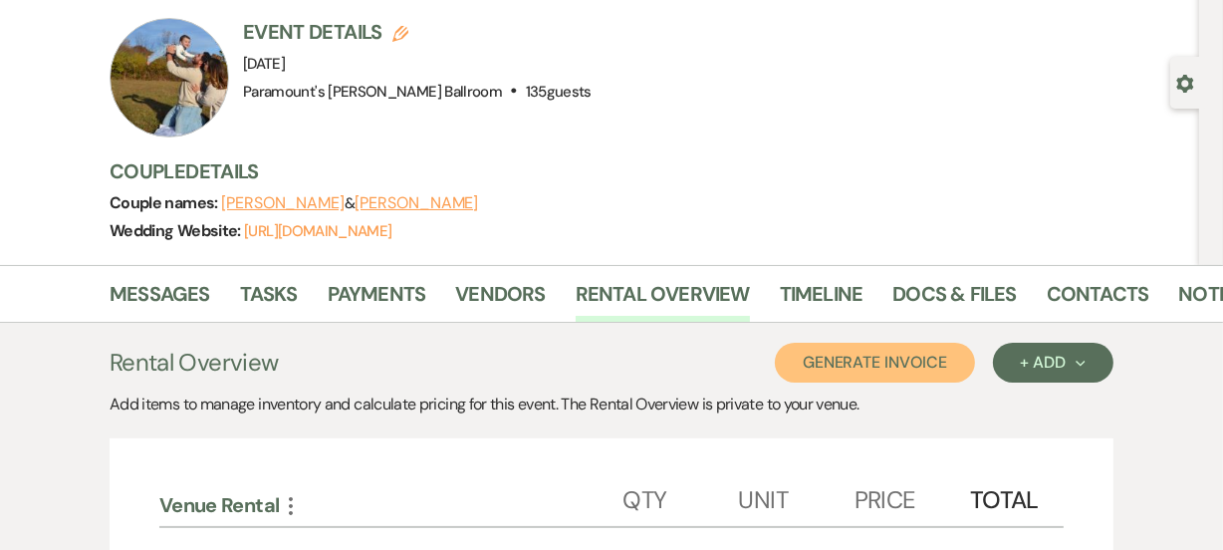
click at [901, 348] on button "Generate Invoice" at bounding box center [875, 363] width 200 height 40
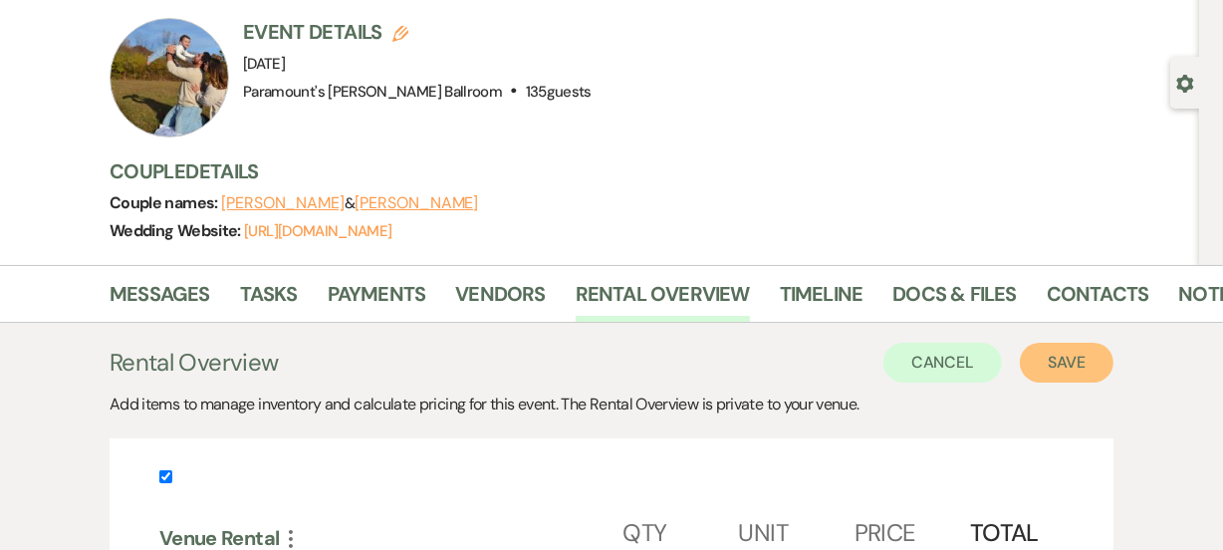
click at [1041, 352] on button "Save" at bounding box center [1067, 363] width 94 height 40
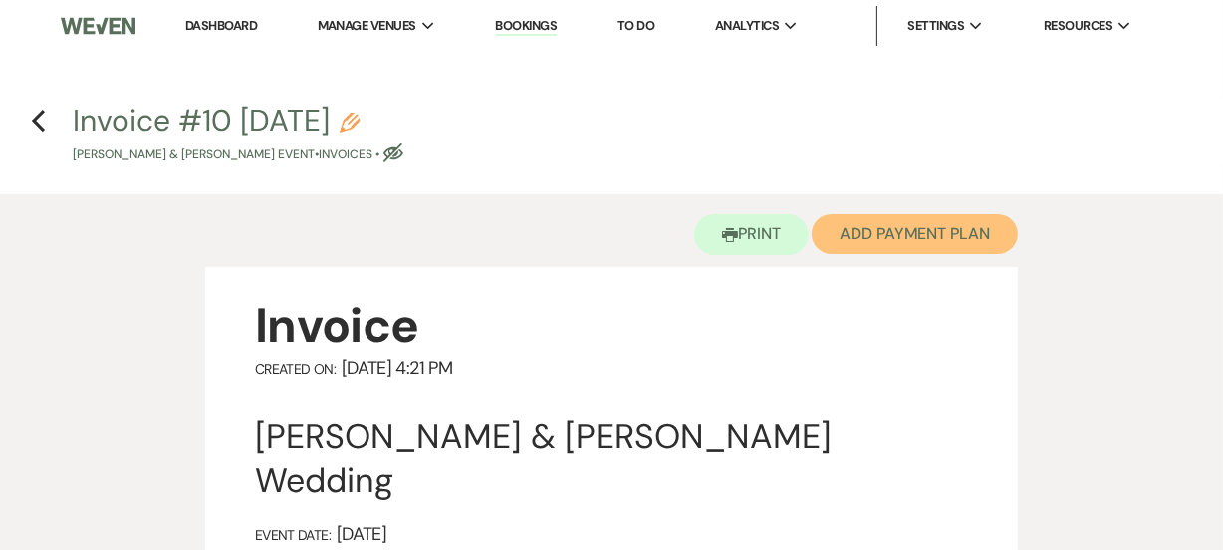
click at [912, 248] on button "Add Payment Plan" at bounding box center [915, 234] width 206 height 40
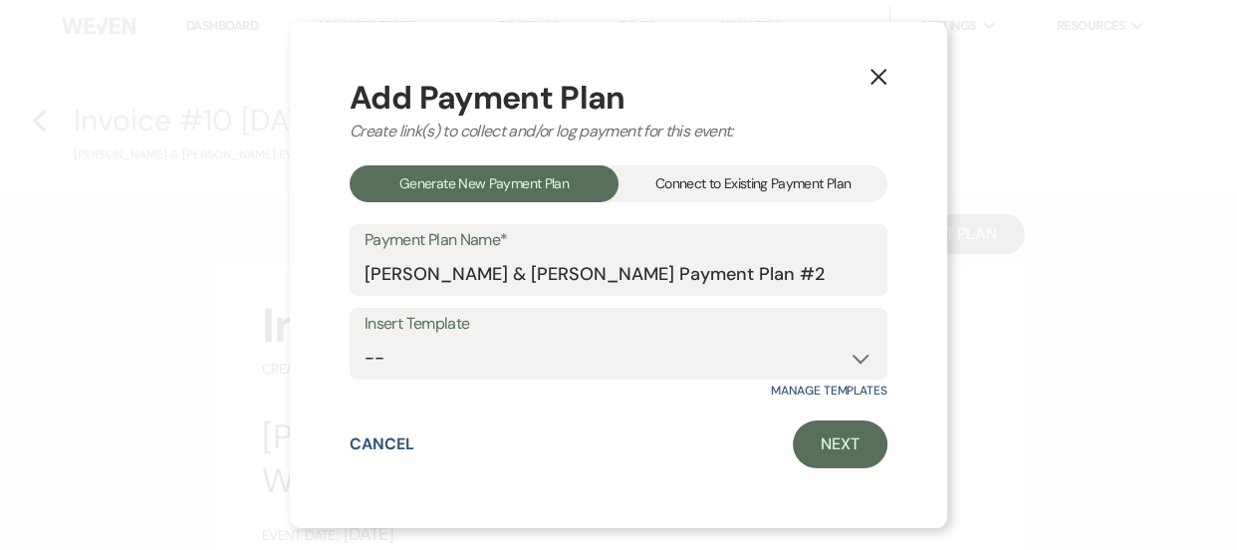
click at [709, 196] on div "Connect to Existing Payment Plan" at bounding box center [753, 183] width 269 height 37
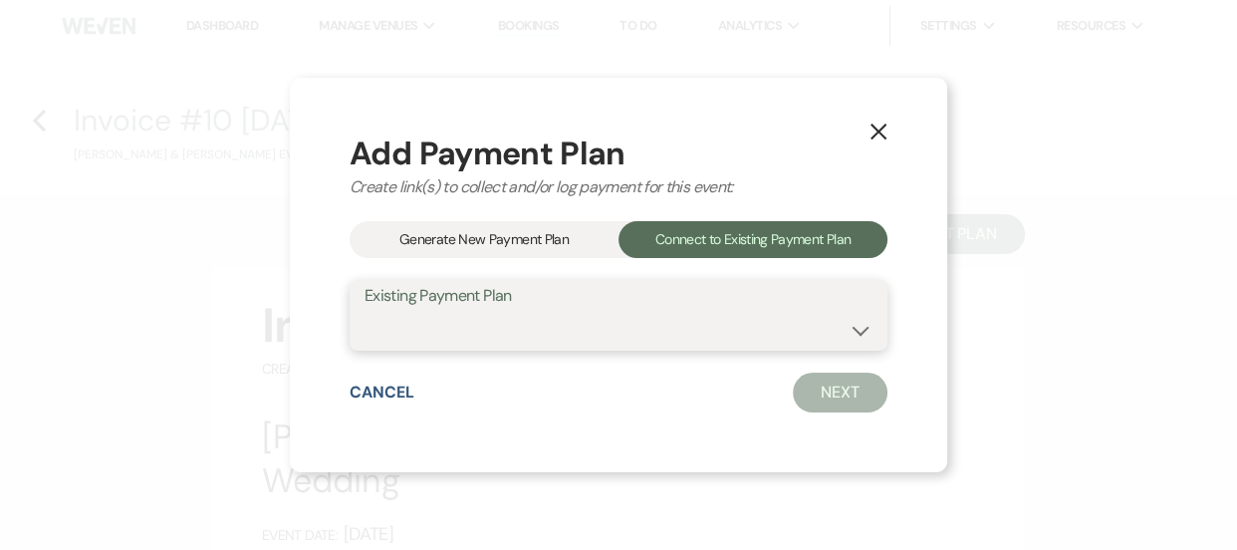
drag, startPoint x: 687, startPoint y: 323, endPoint x: 692, endPoint y: 338, distance: 15.7
click at [687, 323] on select "[PERSON_NAME] & [PERSON_NAME] Payment Plan #1" at bounding box center [619, 329] width 508 height 39
select select "14521"
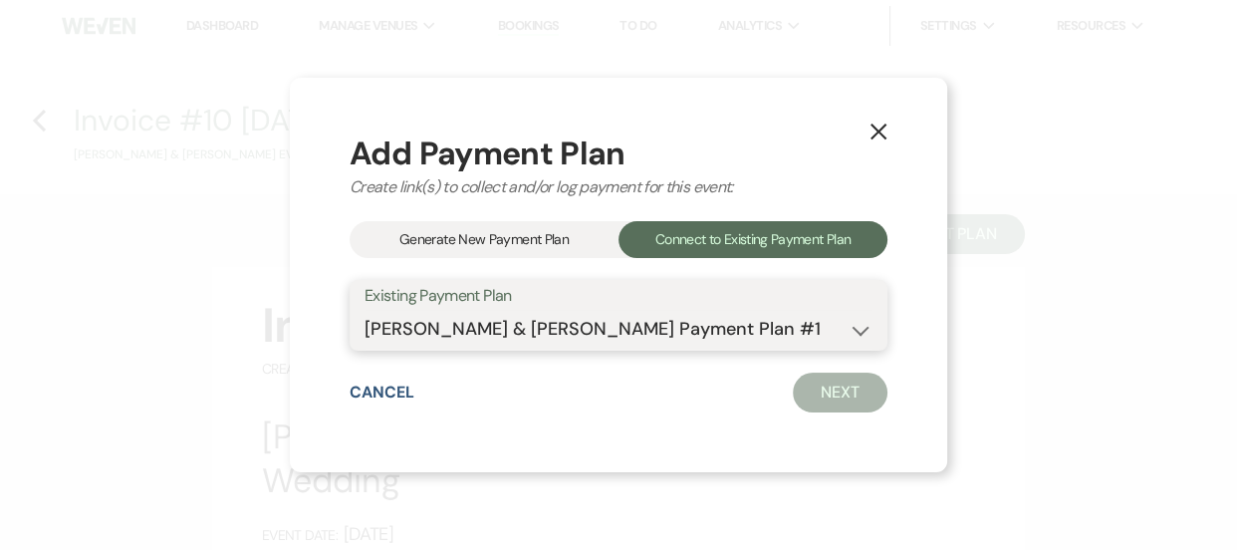
click at [365, 310] on select "[PERSON_NAME] & [PERSON_NAME] Payment Plan #1" at bounding box center [619, 329] width 508 height 39
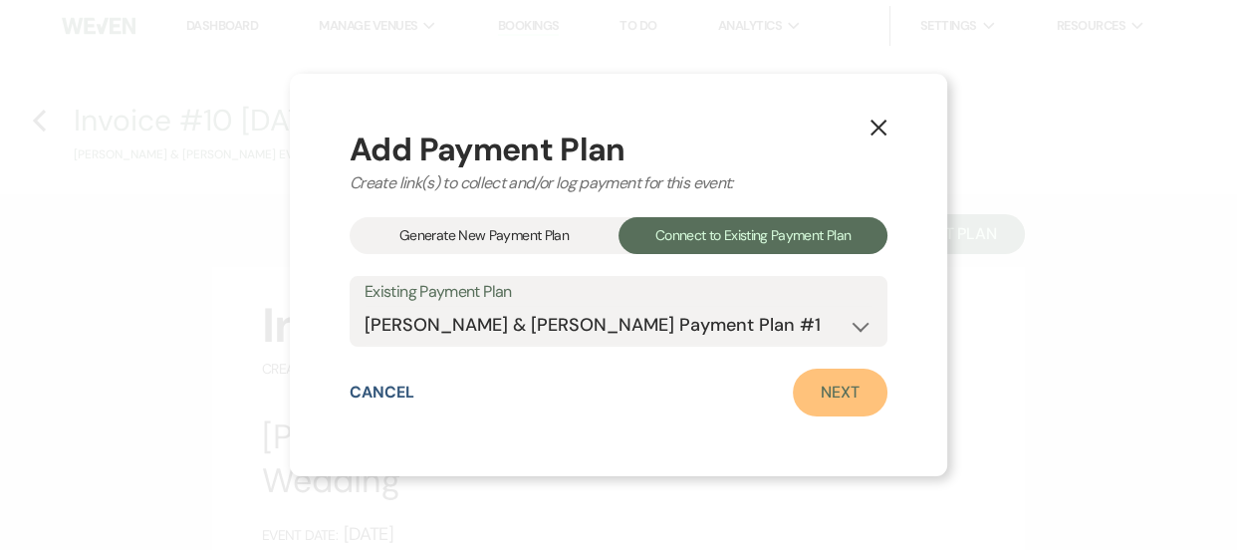
click at [831, 404] on link "Next" at bounding box center [840, 393] width 95 height 48
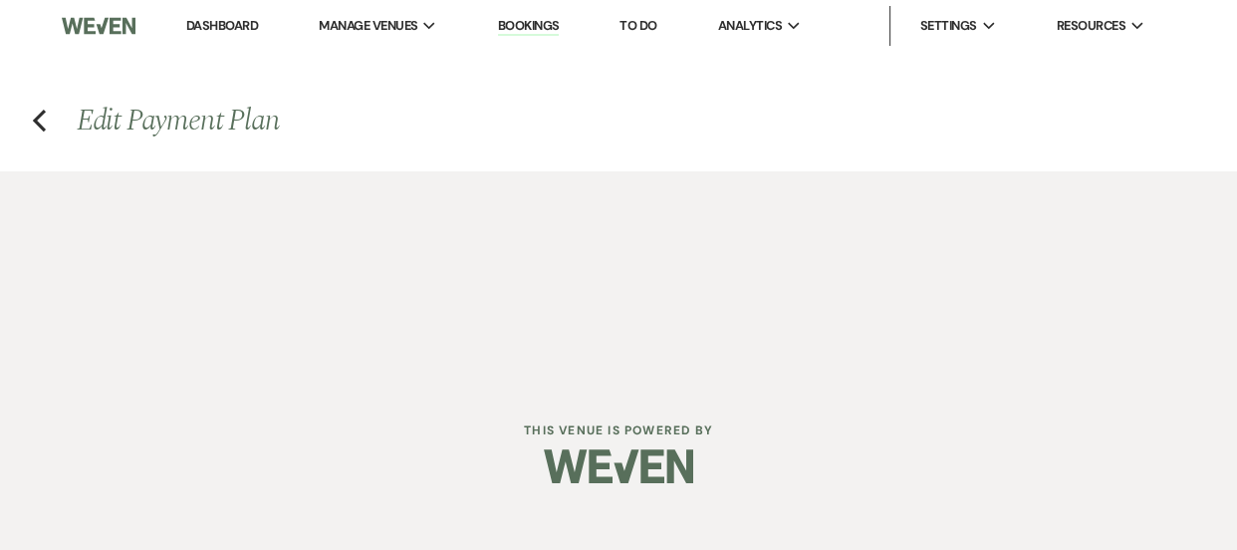
select select "28550"
select select "1"
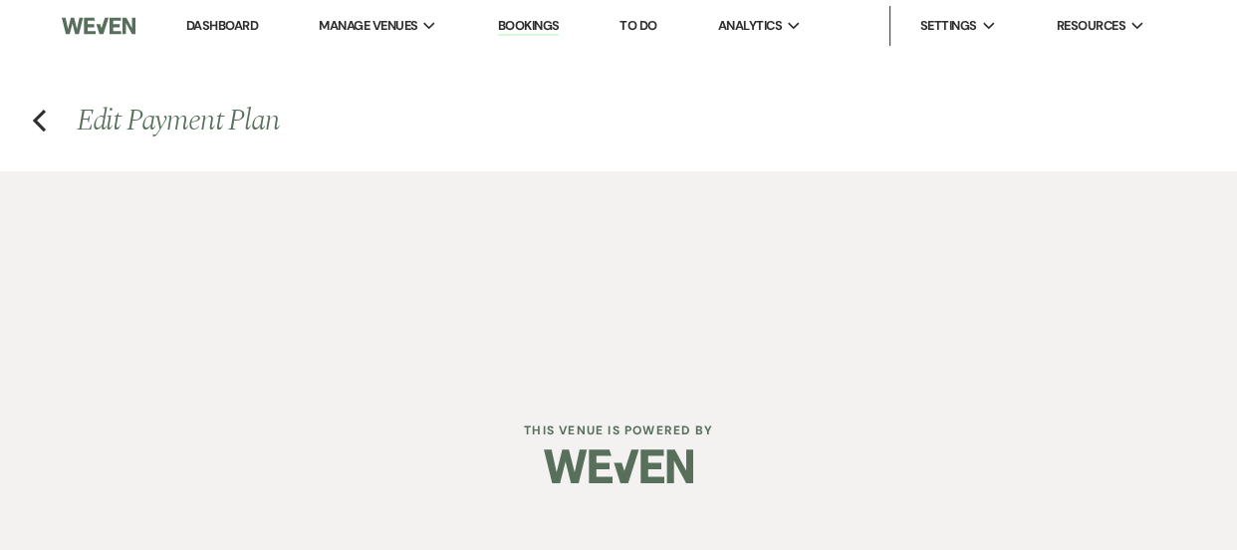
select select "1"
select select "2"
select select "flat"
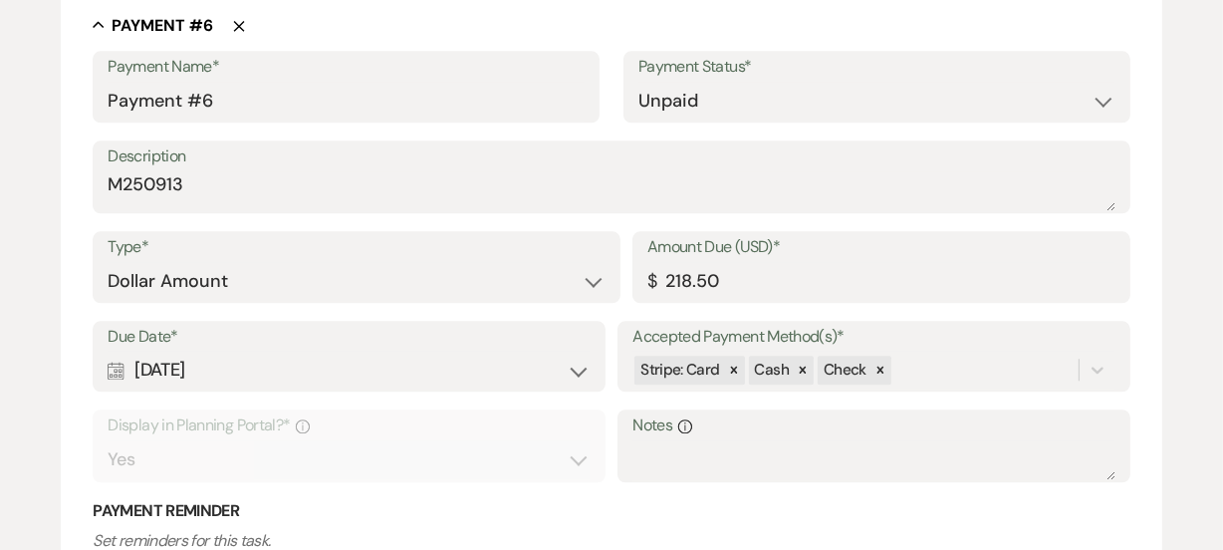
scroll to position [4436, 0]
drag, startPoint x: 728, startPoint y: 274, endPoint x: 530, endPoint y: 246, distance: 200.2
click at [530, 246] on div "Type* Dollar Amount Percentage of Grand Total Amount Due (USD)* $ 218.50" at bounding box center [611, 277] width 1037 height 90
type input "210.00"
click at [854, 107] on select "Paid Unpaid" at bounding box center [876, 102] width 477 height 39
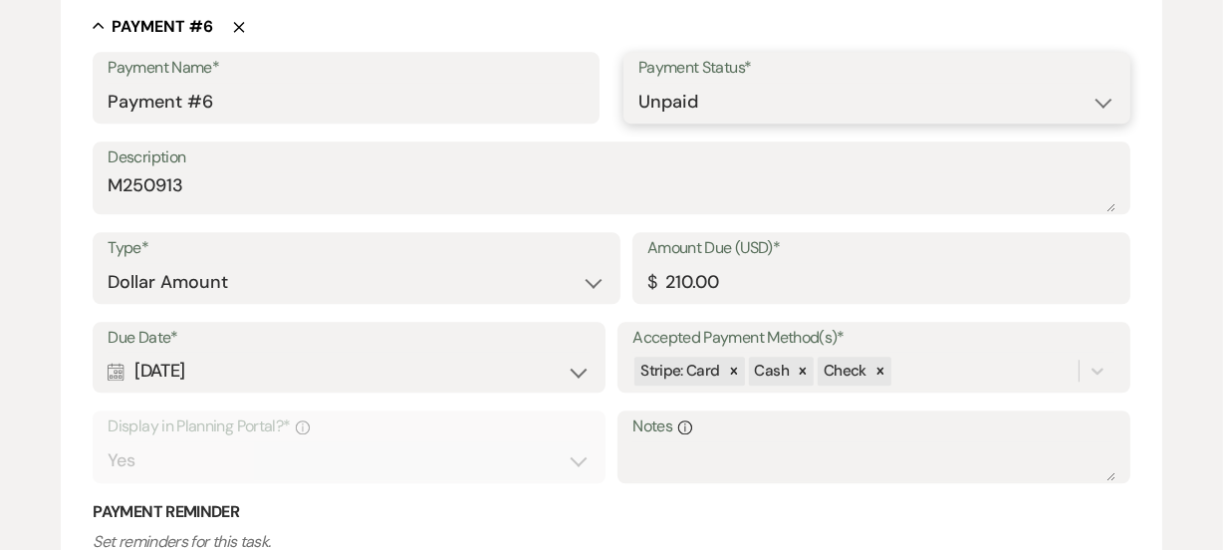
select select "1"
click at [638, 83] on select "Paid Unpaid" at bounding box center [876, 102] width 477 height 39
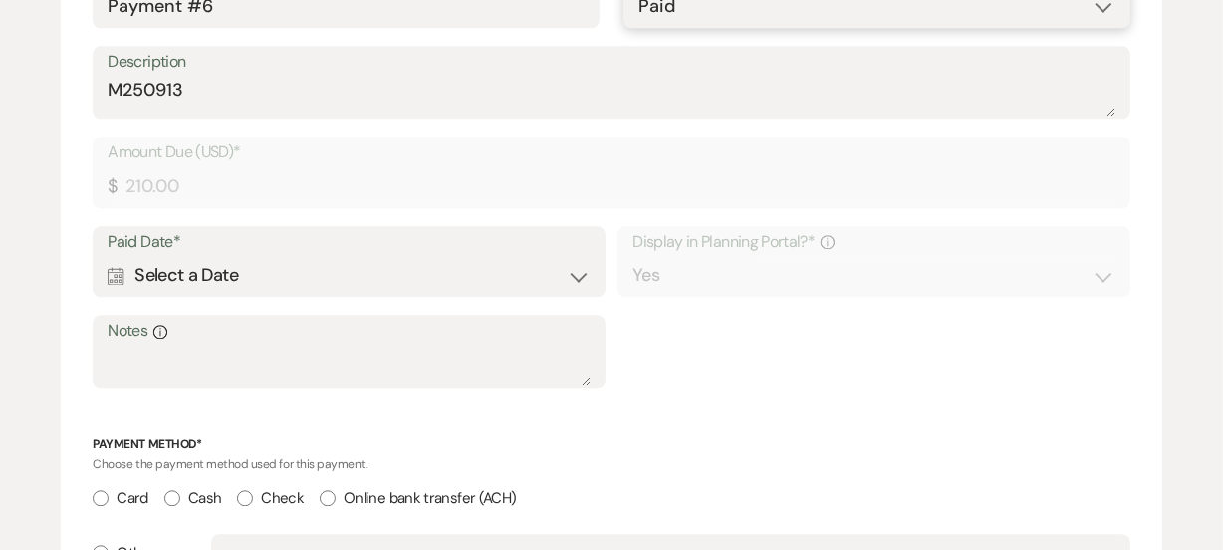
scroll to position [4336, 0]
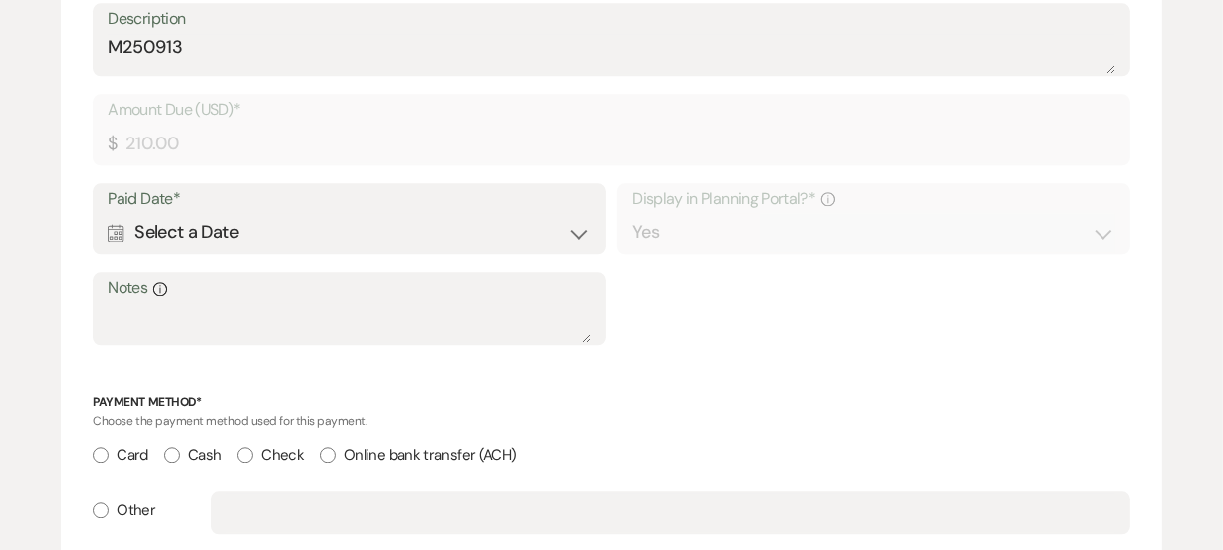
click at [235, 221] on div "Calendar Select a Date Expand" at bounding box center [349, 232] width 482 height 39
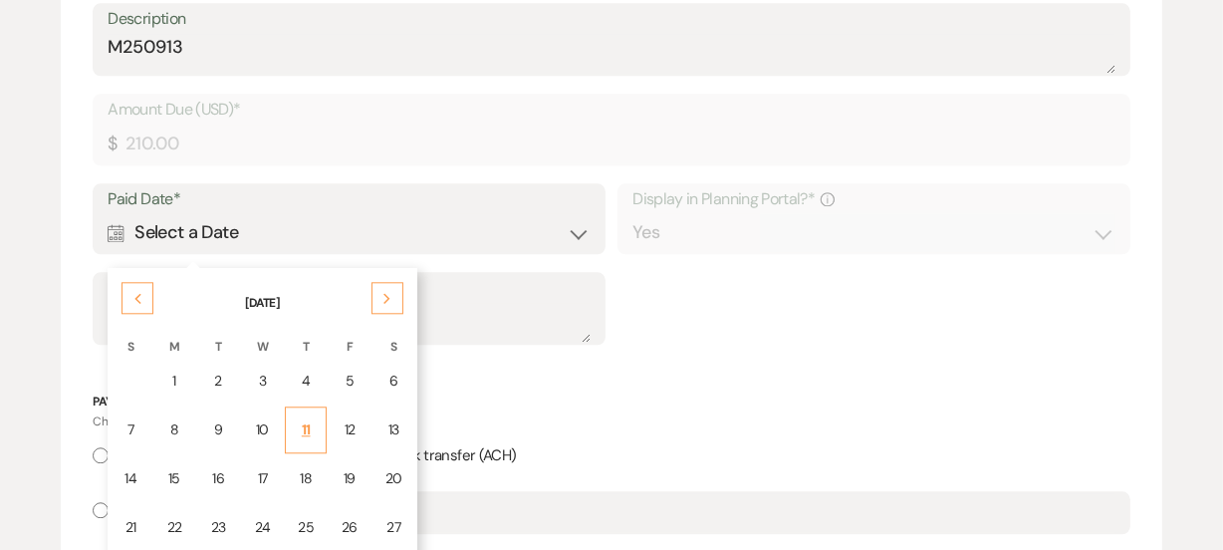
click at [298, 422] on div "11" at bounding box center [306, 429] width 16 height 21
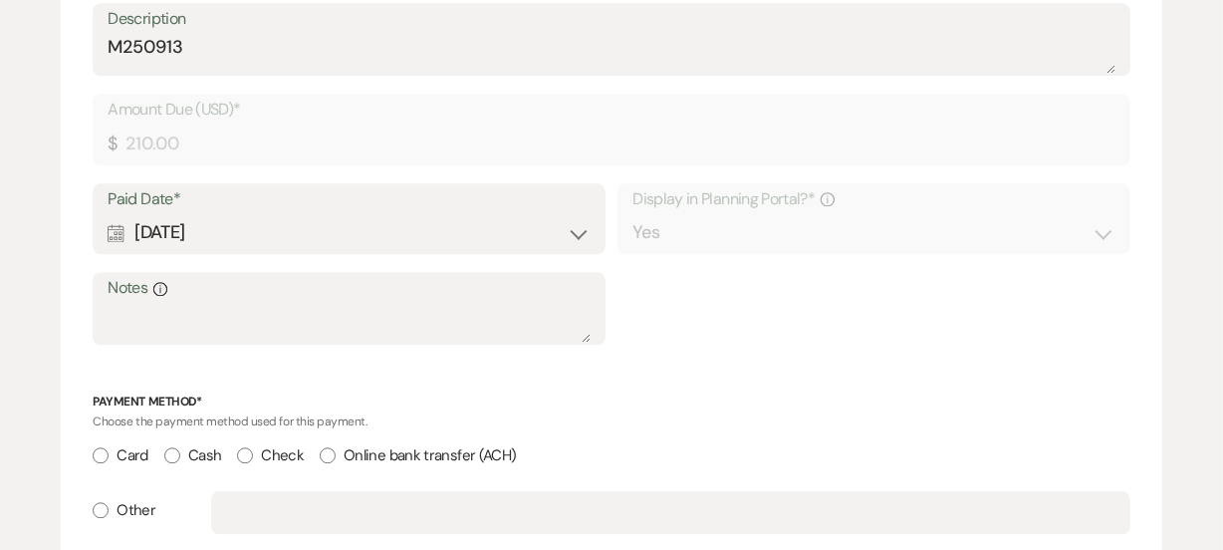
click at [649, 408] on div "Choose the payment method used for this payment." at bounding box center [611, 420] width 1037 height 24
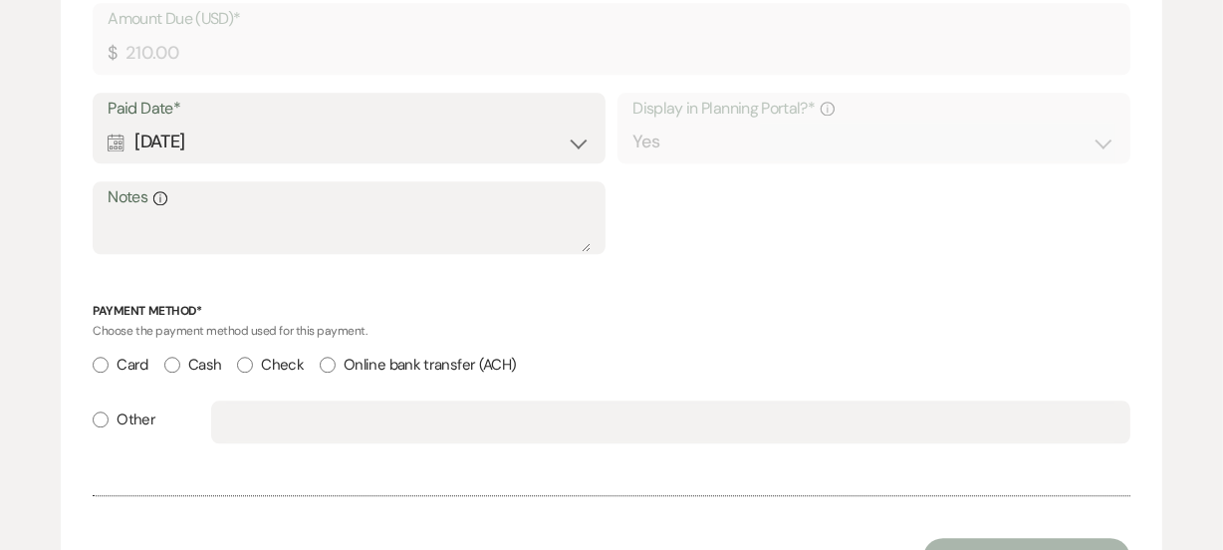
click at [195, 364] on label "Cash" at bounding box center [192, 365] width 57 height 27
click at [180, 364] on input "Cash" at bounding box center [172, 365] width 16 height 16
radio input "true"
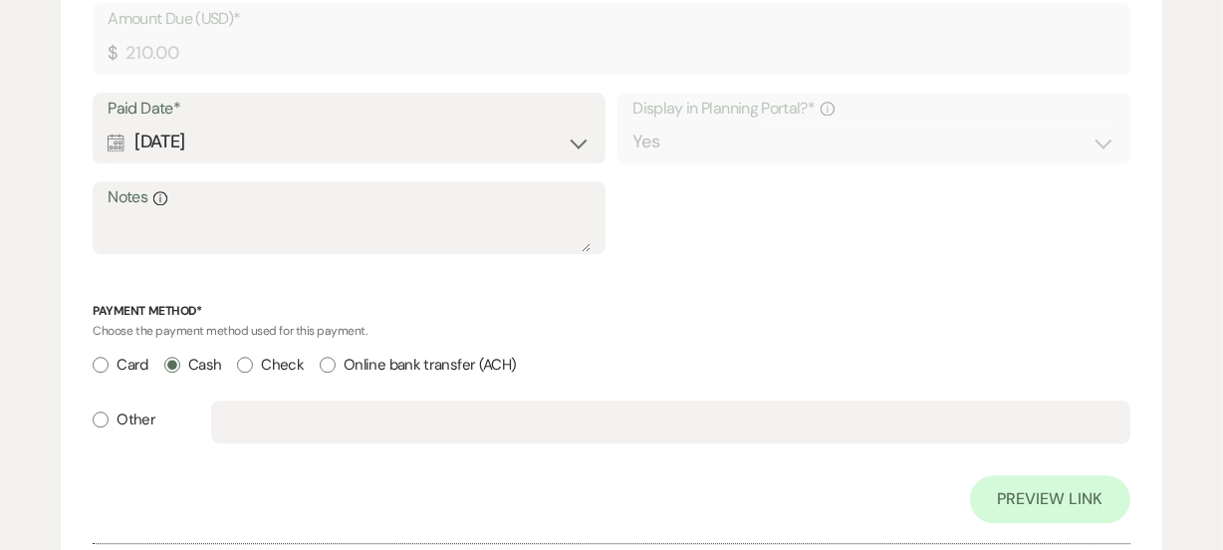
click at [781, 318] on div "Choose the payment method used for this payment." at bounding box center [611, 330] width 1037 height 24
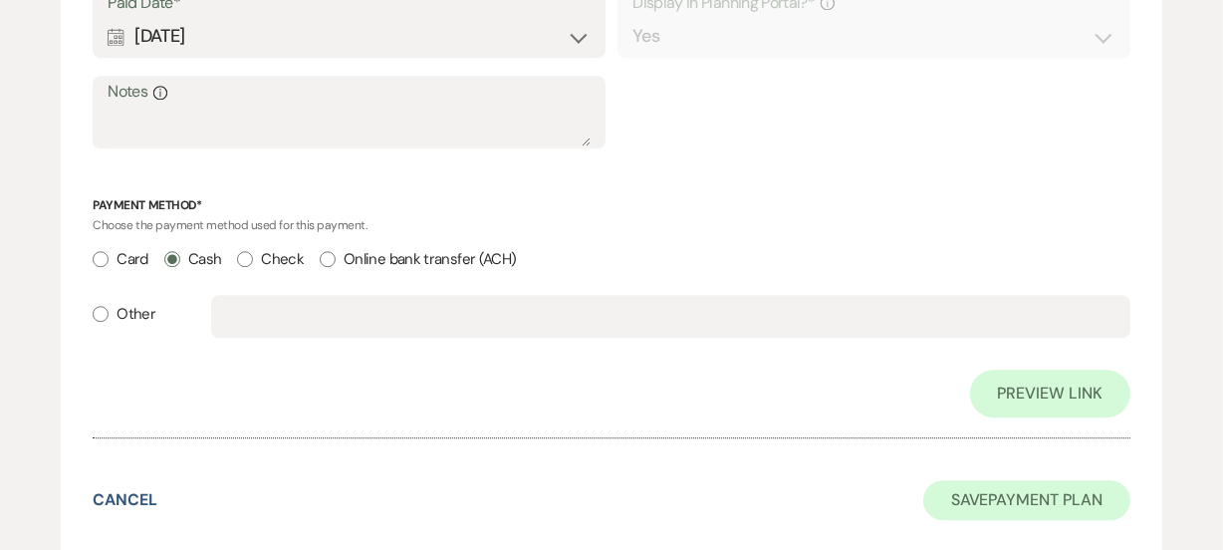
scroll to position [4897, 0]
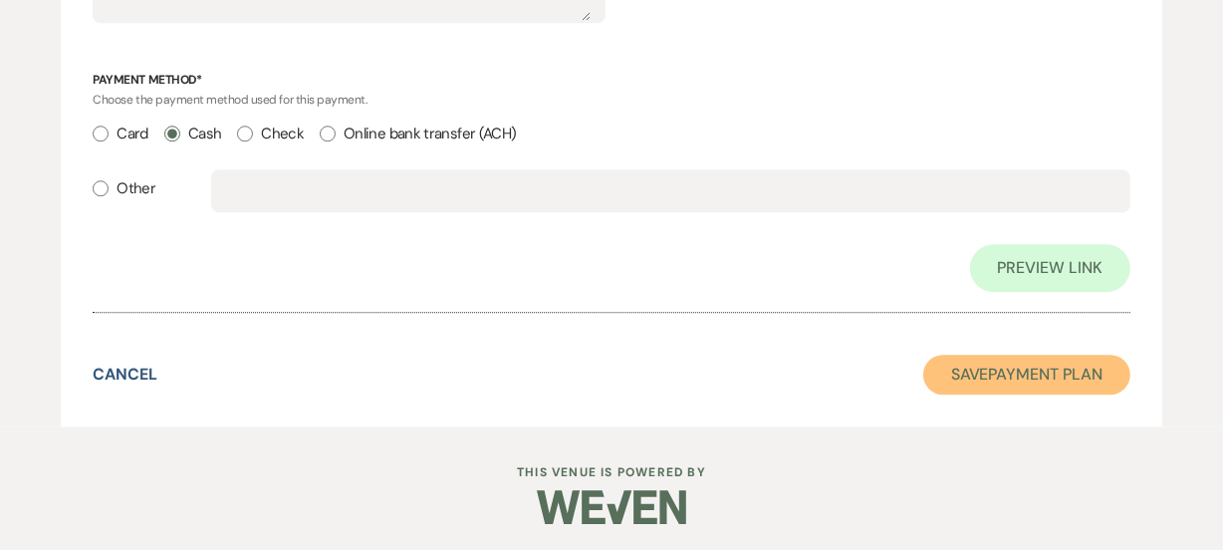
click at [1032, 365] on button "Save Payment Plan" at bounding box center [1026, 375] width 207 height 40
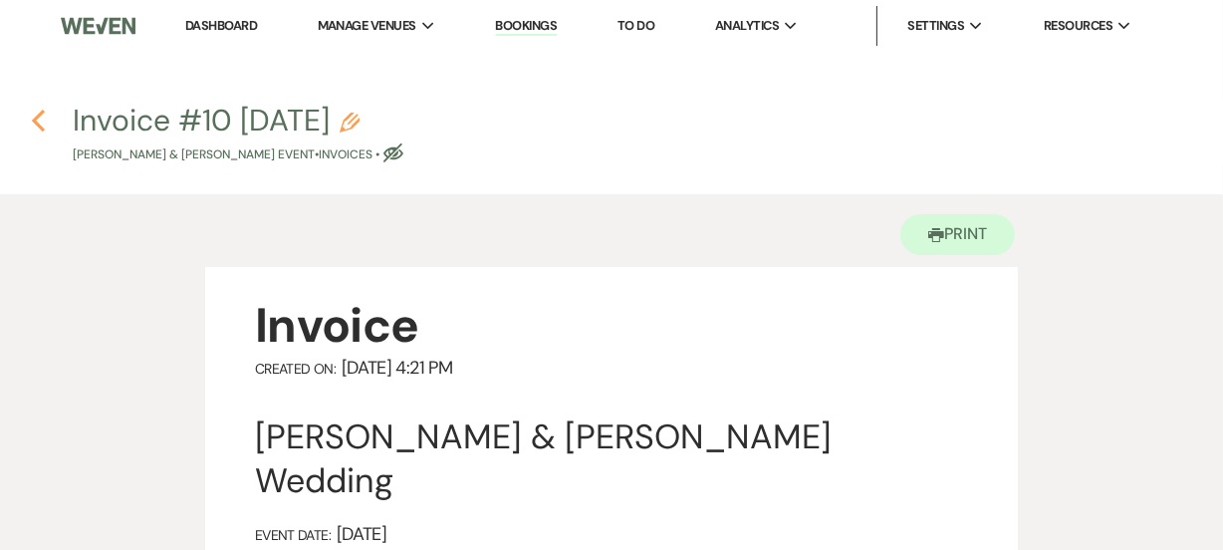
click at [35, 122] on use "button" at bounding box center [38, 121] width 13 height 22
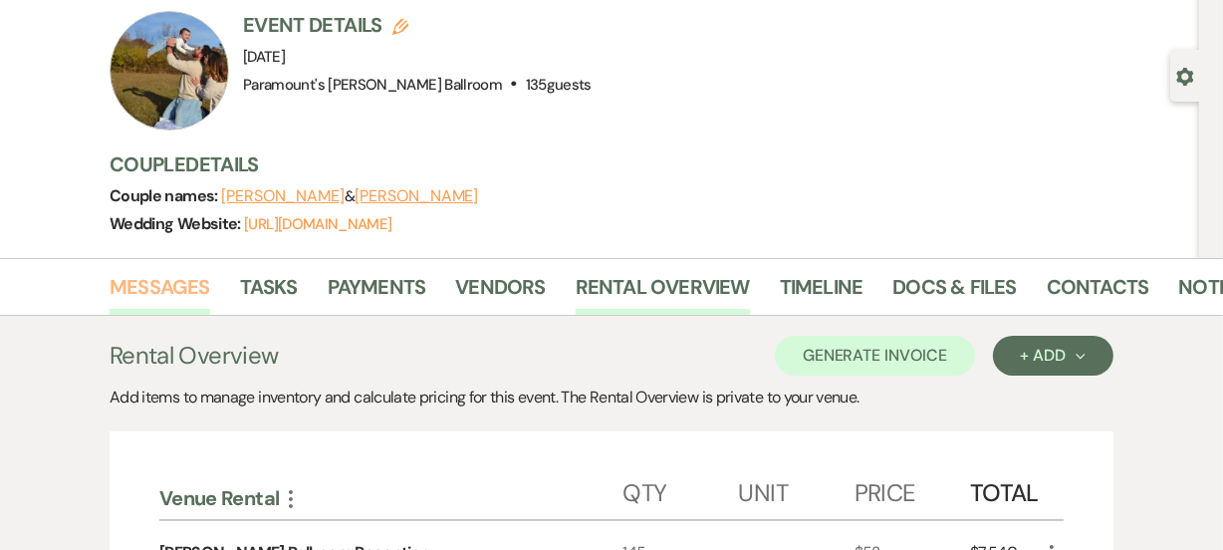
scroll to position [123, 0]
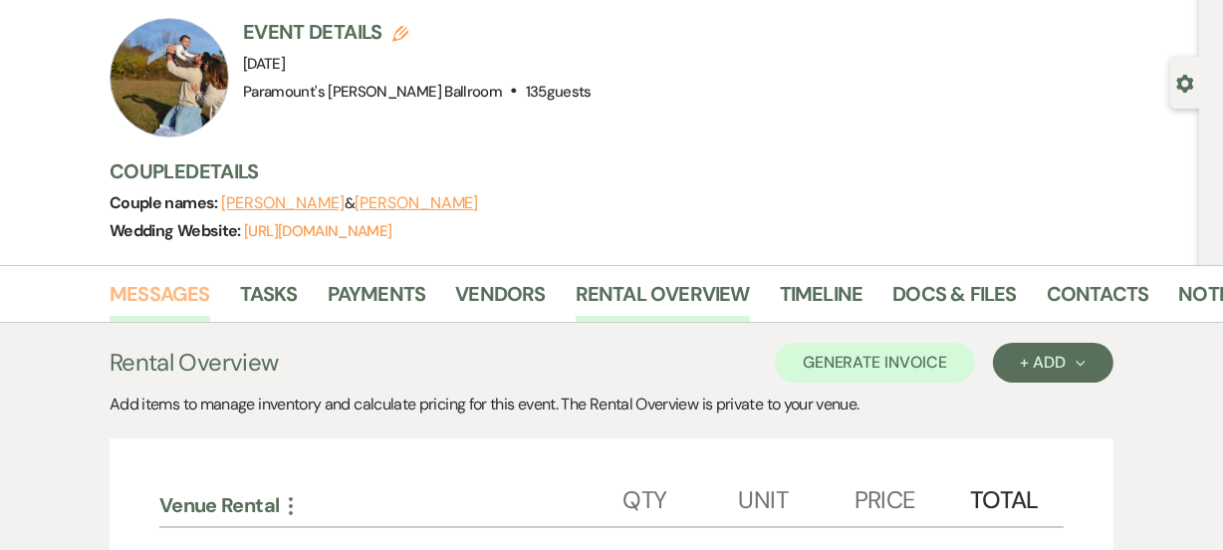
click at [167, 289] on link "Messages" at bounding box center [160, 300] width 101 height 44
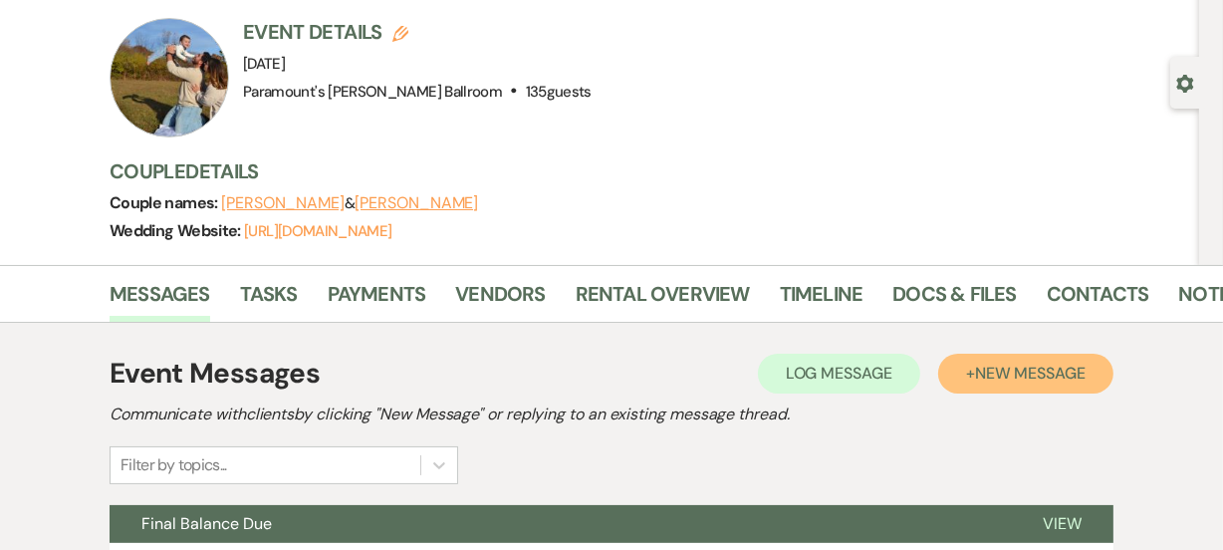
click at [1001, 383] on button "+ New Message" at bounding box center [1025, 374] width 175 height 40
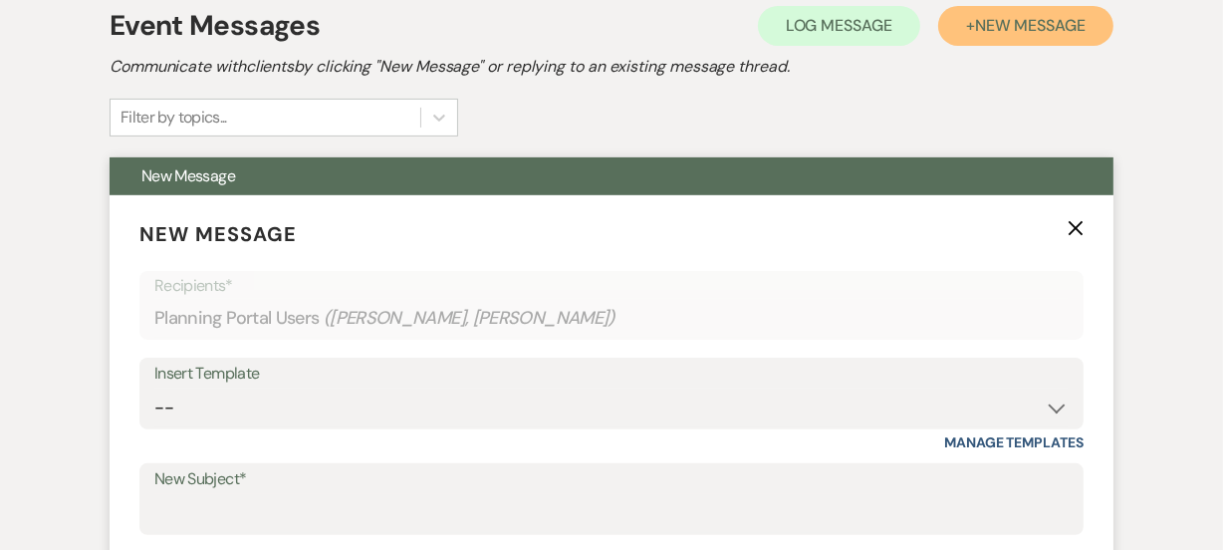
scroll to position [576, 0]
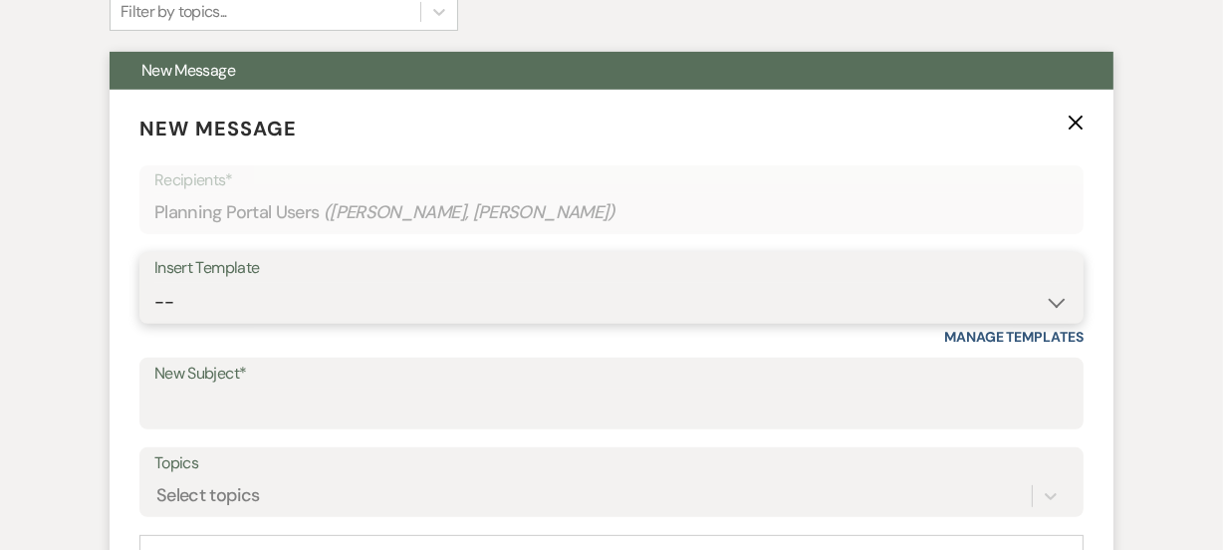
click at [301, 299] on select "-- Weven Planning Portal Introduction (Booked Events) 6 Month Consultation 9 Mo…" at bounding box center [611, 302] width 914 height 39
click at [299, 299] on select "-- Weven Planning Portal Introduction (Booked Events) 6 Month Consultation 9 Mo…" at bounding box center [611, 302] width 914 height 39
select select "1692"
click at [154, 283] on select "-- Weven Planning Portal Introduction (Booked Events) 6 Month Consultation 9 Mo…" at bounding box center [611, 302] width 914 height 39
type input "[PERSON_NAME] Ballroom Payment Received"
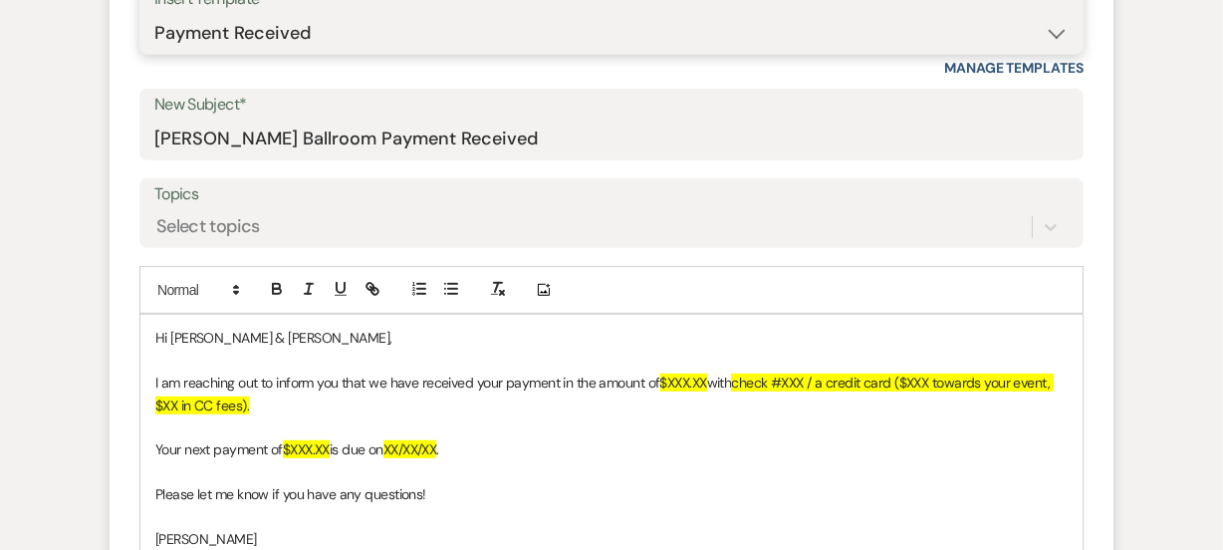
scroll to position [847, 0]
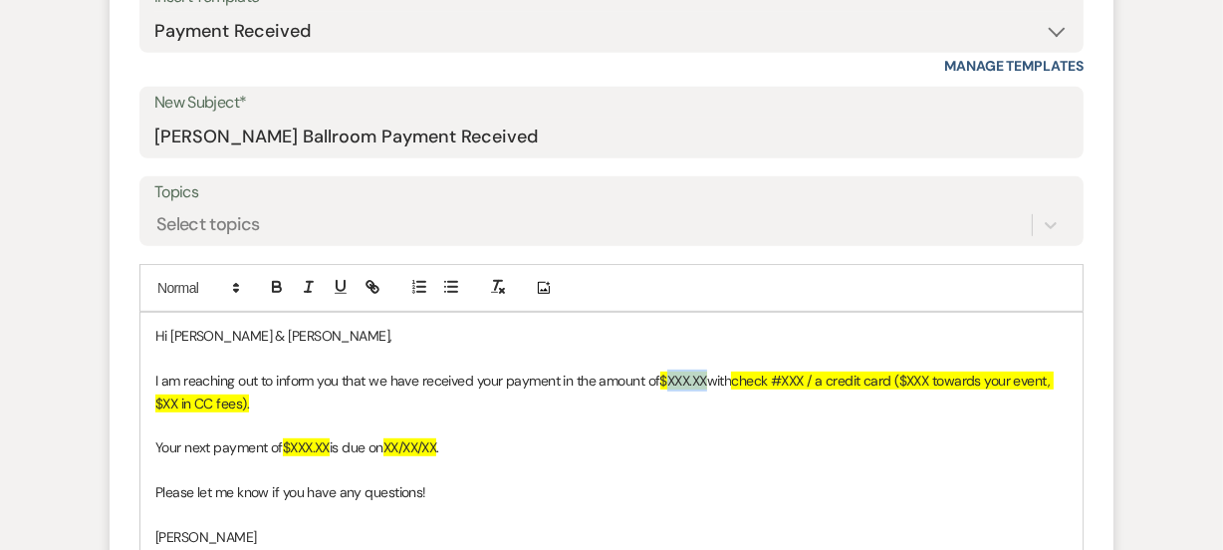
drag, startPoint x: 670, startPoint y: 379, endPoint x: 710, endPoint y: 381, distance: 40.0
click at [707, 381] on span "$XXX.XX" at bounding box center [683, 381] width 47 height 18
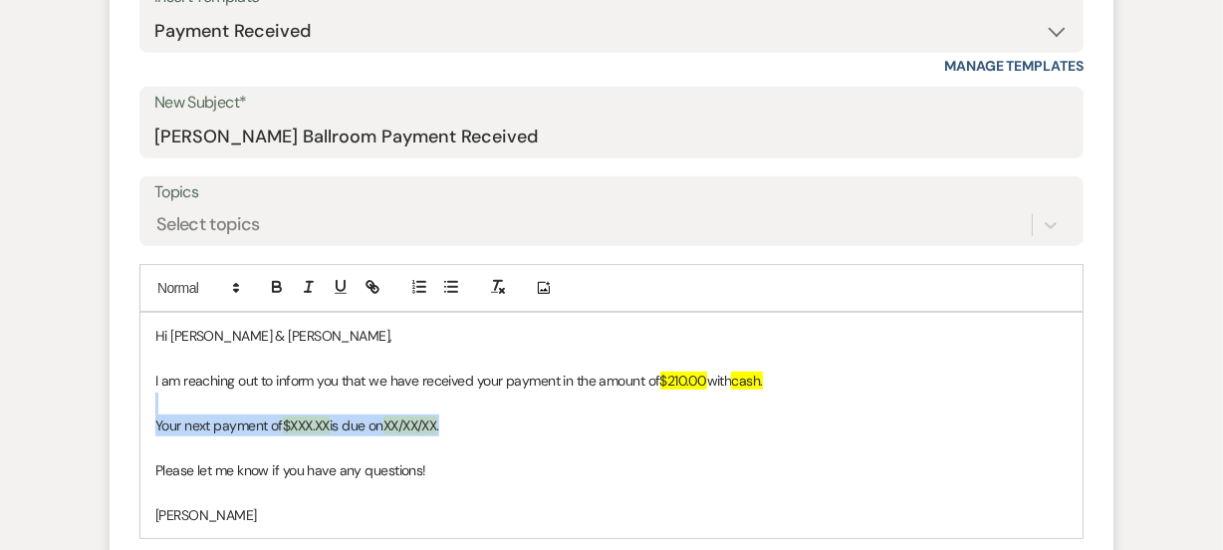
drag, startPoint x: 517, startPoint y: 424, endPoint x: 147, endPoint y: 403, distance: 370.1
click at [147, 403] on div "Hi [PERSON_NAME] & [PERSON_NAME], I am reaching out to inform you that we have …" at bounding box center [611, 425] width 942 height 225
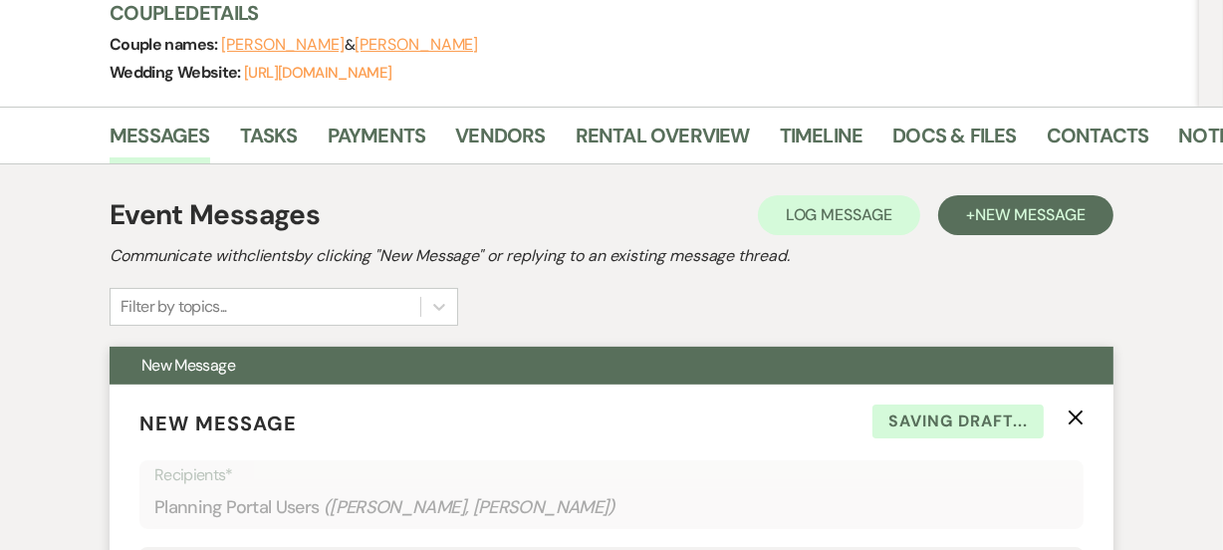
scroll to position [213, 0]
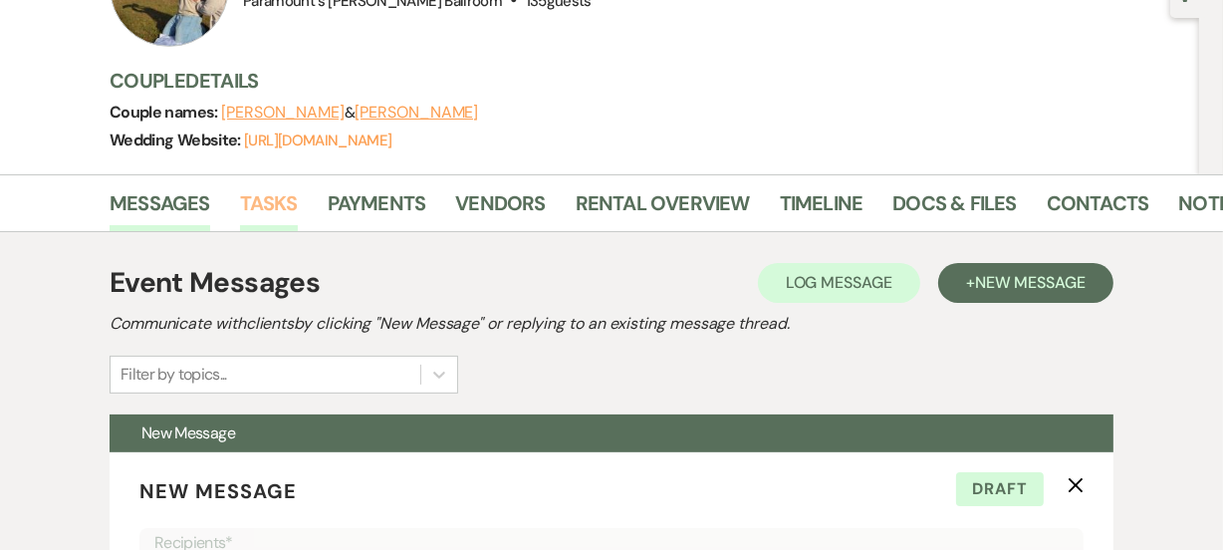
click at [258, 192] on link "Tasks" at bounding box center [269, 209] width 58 height 44
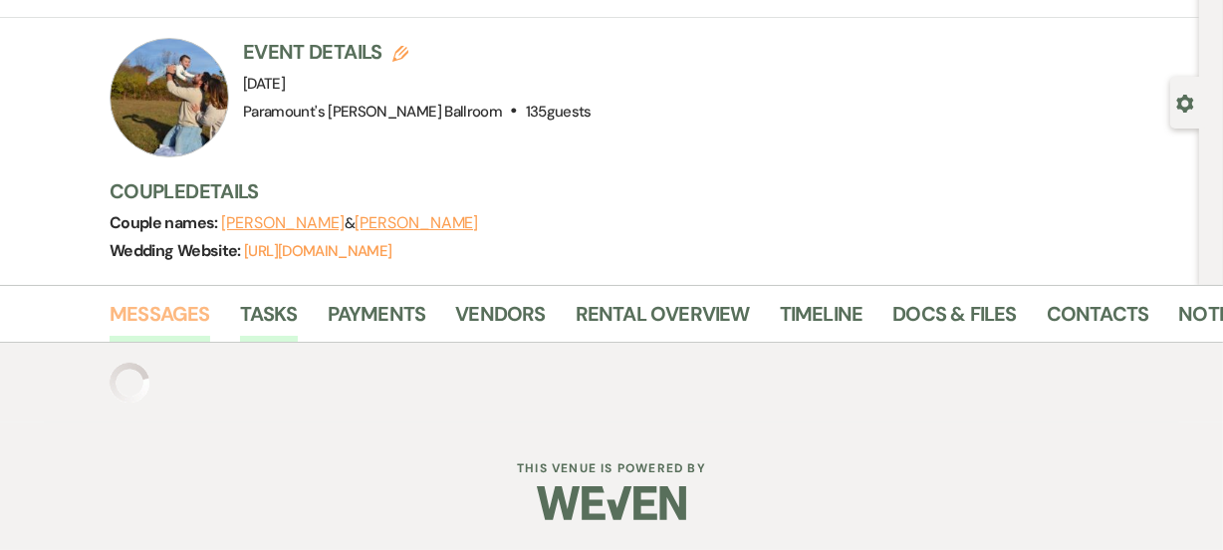
click at [168, 306] on link "Messages" at bounding box center [160, 320] width 101 height 44
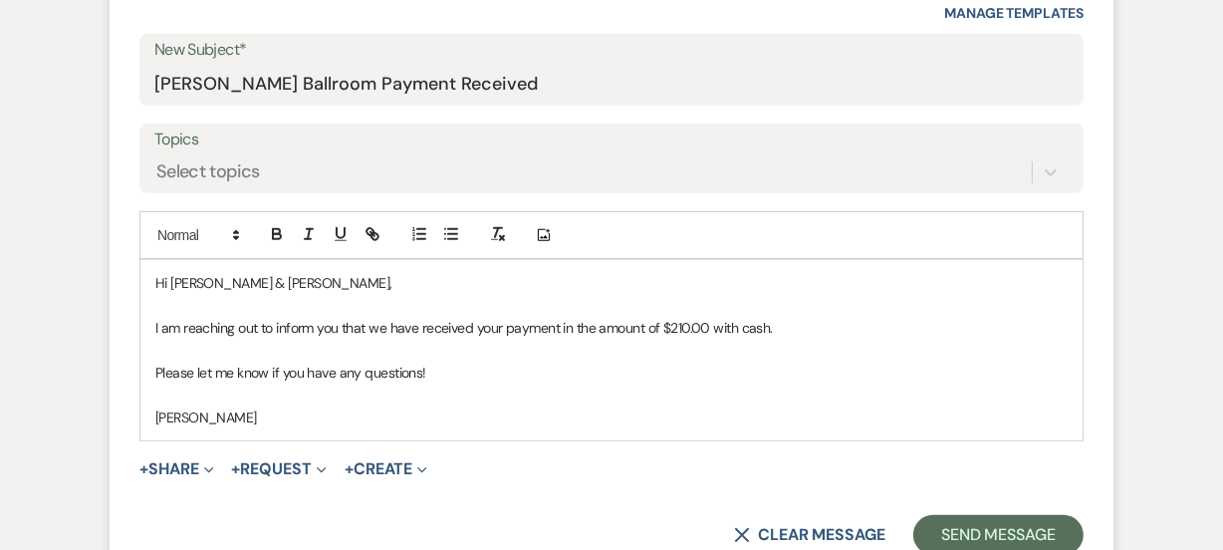
scroll to position [917, 0]
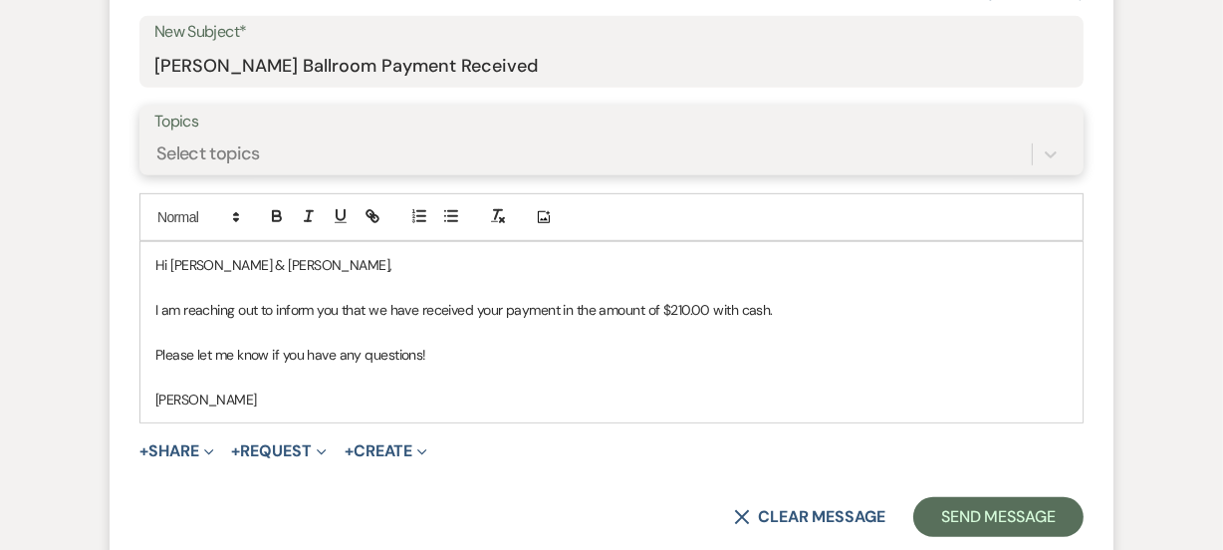
click at [568, 145] on div "Select topics" at bounding box center [593, 154] width 878 height 35
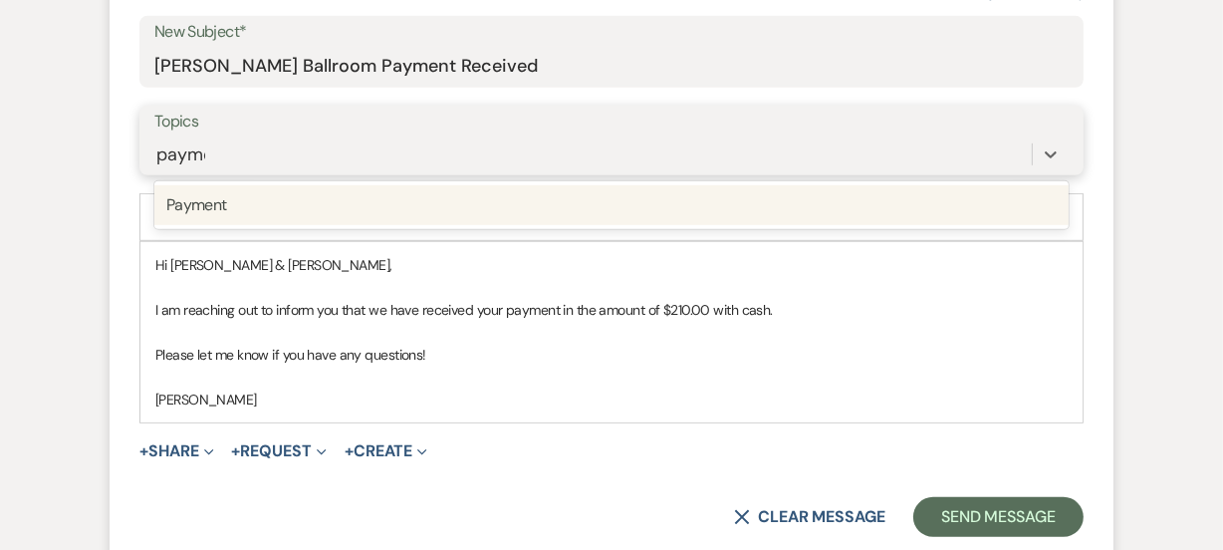
type input "paymen"
click at [620, 208] on div "Payment" at bounding box center [611, 205] width 914 height 40
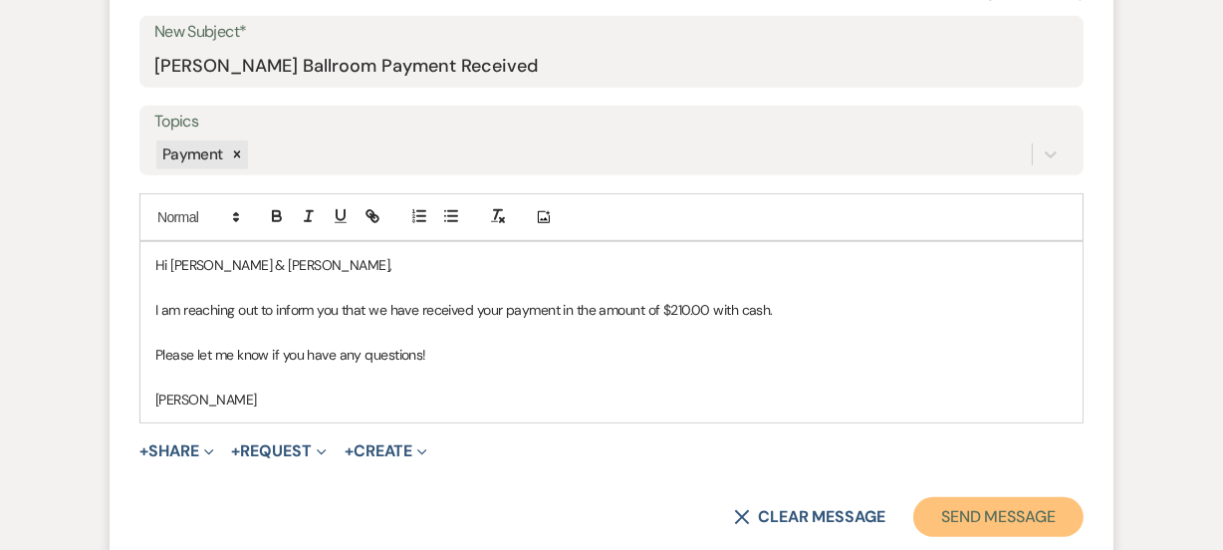
click at [992, 522] on button "Send Message" at bounding box center [998, 517] width 170 height 40
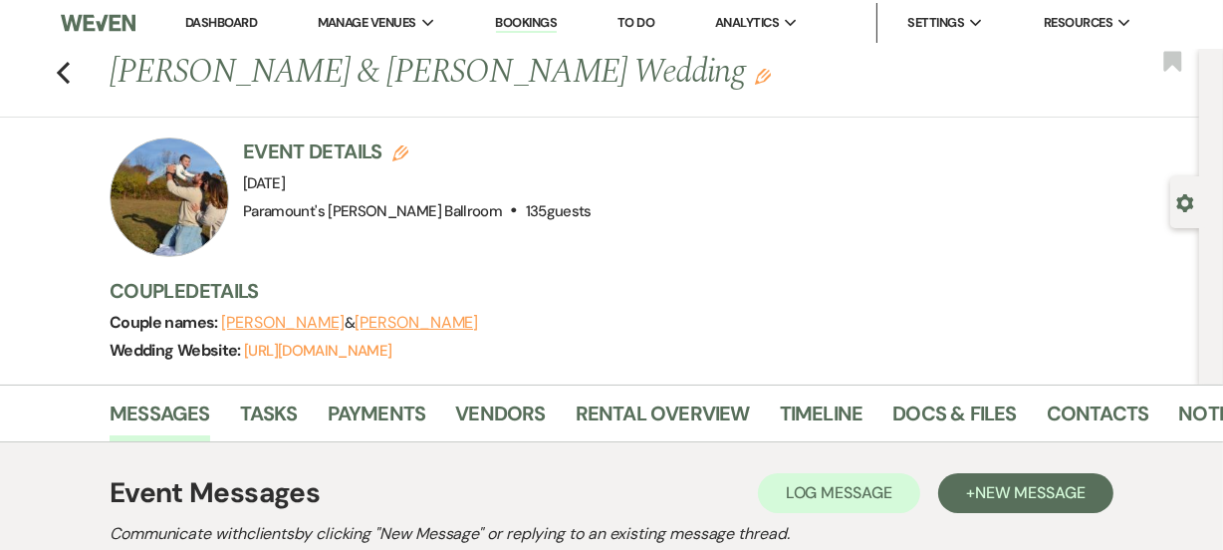
scroll to position [0, 0]
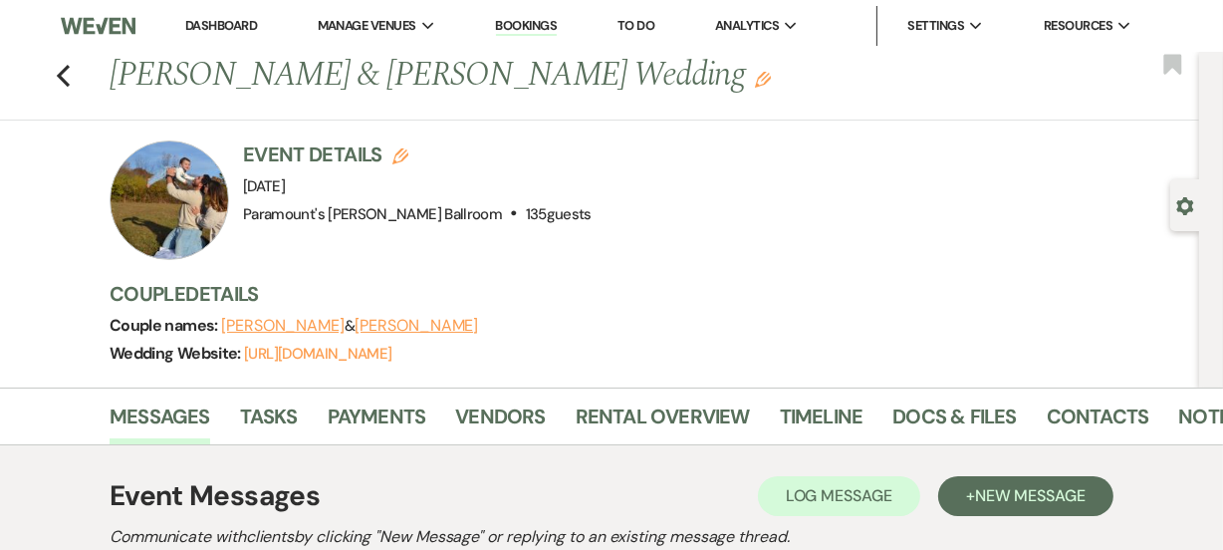
click at [766, 202] on div "Event Details Edit Event Date: [DATE] Venue: [GEOGRAPHIC_DATA][PERSON_NAME] . 1…" at bounding box center [645, 200] width 1070 height 120
click at [253, 24] on link "Dashboard" at bounding box center [221, 25] width 72 height 17
